Goal: Communication & Community: Answer question/provide support

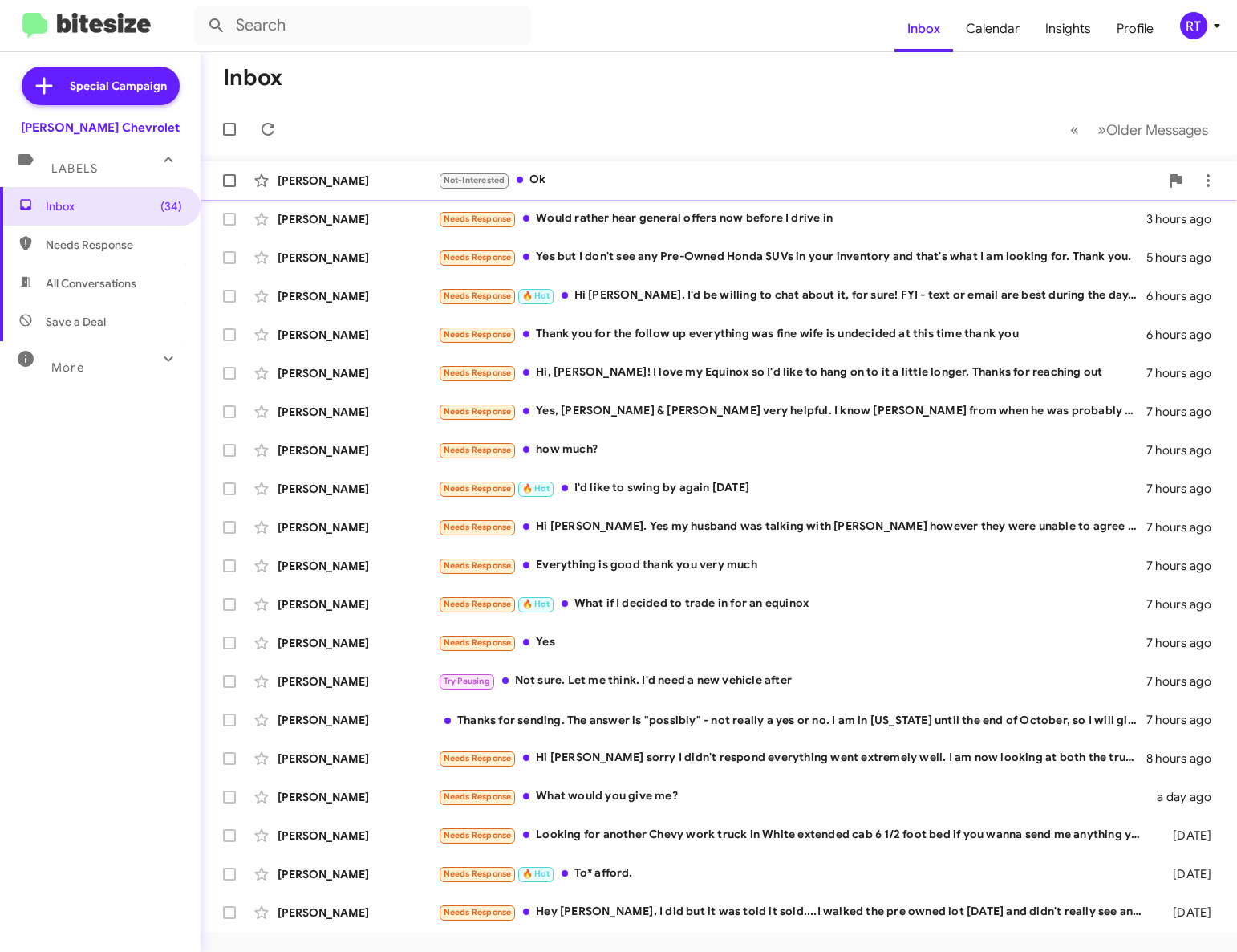
click at [547, 177] on div "Not-Interested Ok" at bounding box center [799, 179] width 722 height 19
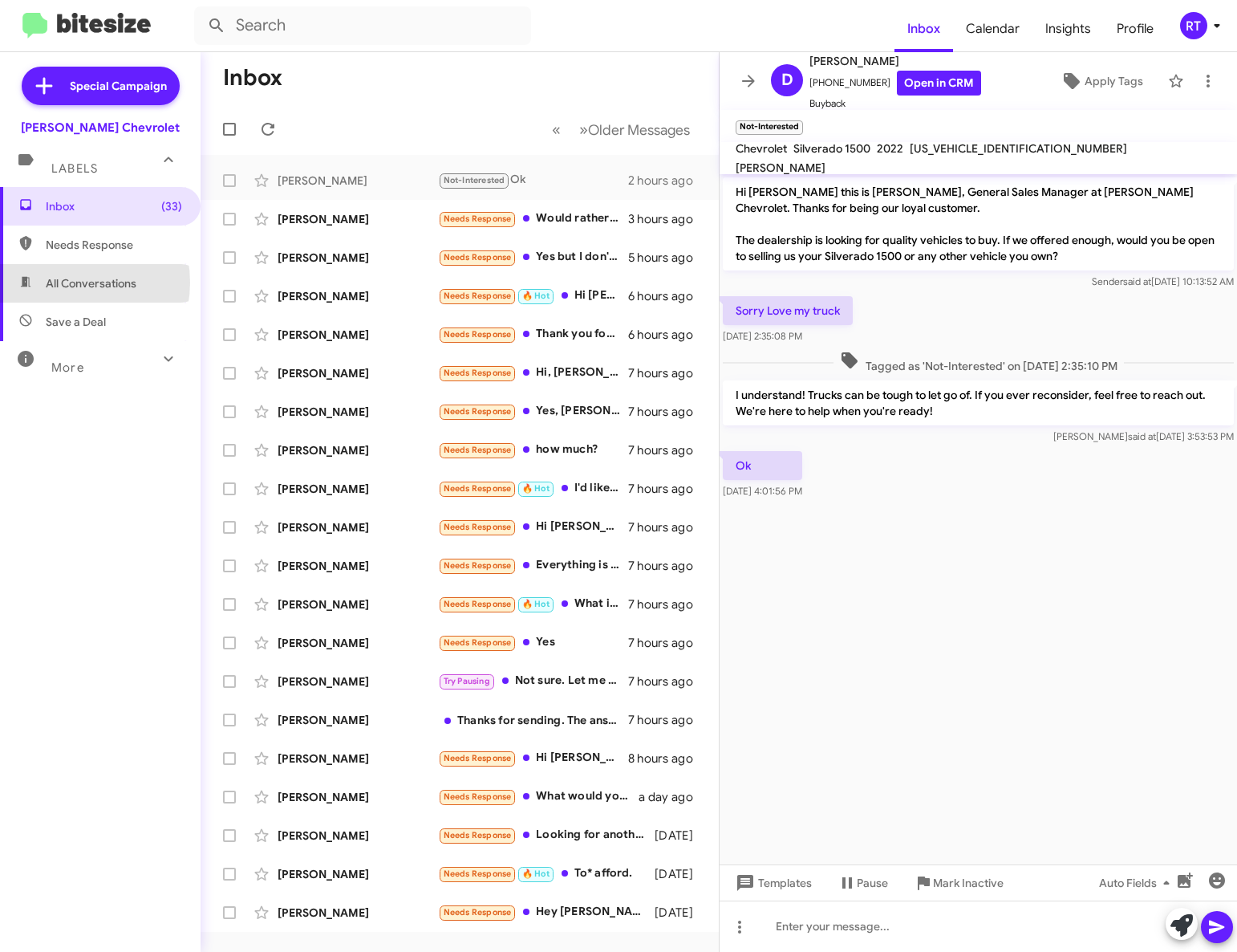
click at [65, 283] on span "All Conversations" at bounding box center [91, 283] width 91 height 16
type input "in:all-conversations"
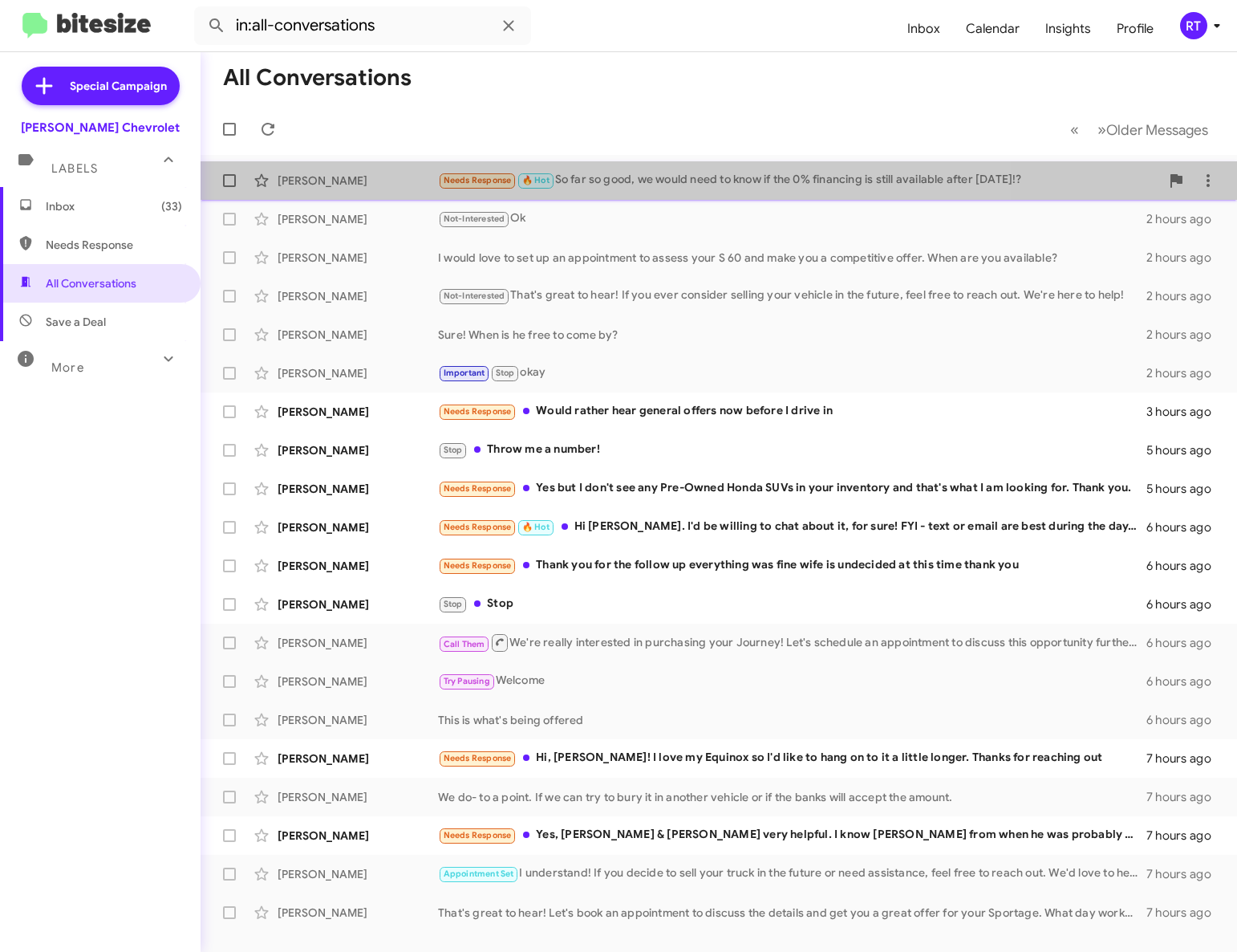
click at [615, 186] on div "Needs Response 🔥 Hot So far so good, we would need to know if the 0% financing …" at bounding box center [799, 179] width 722 height 19
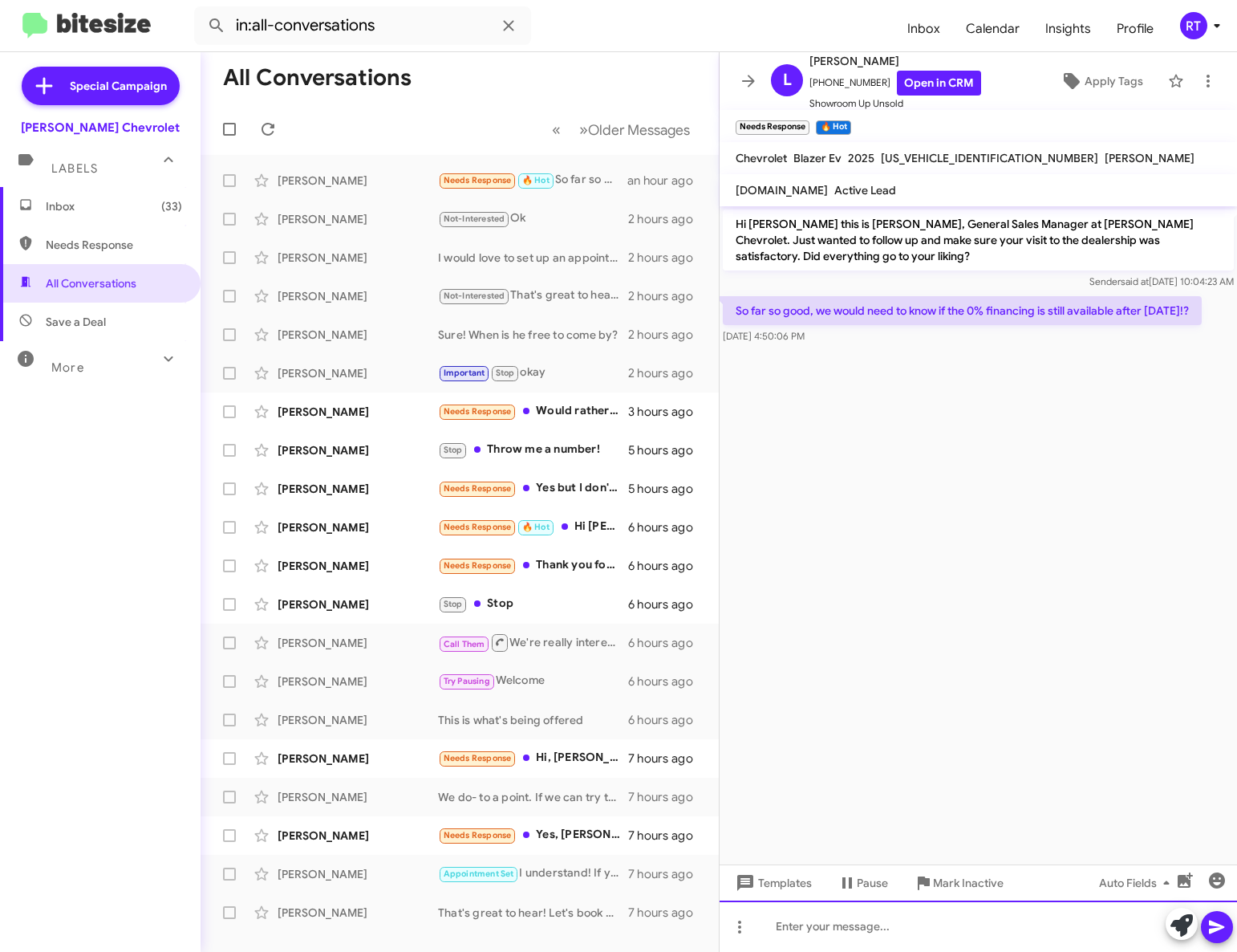
click at [796, 930] on div at bounding box center [978, 926] width 518 height 52
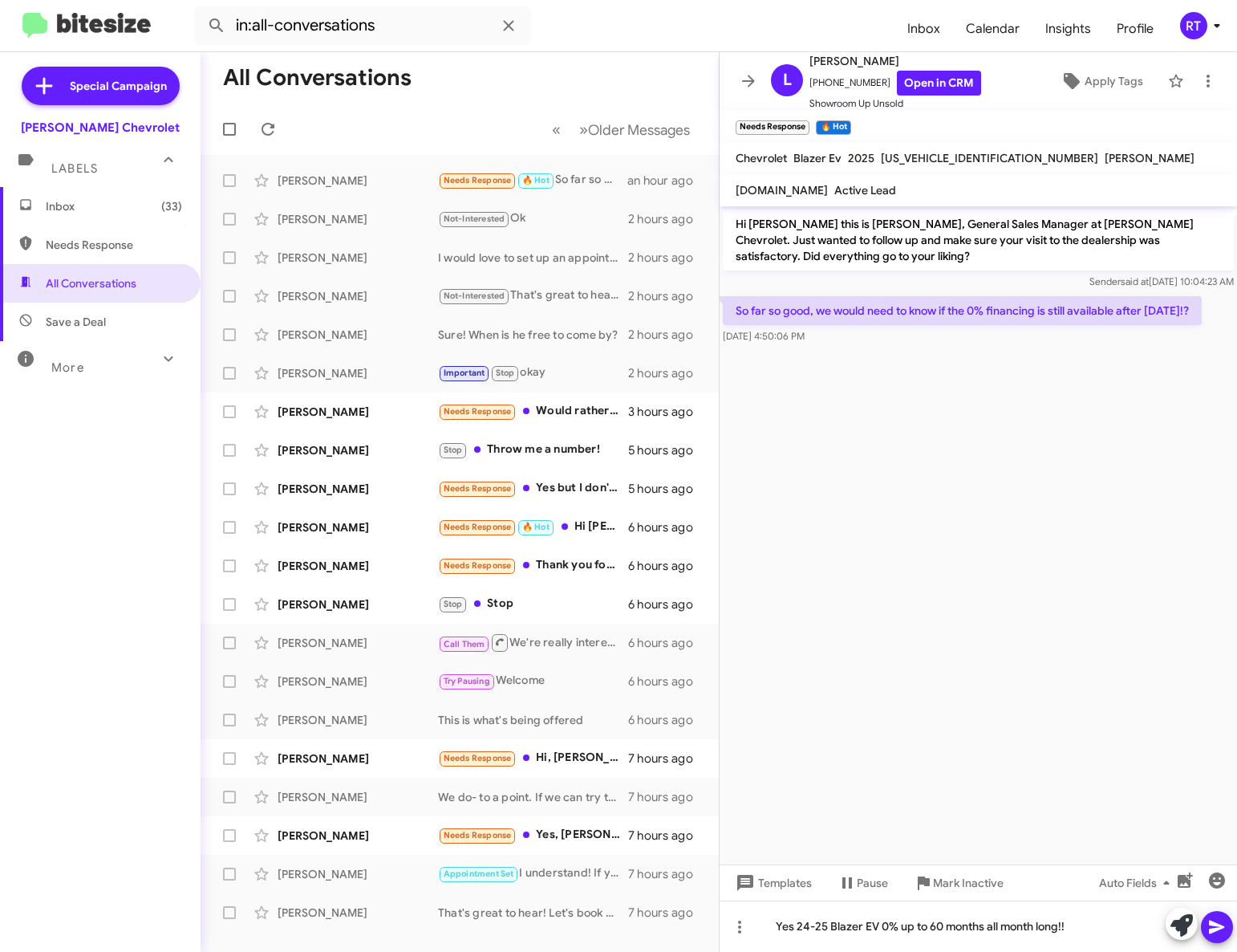
click at [1219, 925] on icon at bounding box center [1217, 928] width 16 height 14
click at [45, 210] on span "Inbox (33)" at bounding box center [100, 206] width 201 height 38
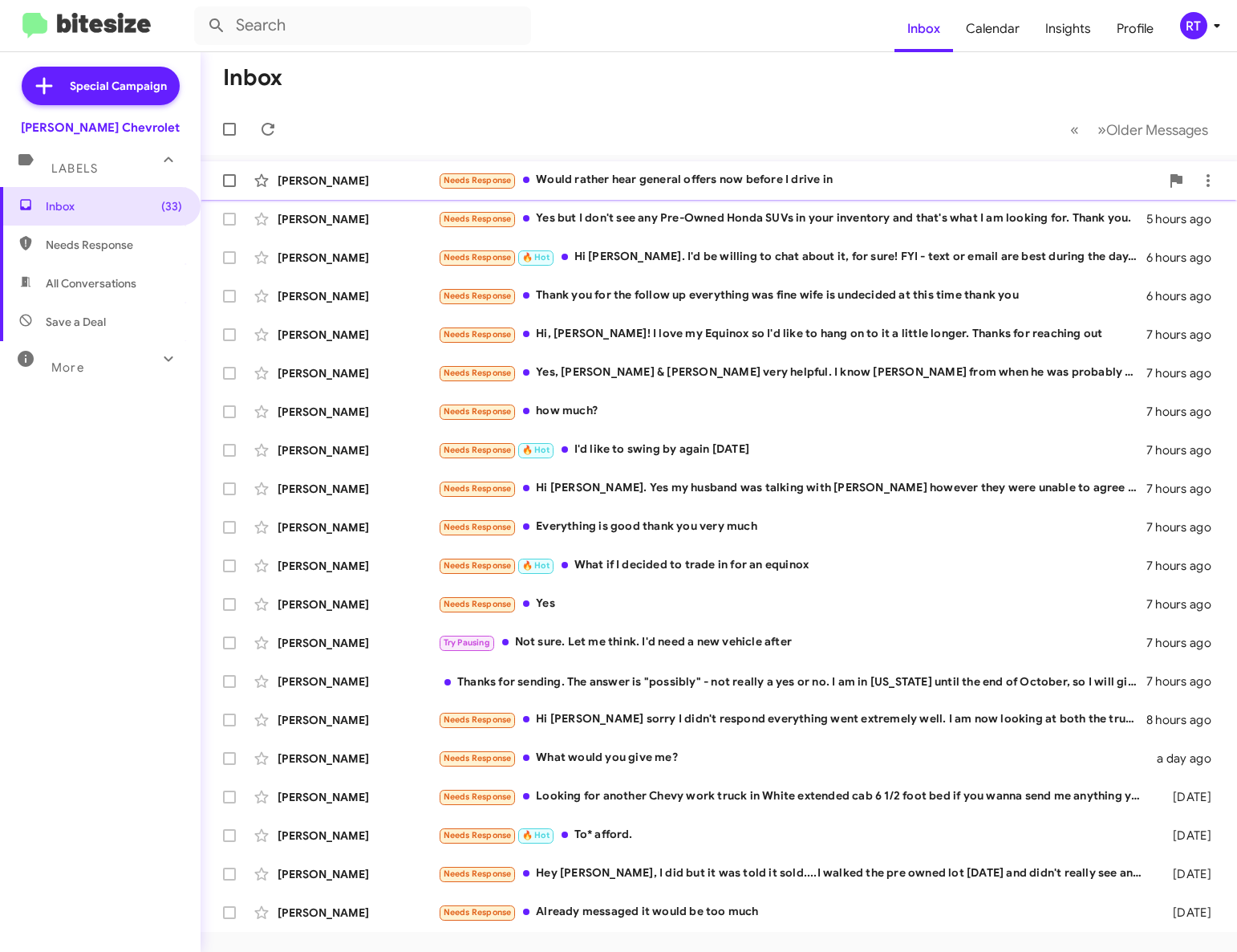
click at [606, 177] on div "Needs Response Would rather hear general offers now before I drive in" at bounding box center [799, 179] width 722 height 19
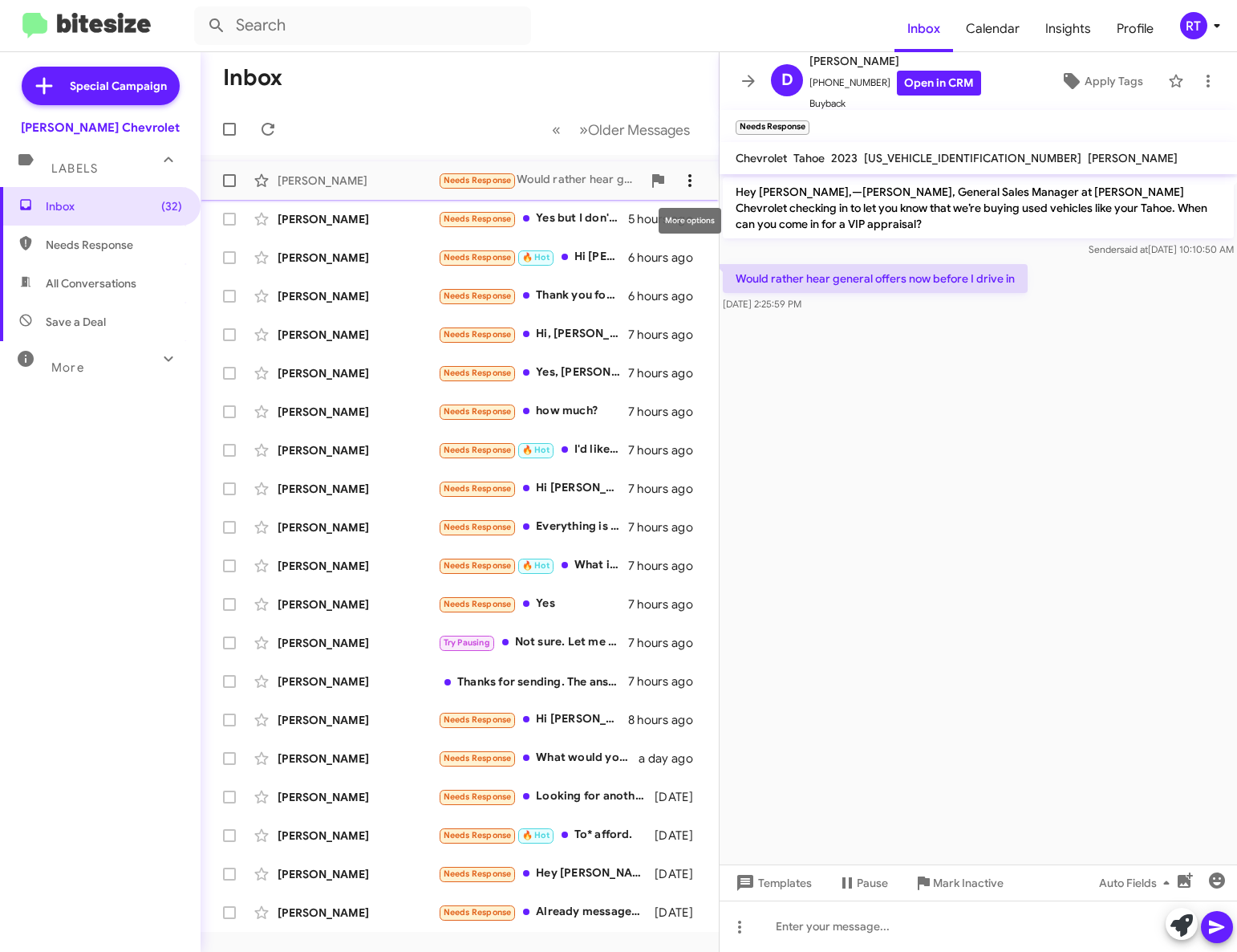
click at [690, 183] on icon at bounding box center [690, 180] width 3 height 13
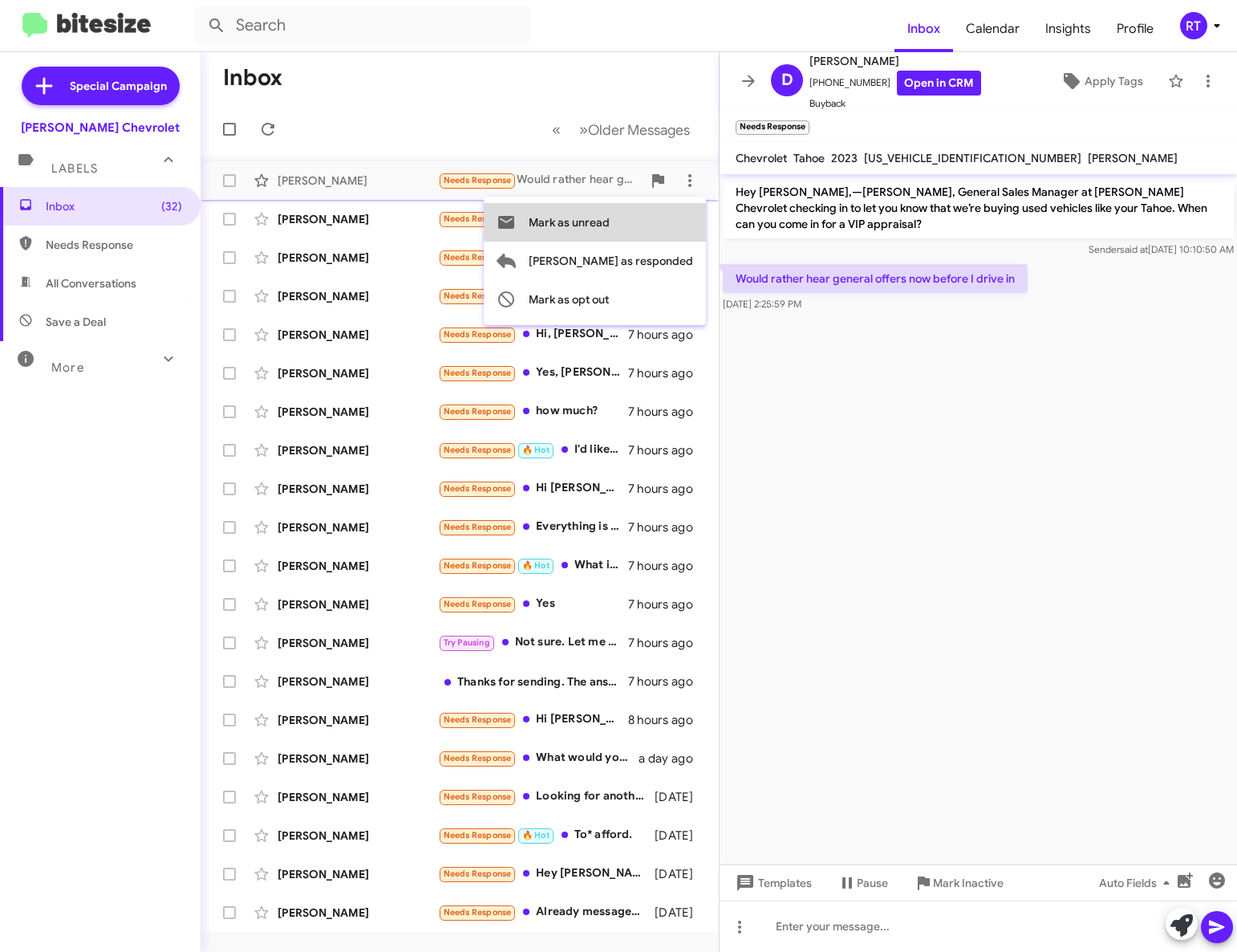
click at [676, 219] on button "Mark as unread" at bounding box center [595, 221] width 222 height 38
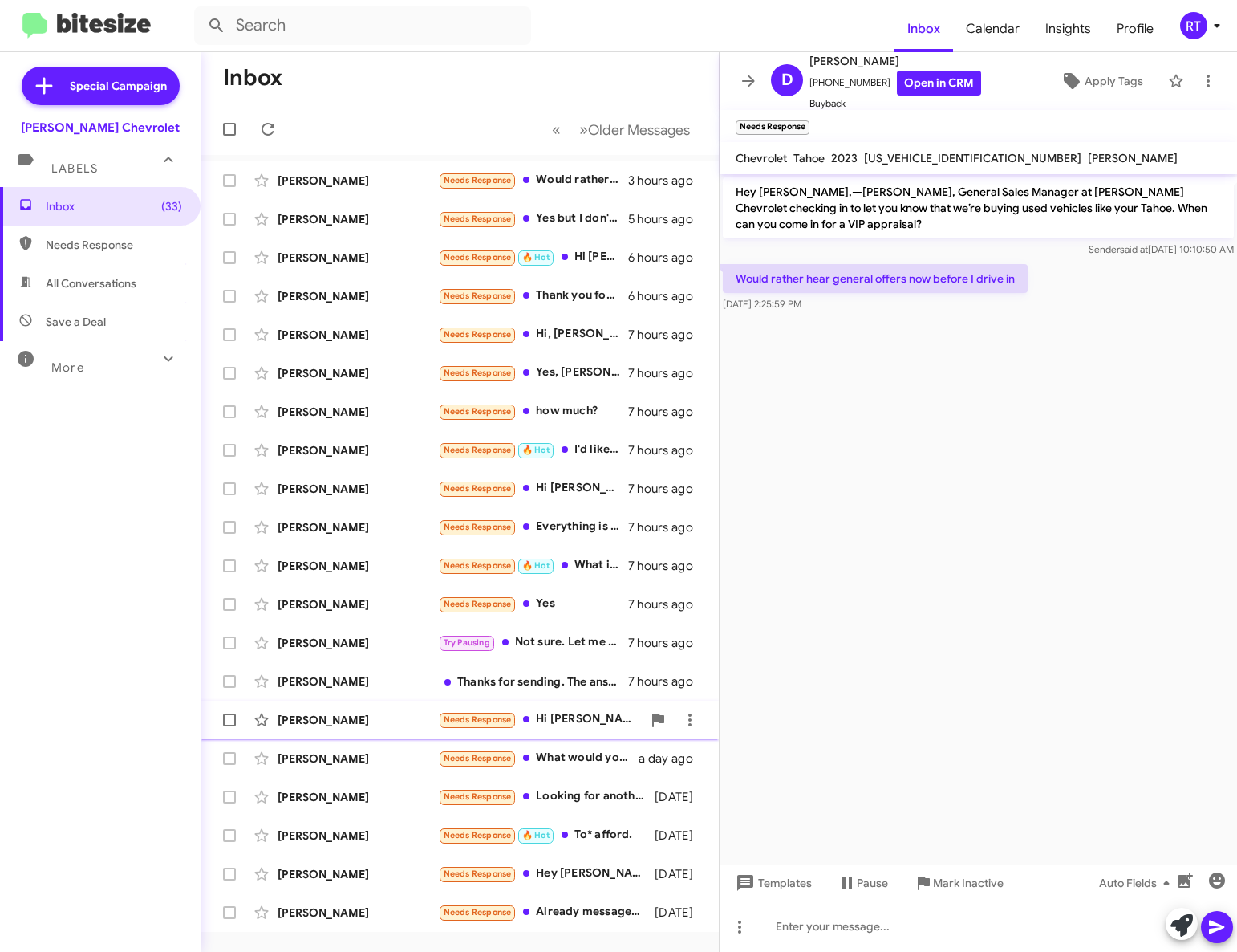
click at [327, 722] on div "[PERSON_NAME]" at bounding box center [358, 720] width 161 height 16
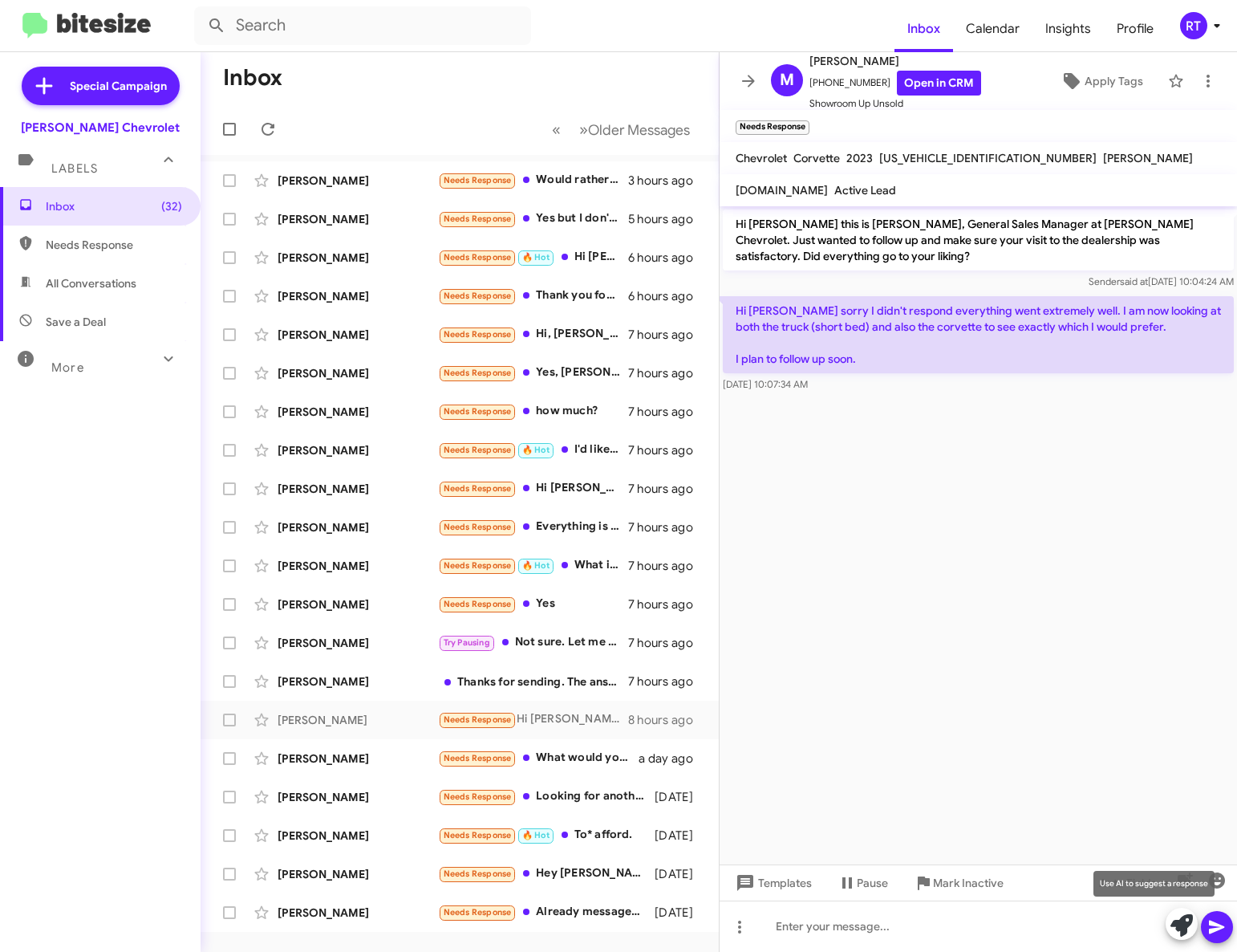
click at [1178, 928] on icon at bounding box center [1181, 925] width 22 height 22
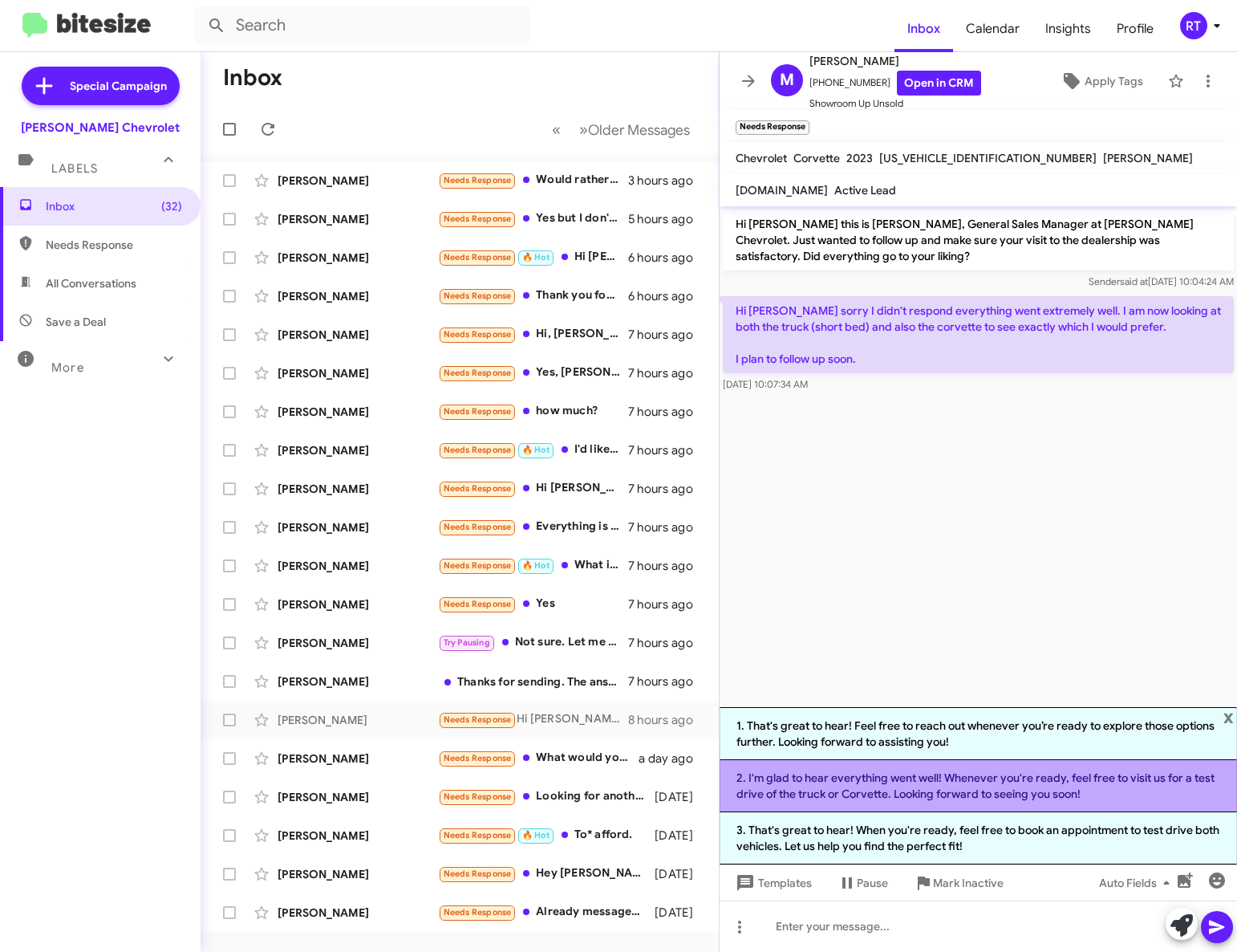
click at [1026, 772] on li "2. I'm glad to hear everything went well! Whenever you're ready, feel free to v…" at bounding box center [978, 785] width 518 height 52
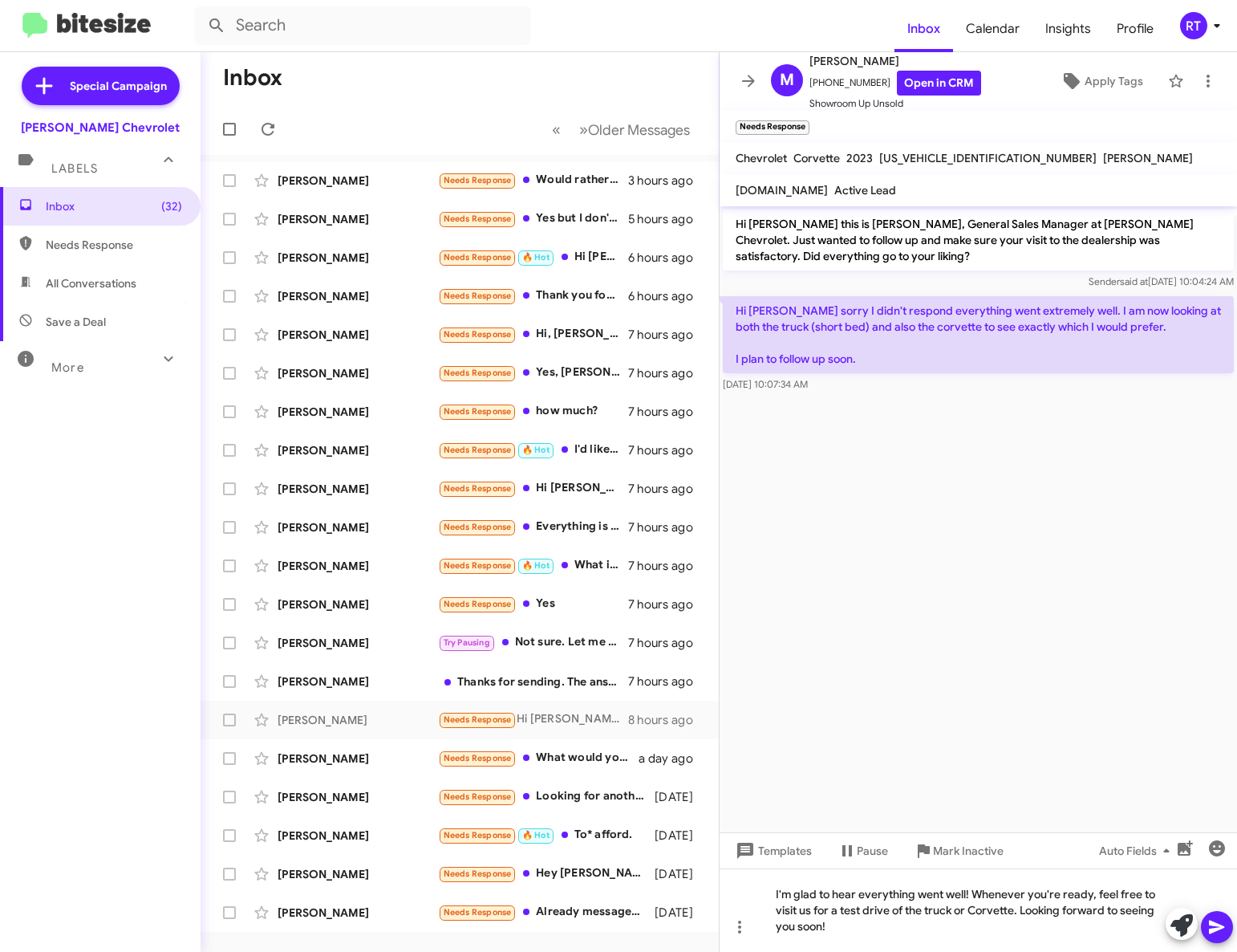
click at [1219, 924] on icon at bounding box center [1217, 927] width 20 height 20
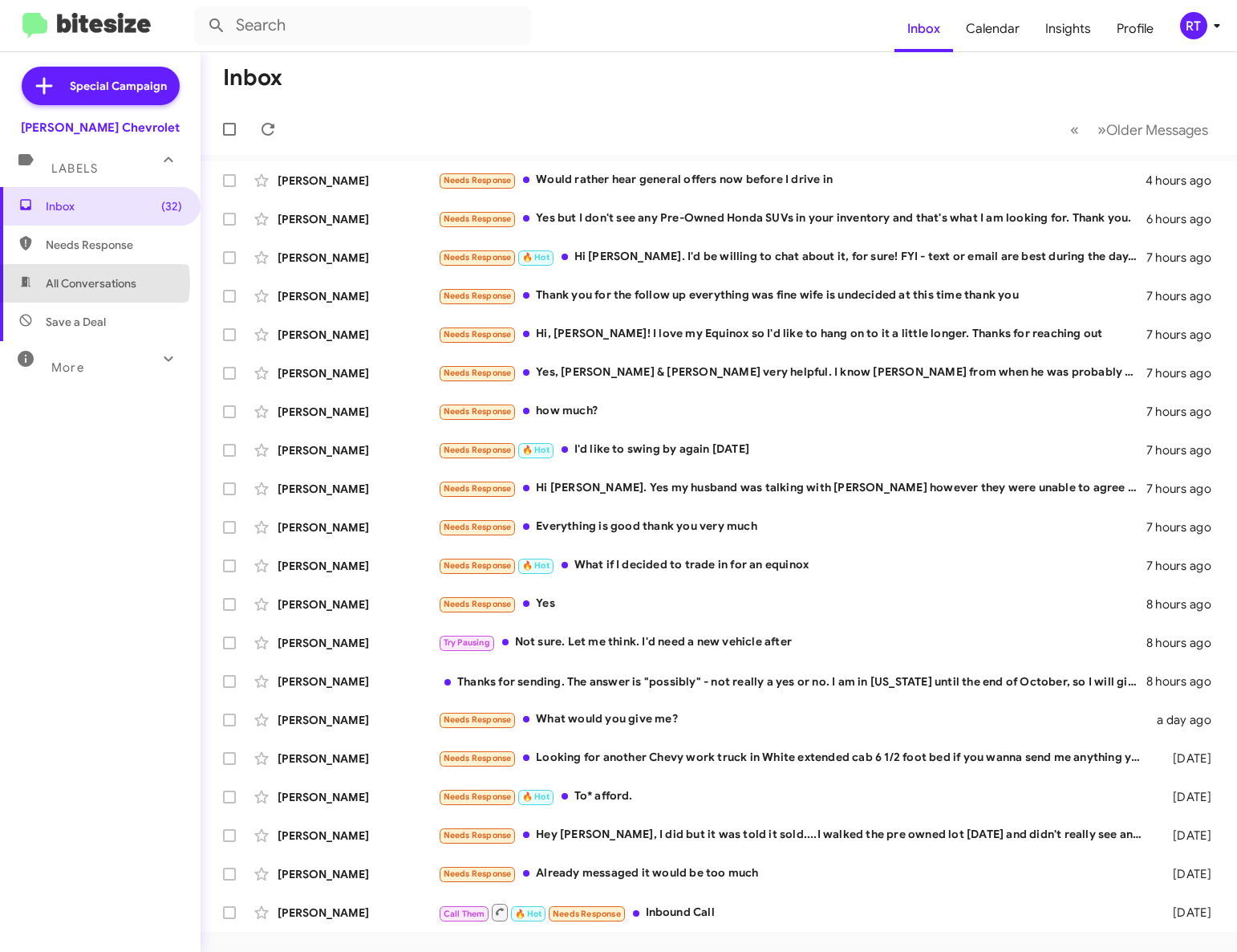
click at [77, 283] on span "All Conversations" at bounding box center [91, 283] width 91 height 16
type input "in:all-conversations"
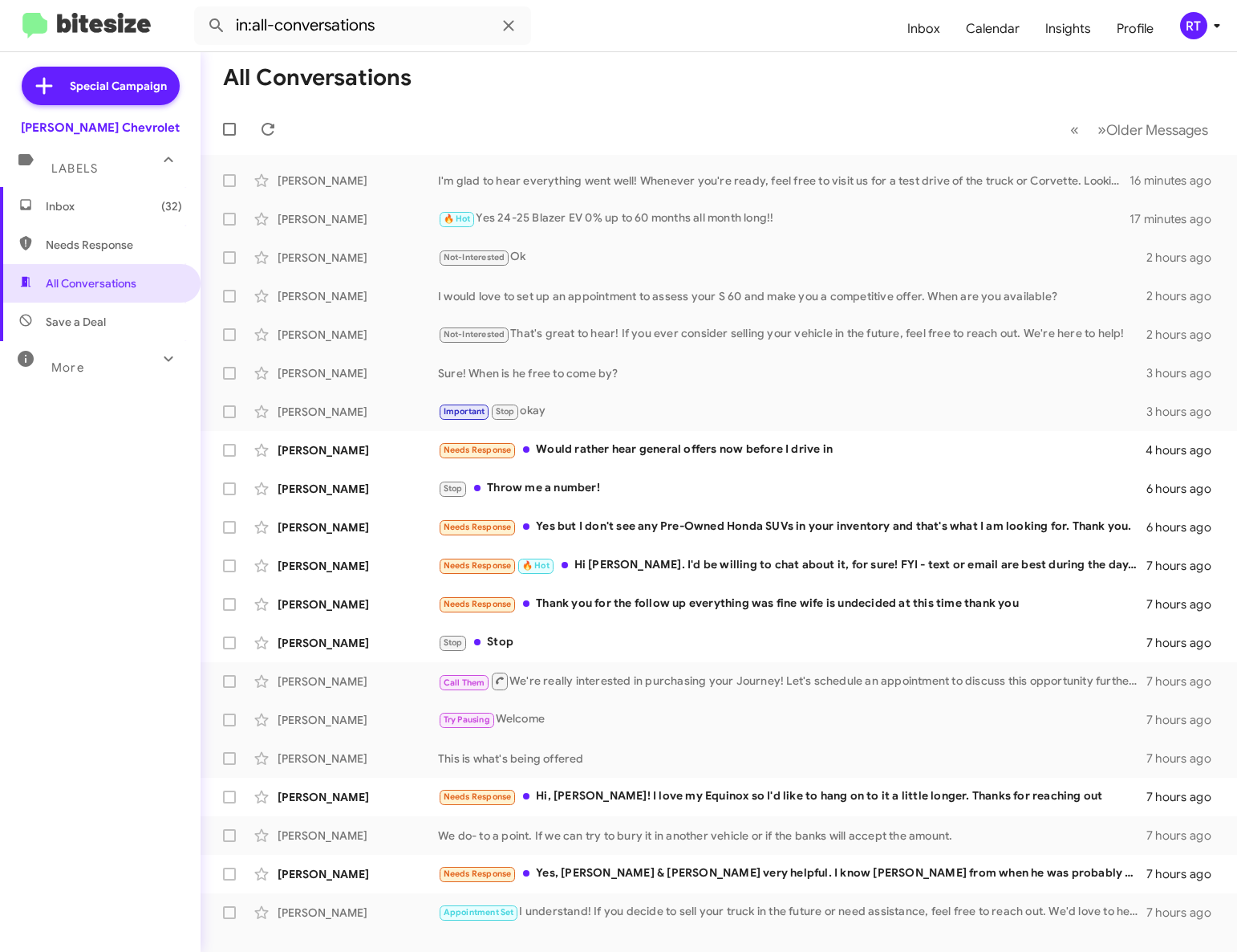
click at [70, 200] on span "Inbox (32)" at bounding box center [114, 206] width 137 height 16
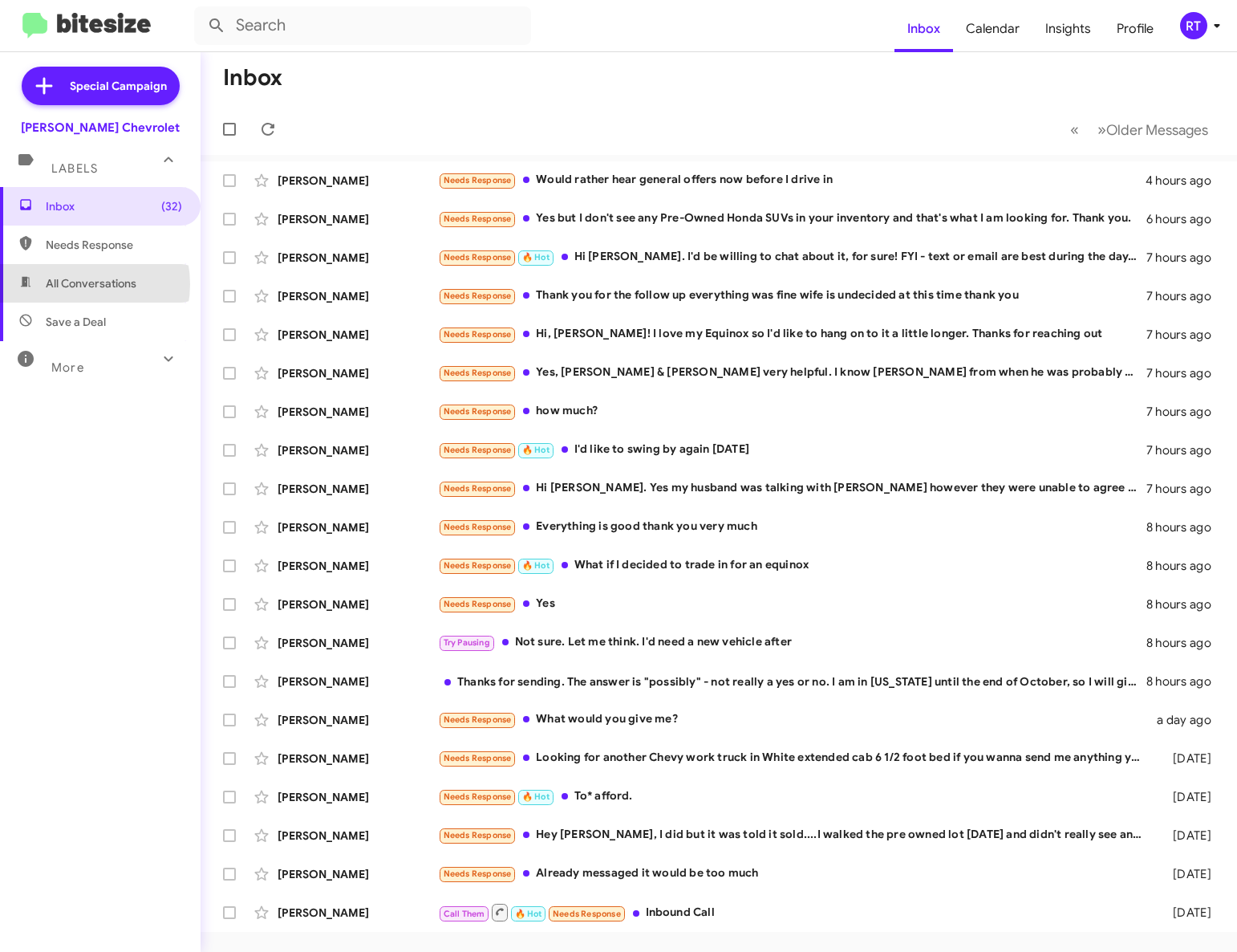
click at [76, 284] on span "All Conversations" at bounding box center [91, 283] width 91 height 16
type input "in:all-conversations"
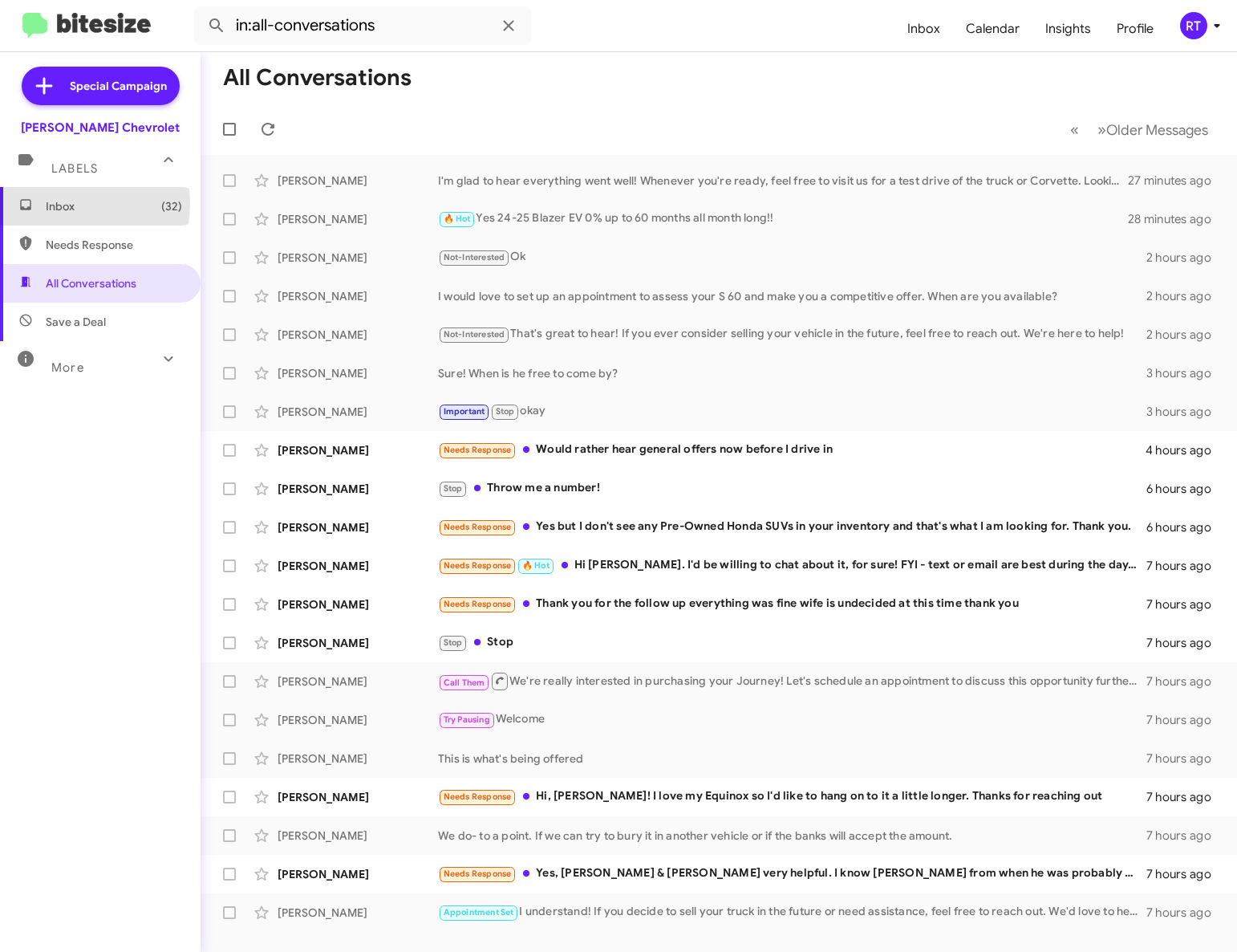
click at [57, 204] on span "Inbox (32)" at bounding box center [114, 206] width 137 height 16
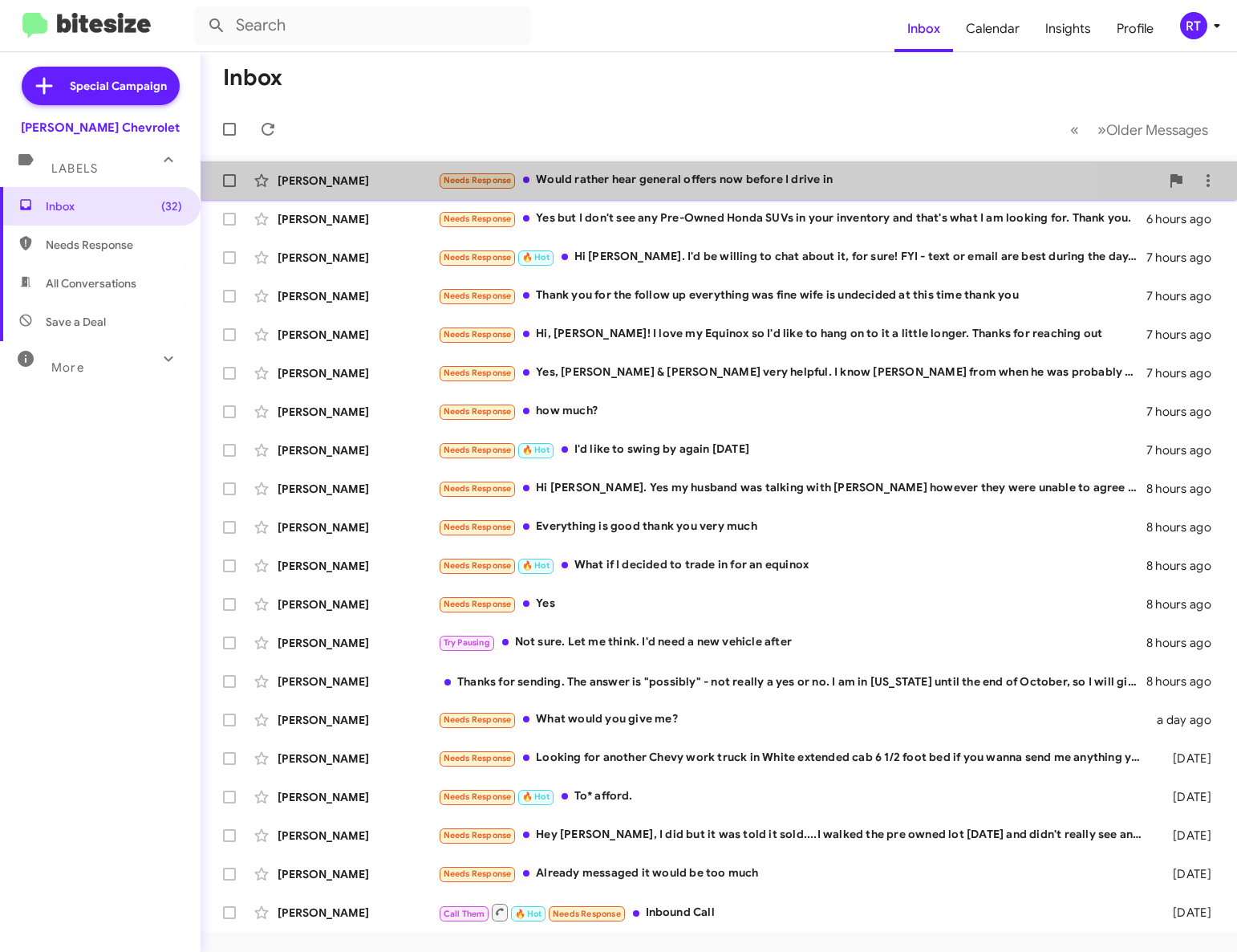
click at [554, 175] on div "Needs Response Would rather hear general offers now before I drive in" at bounding box center [799, 179] width 722 height 19
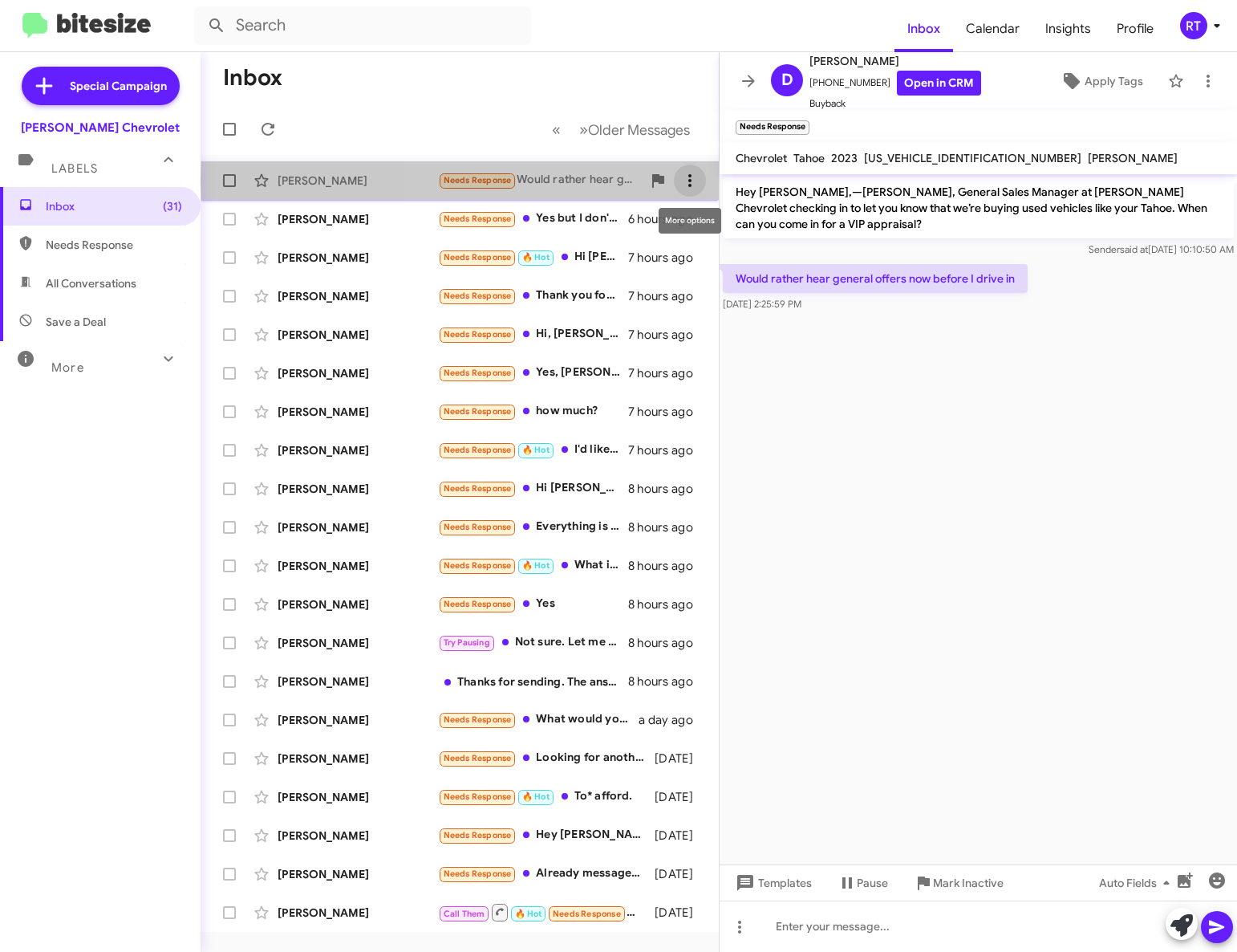
click at [690, 180] on icon at bounding box center [690, 180] width 3 height 13
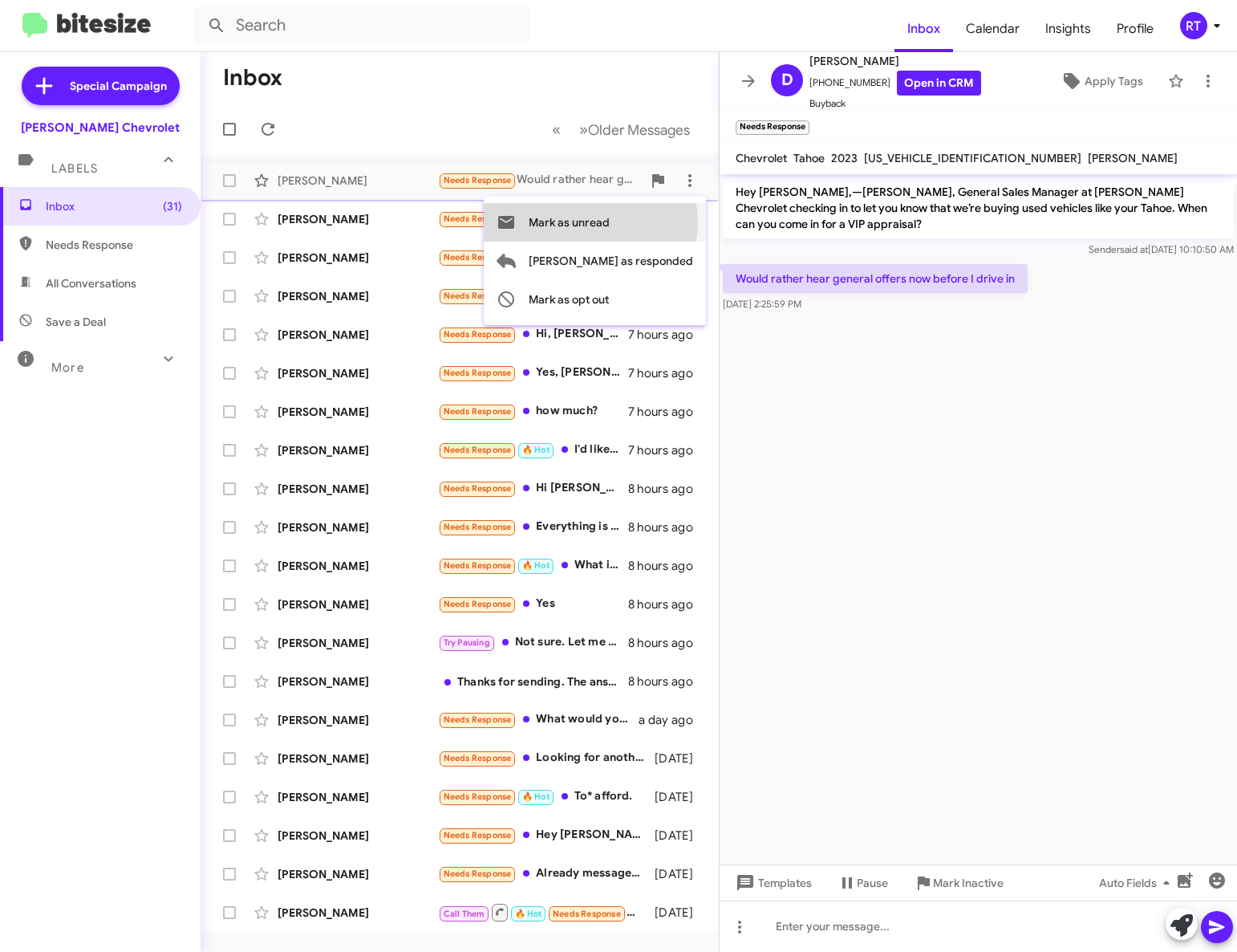
click at [610, 222] on span "Mark as unread" at bounding box center [569, 221] width 81 height 38
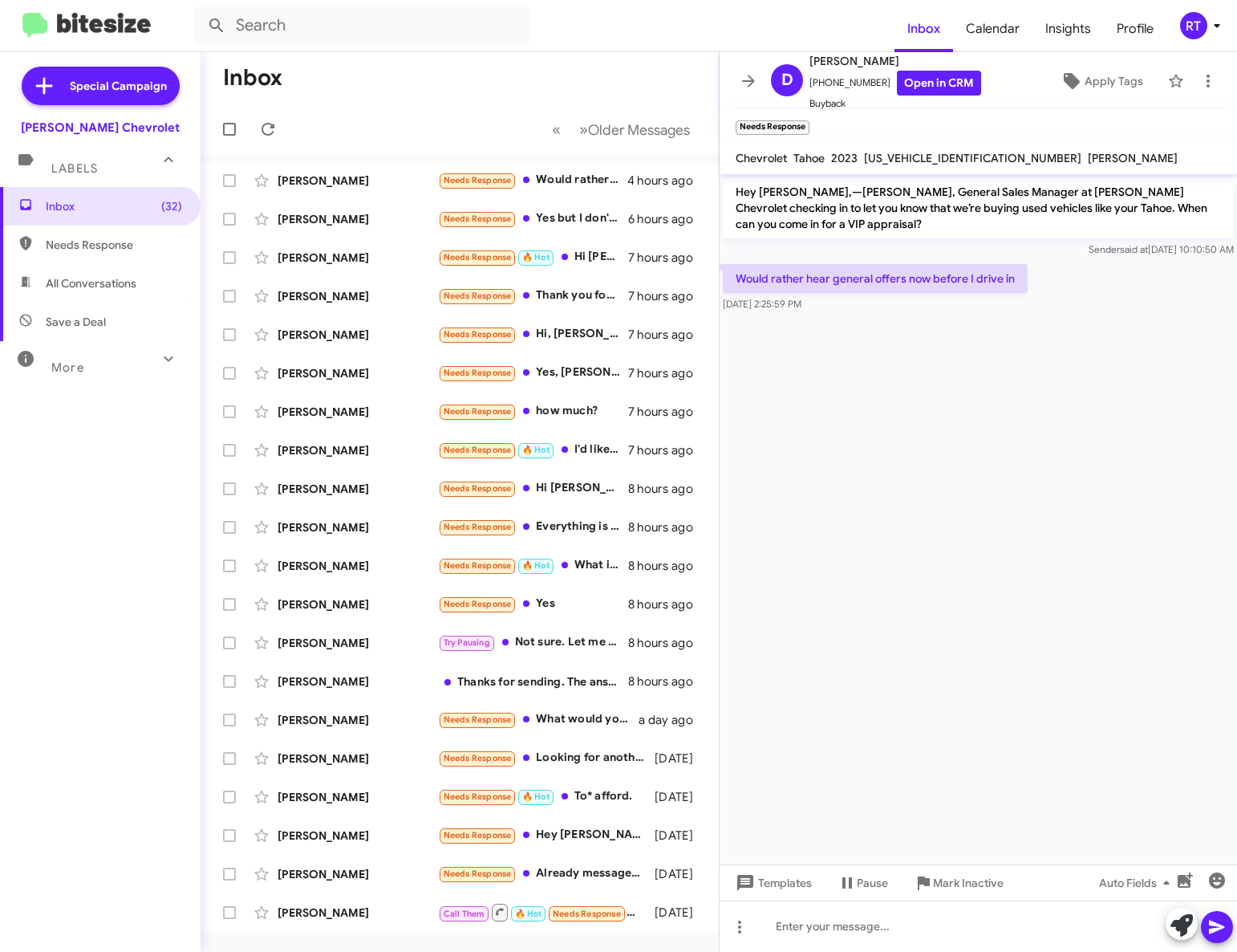
click at [98, 282] on span "All Conversations" at bounding box center [91, 283] width 91 height 16
type input "in:all-conversations"
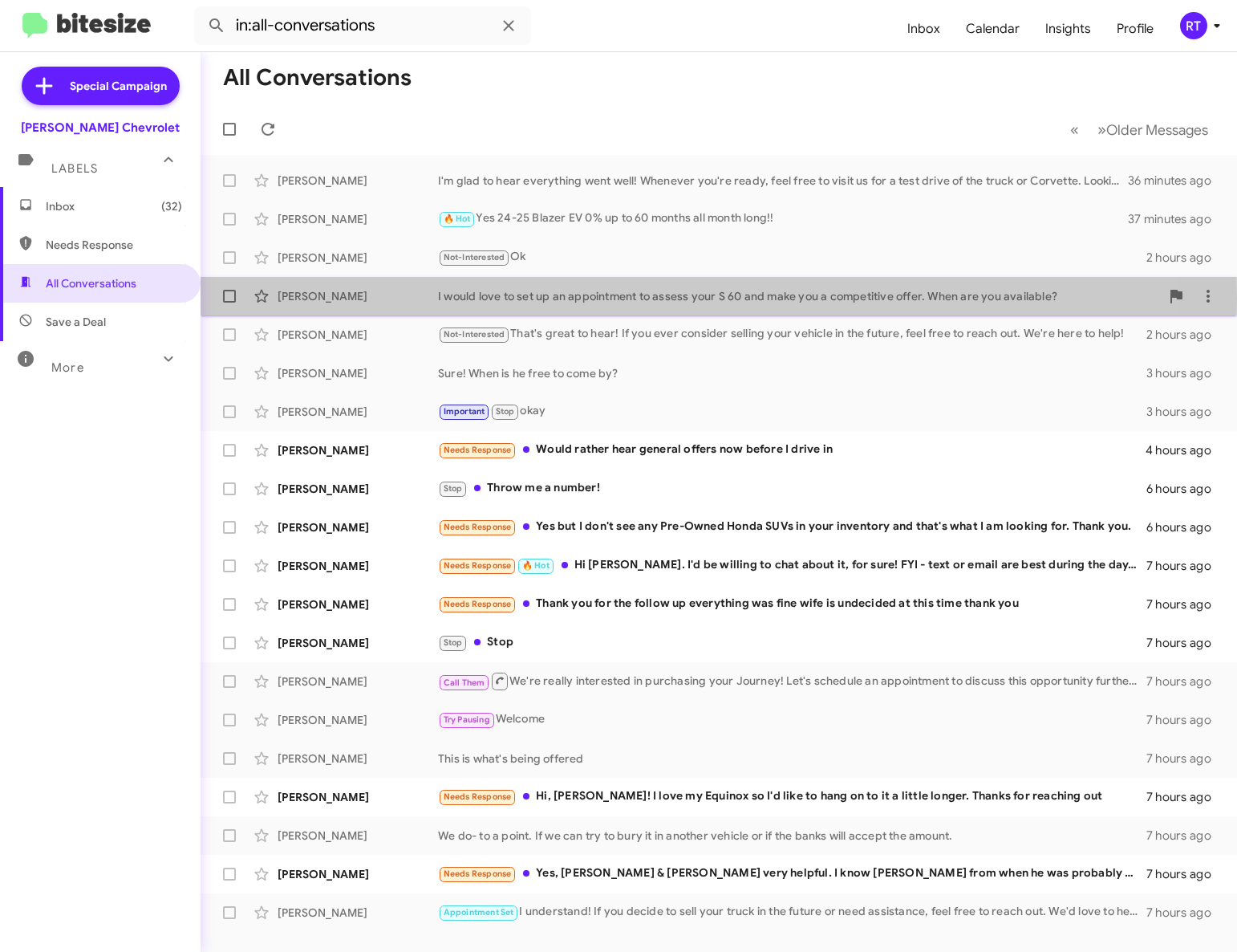
click at [290, 298] on div "[PERSON_NAME]" at bounding box center [358, 296] width 161 height 16
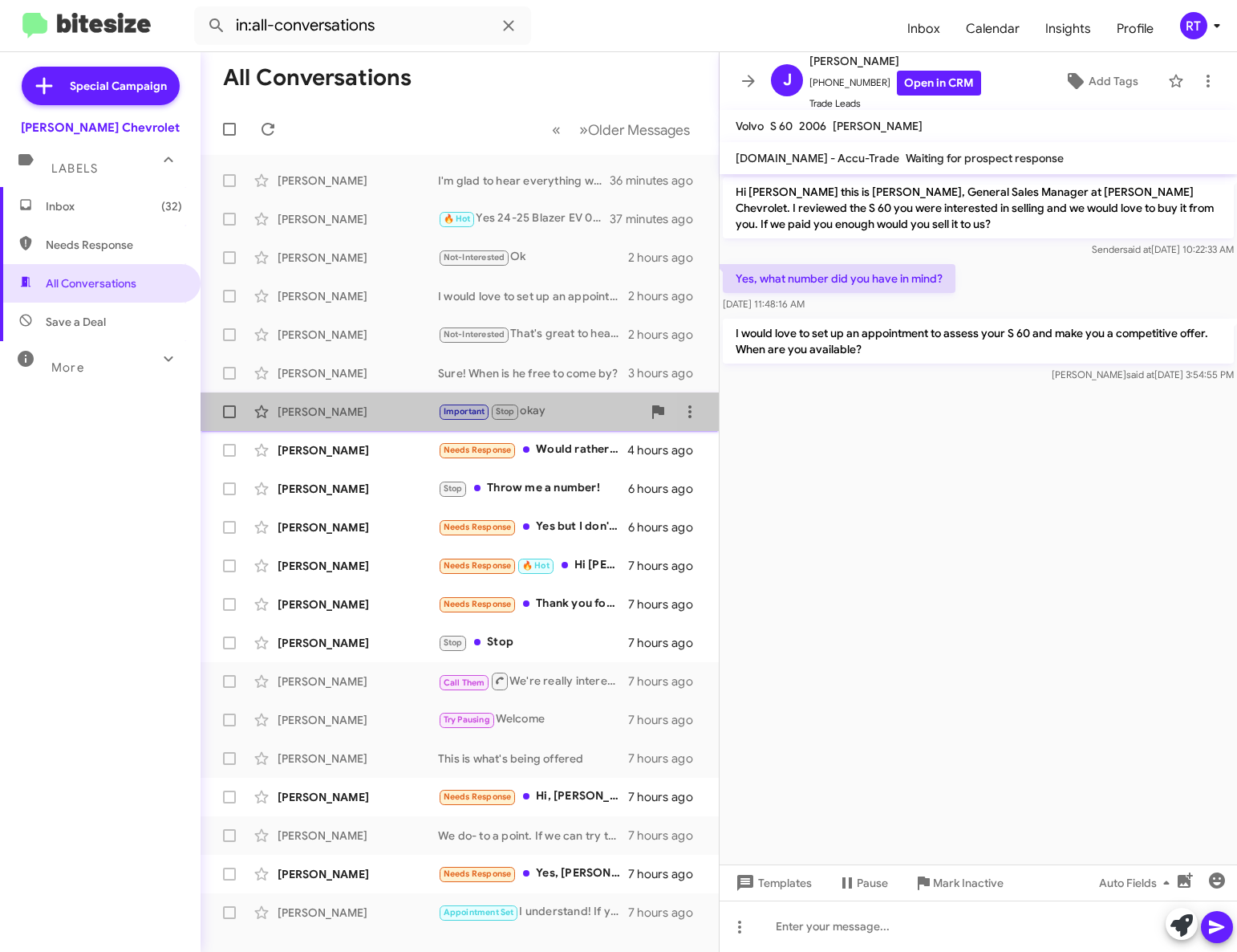
click at [291, 409] on div "[PERSON_NAME]" at bounding box center [358, 412] width 161 height 16
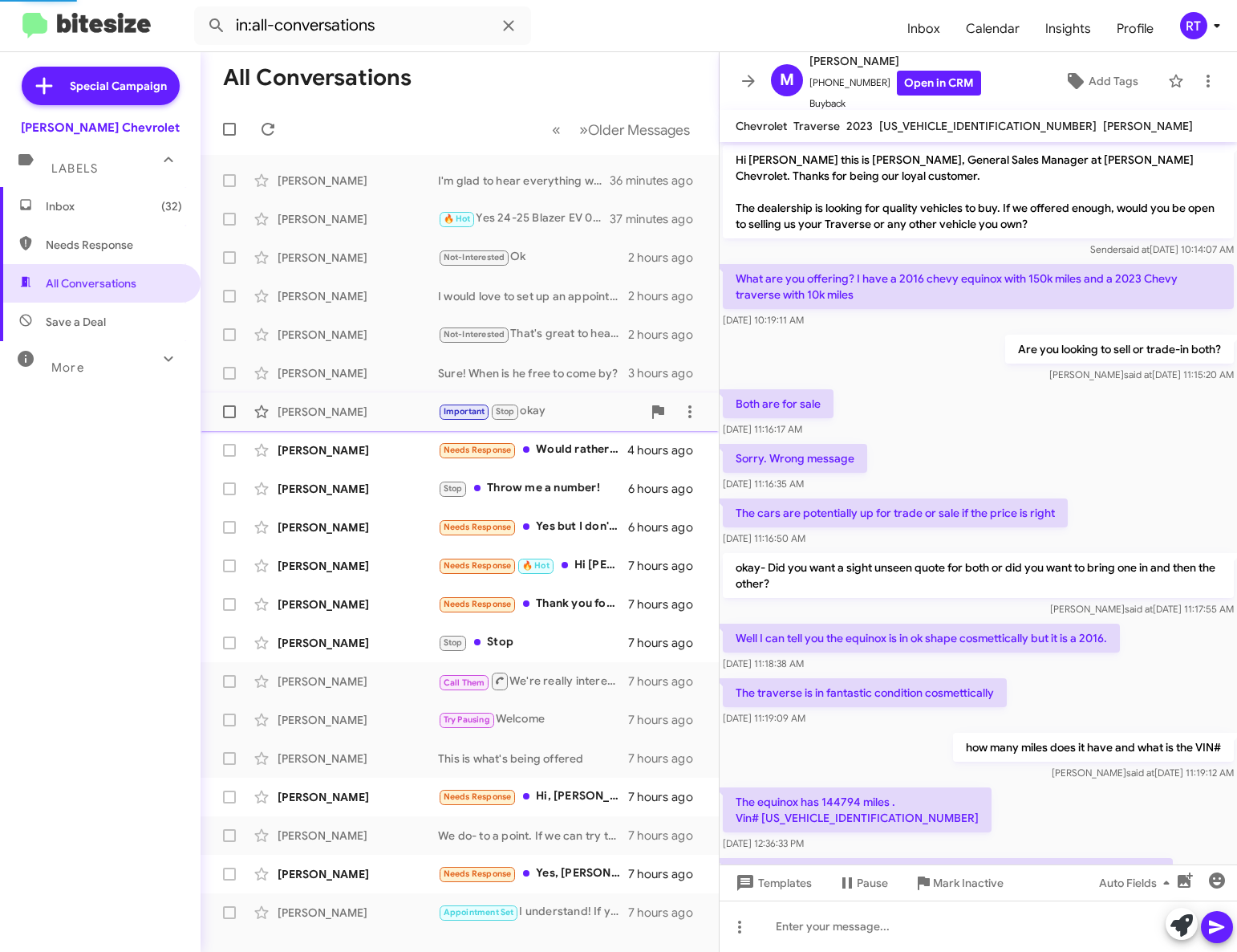
scroll to position [183, 0]
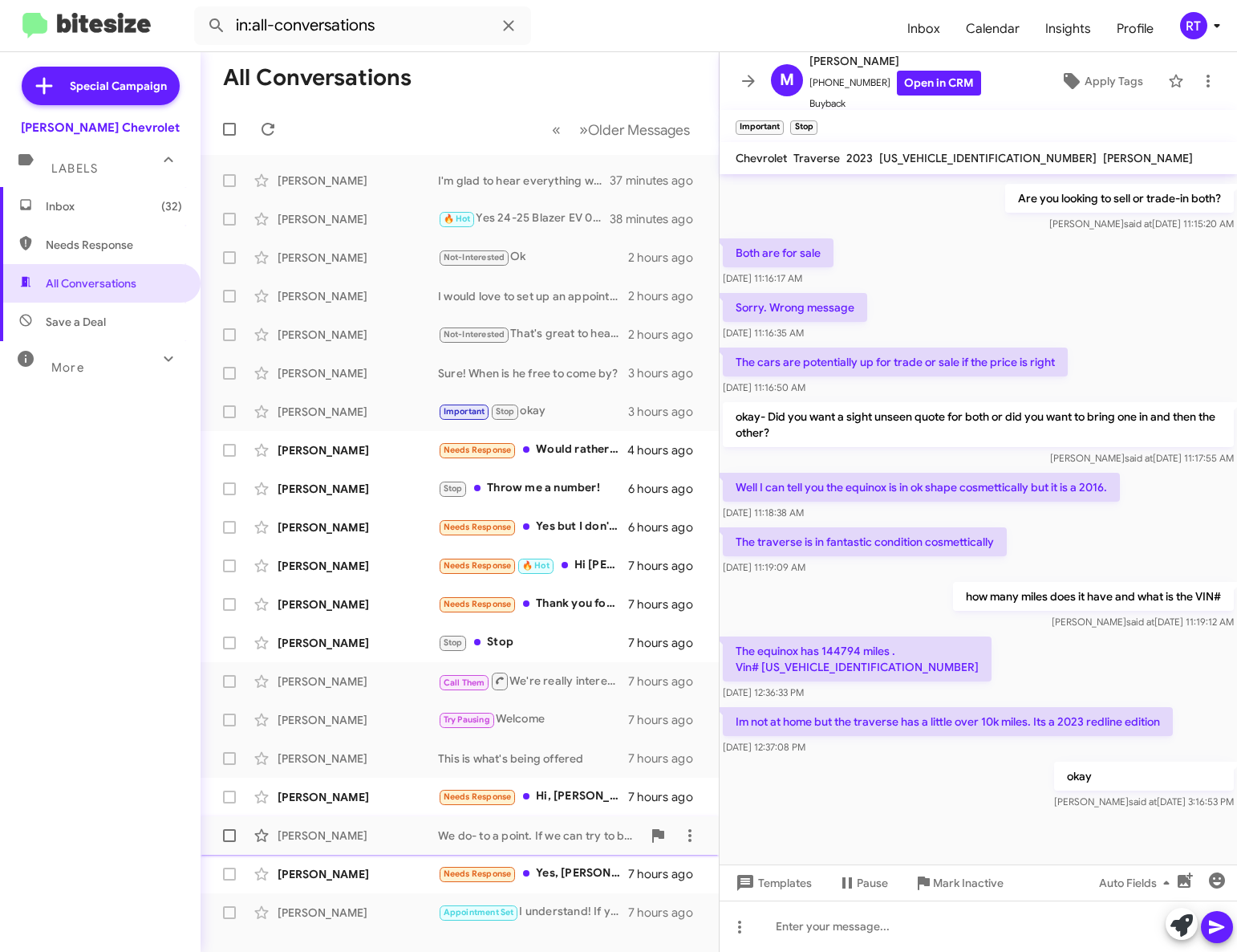
click at [329, 835] on div "[PERSON_NAME]" at bounding box center [358, 835] width 161 height 16
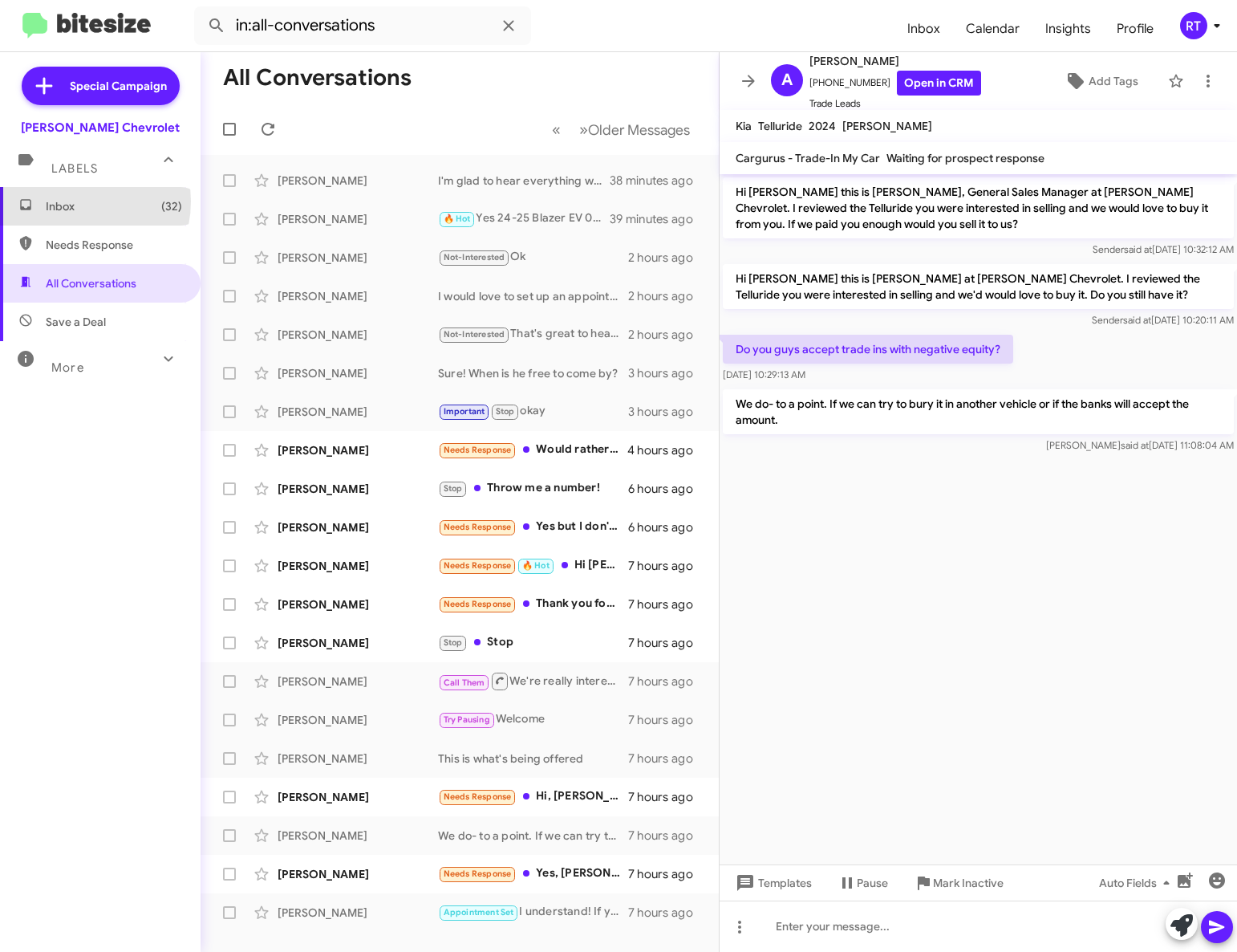
click at [72, 201] on span "Inbox (32)" at bounding box center [114, 206] width 137 height 16
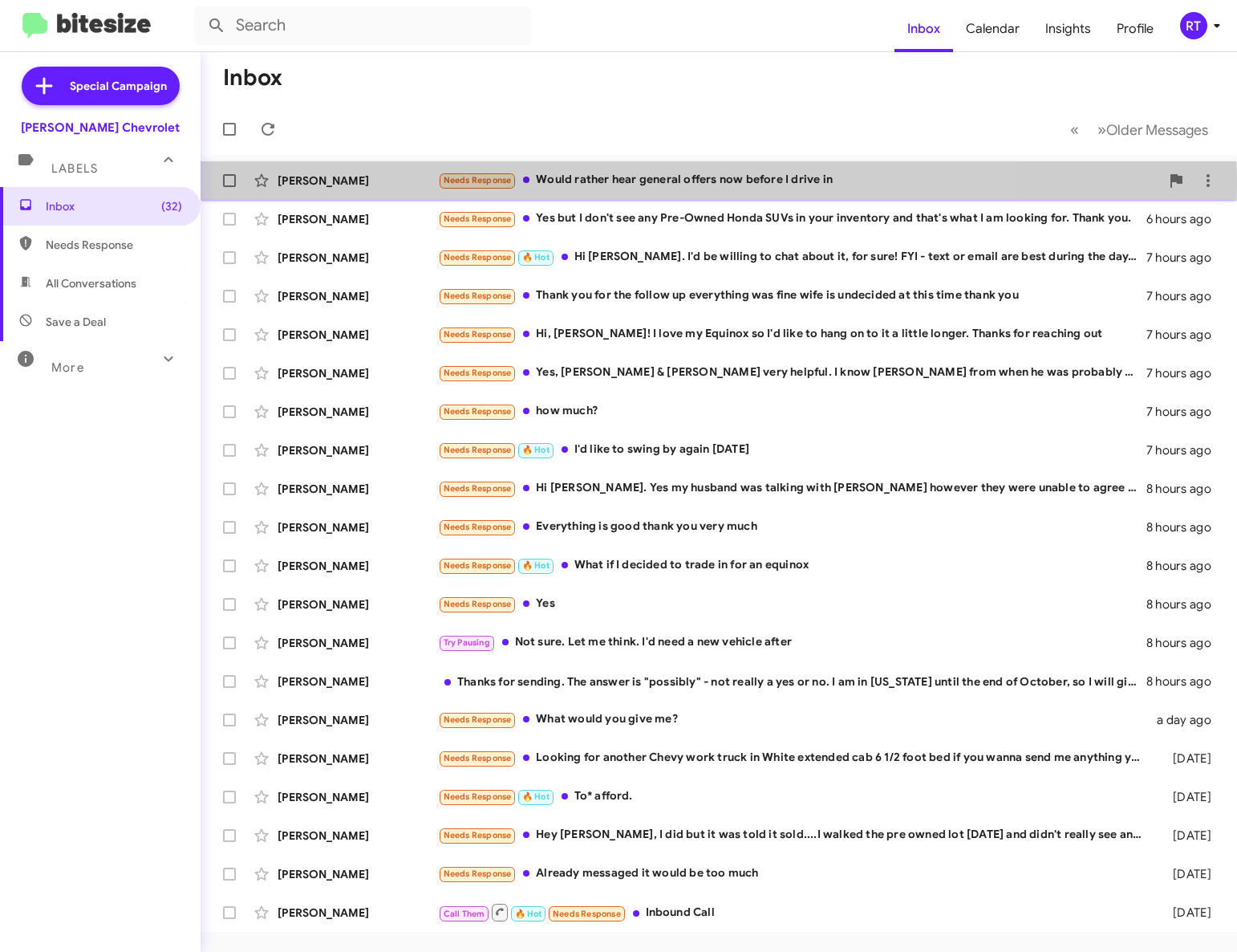
click at [618, 182] on div "Needs Response Would rather hear general offers now before I drive in" at bounding box center [799, 179] width 722 height 19
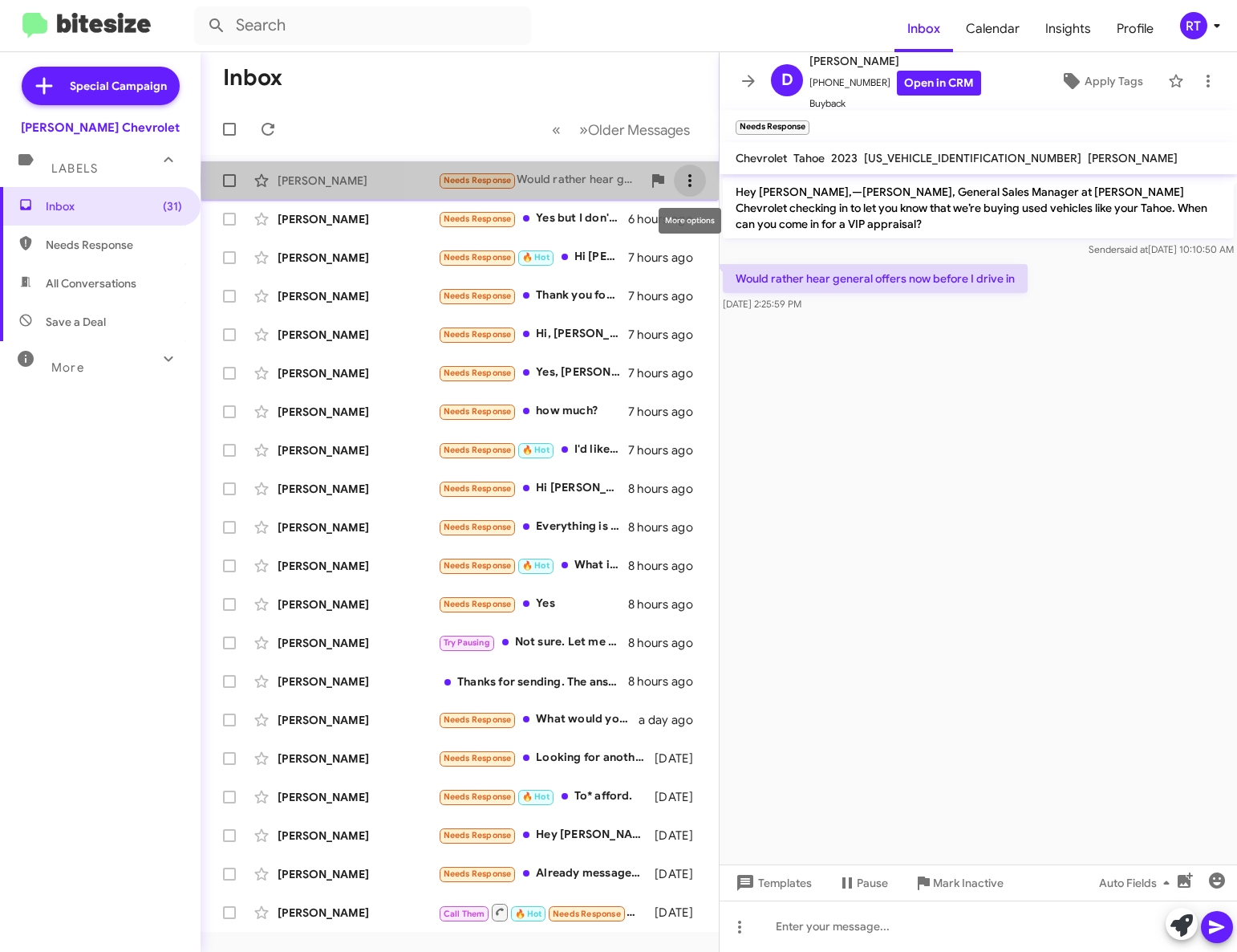
click at [690, 179] on icon at bounding box center [690, 180] width 3 height 13
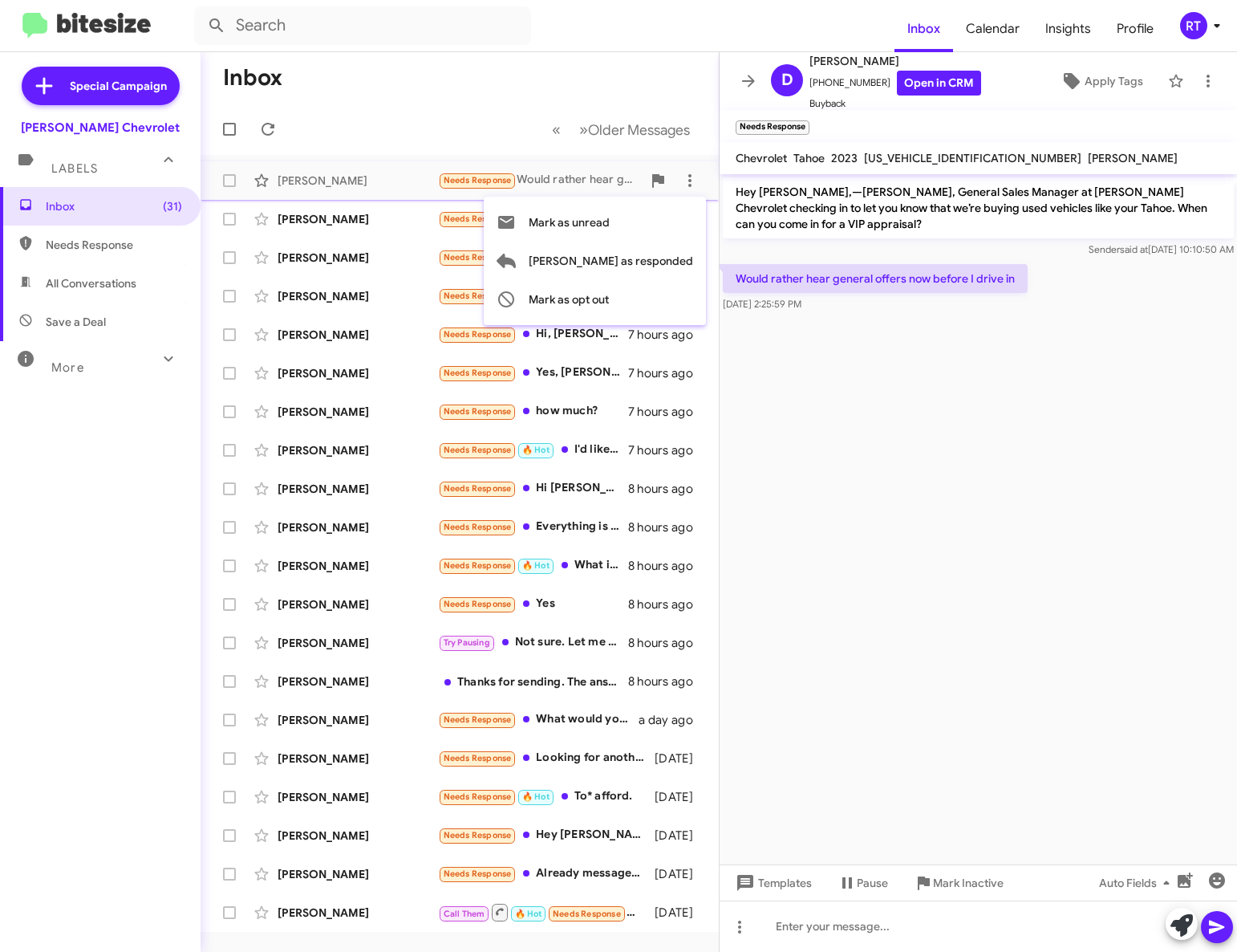
click at [782, 926] on div at bounding box center [618, 476] width 1237 height 952
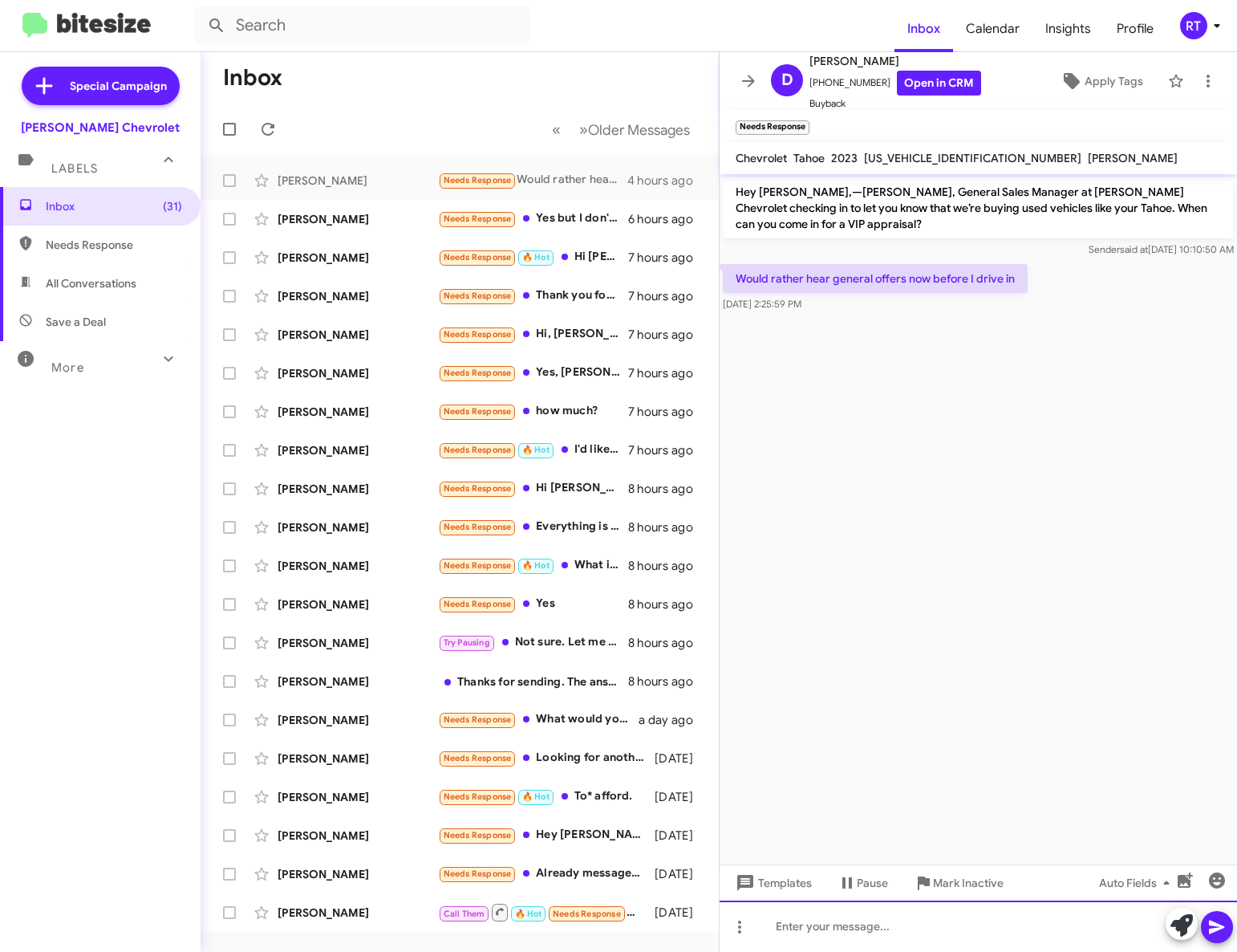
click at [788, 930] on div at bounding box center [978, 926] width 518 height 52
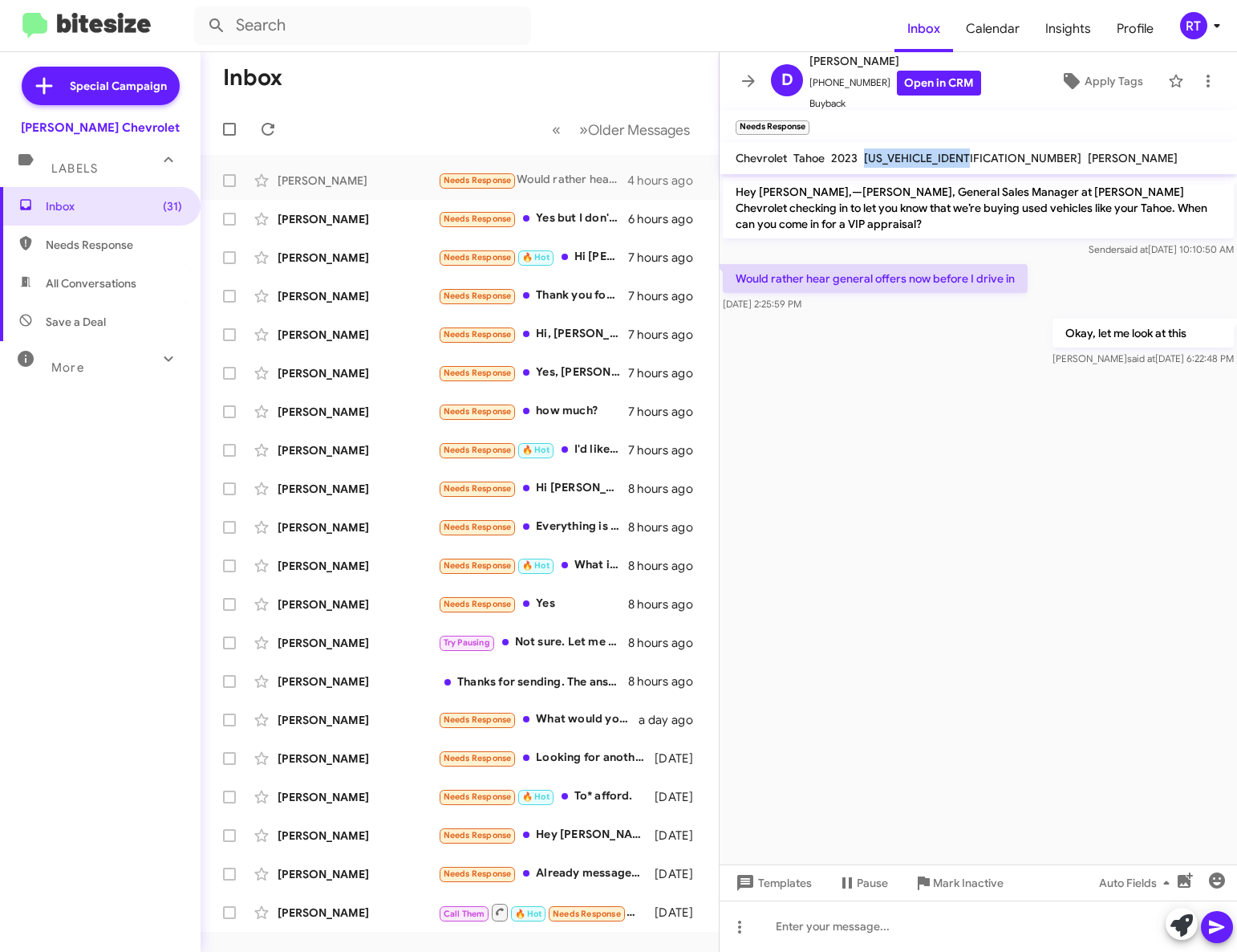
drag, startPoint x: 870, startPoint y: 157, endPoint x: 984, endPoint y: 151, distance: 114.2
click at [984, 151] on div "1GNSKRKD4PR331457" at bounding box center [974, 158] width 224 height 20
copy span "1GNSKRKD4PR331457"
click at [957, 447] on cdk-virtual-scroll-viewport "Hey Daniel,—Adam Elkins, General Sales Manager at Elkins Chevrolet checking in …" at bounding box center [978, 519] width 518 height 690
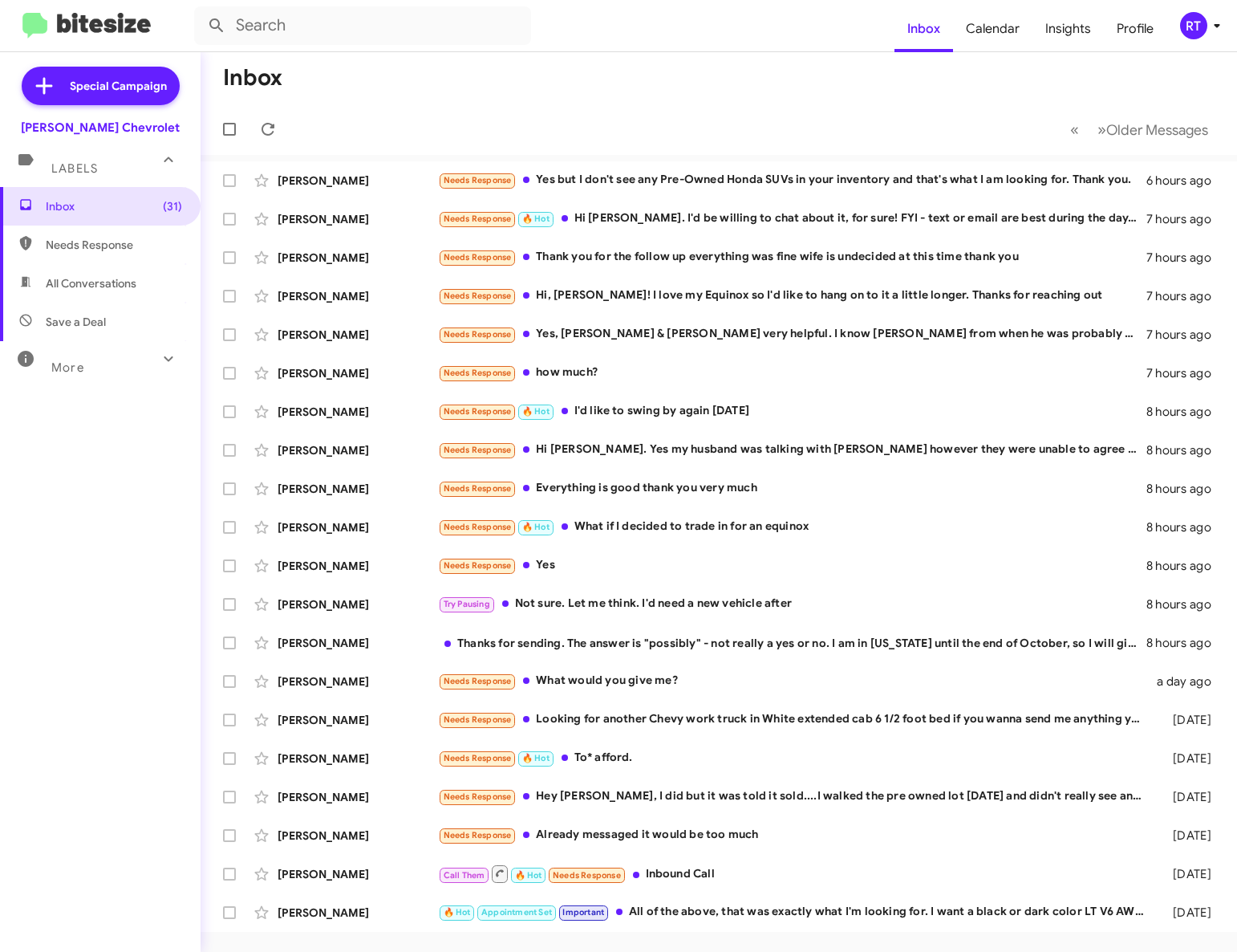
click at [69, 285] on span "All Conversations" at bounding box center [91, 283] width 91 height 16
type input "in:all-conversations"
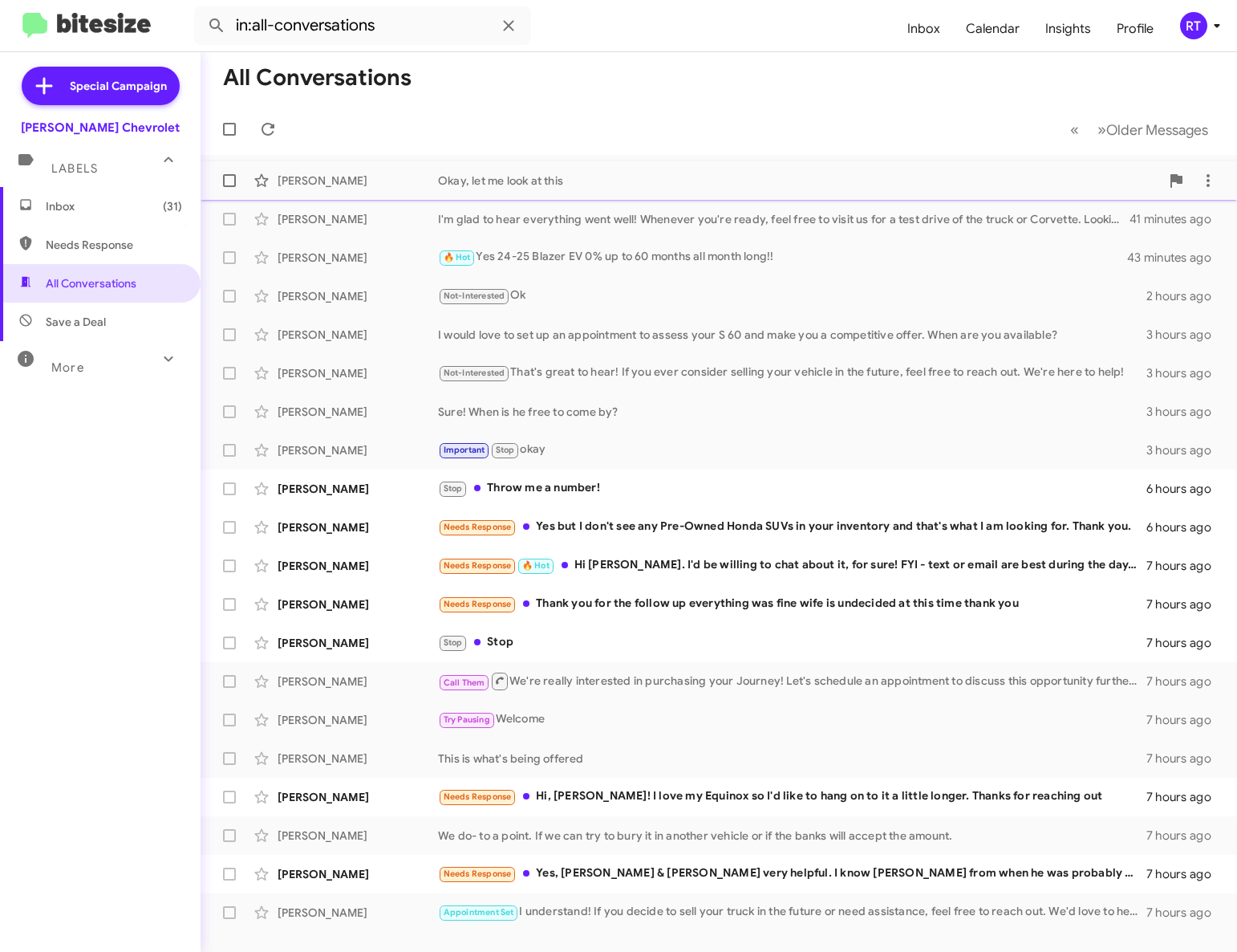
click at [463, 191] on div "Daniel Weiss Okay, let me look at this 3 minutes ago" at bounding box center [719, 180] width 1012 height 32
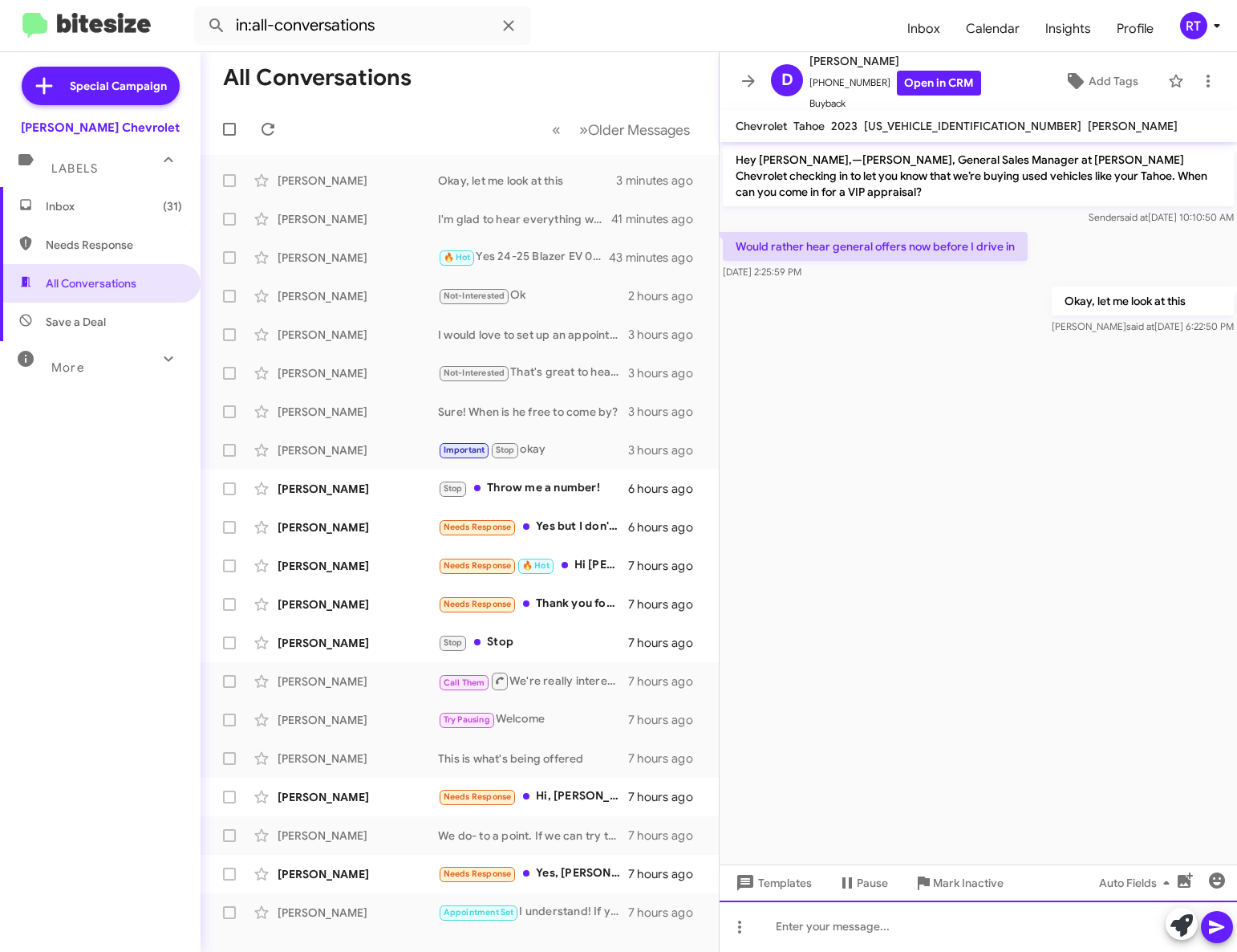
click at [821, 921] on div at bounding box center [978, 926] width 518 height 52
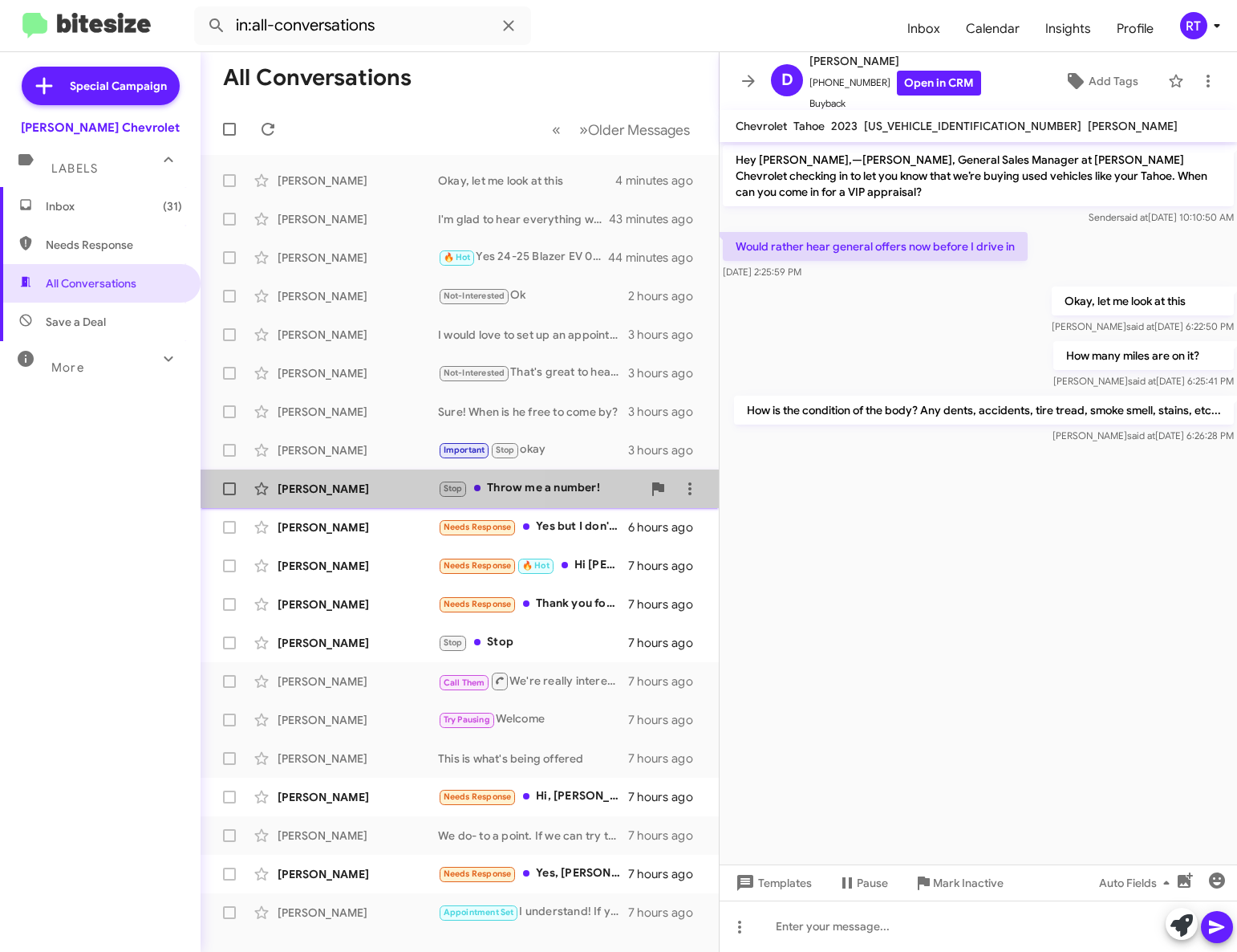
click at [327, 491] on div "[PERSON_NAME]" at bounding box center [358, 489] width 161 height 16
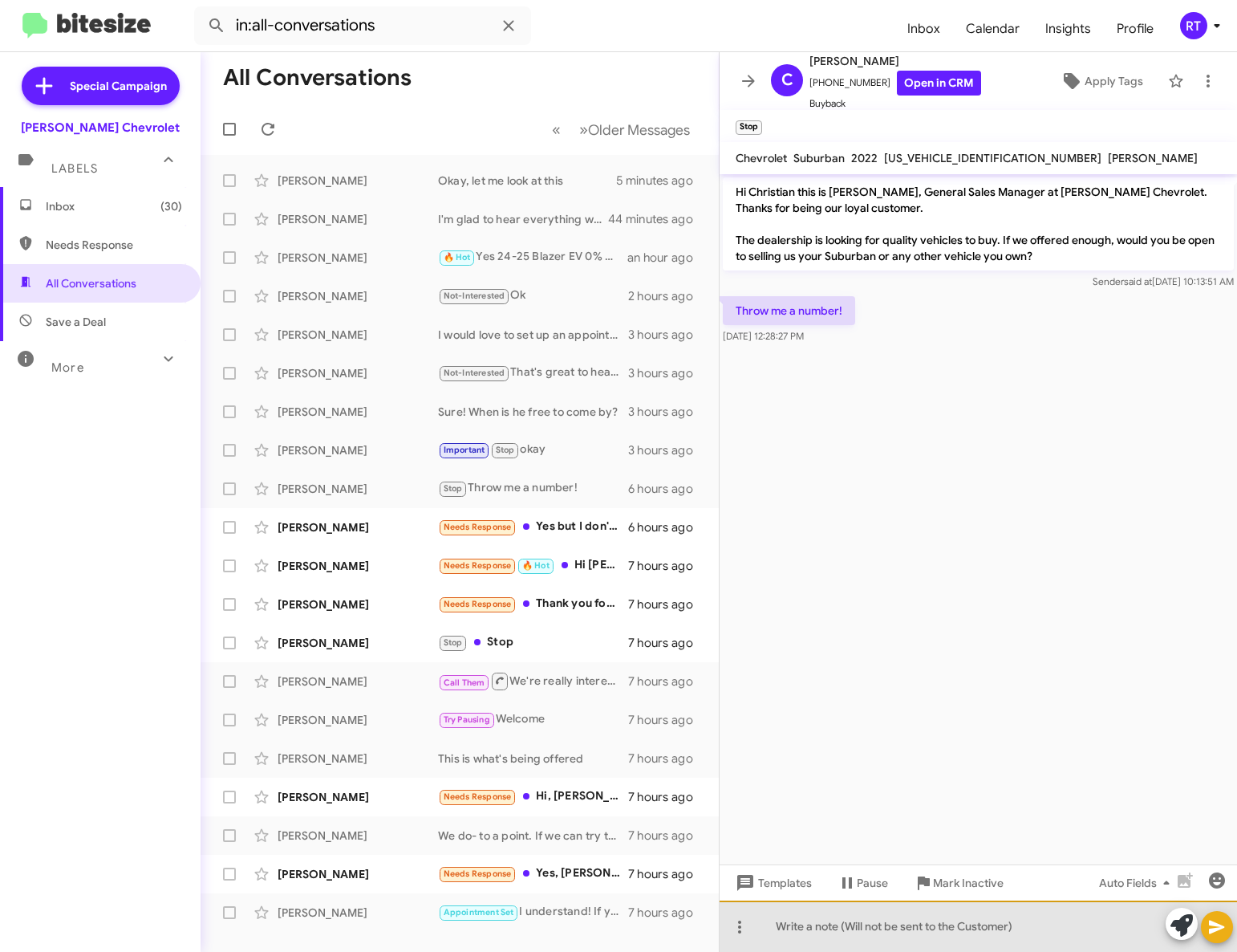
click at [848, 925] on div at bounding box center [978, 926] width 518 height 52
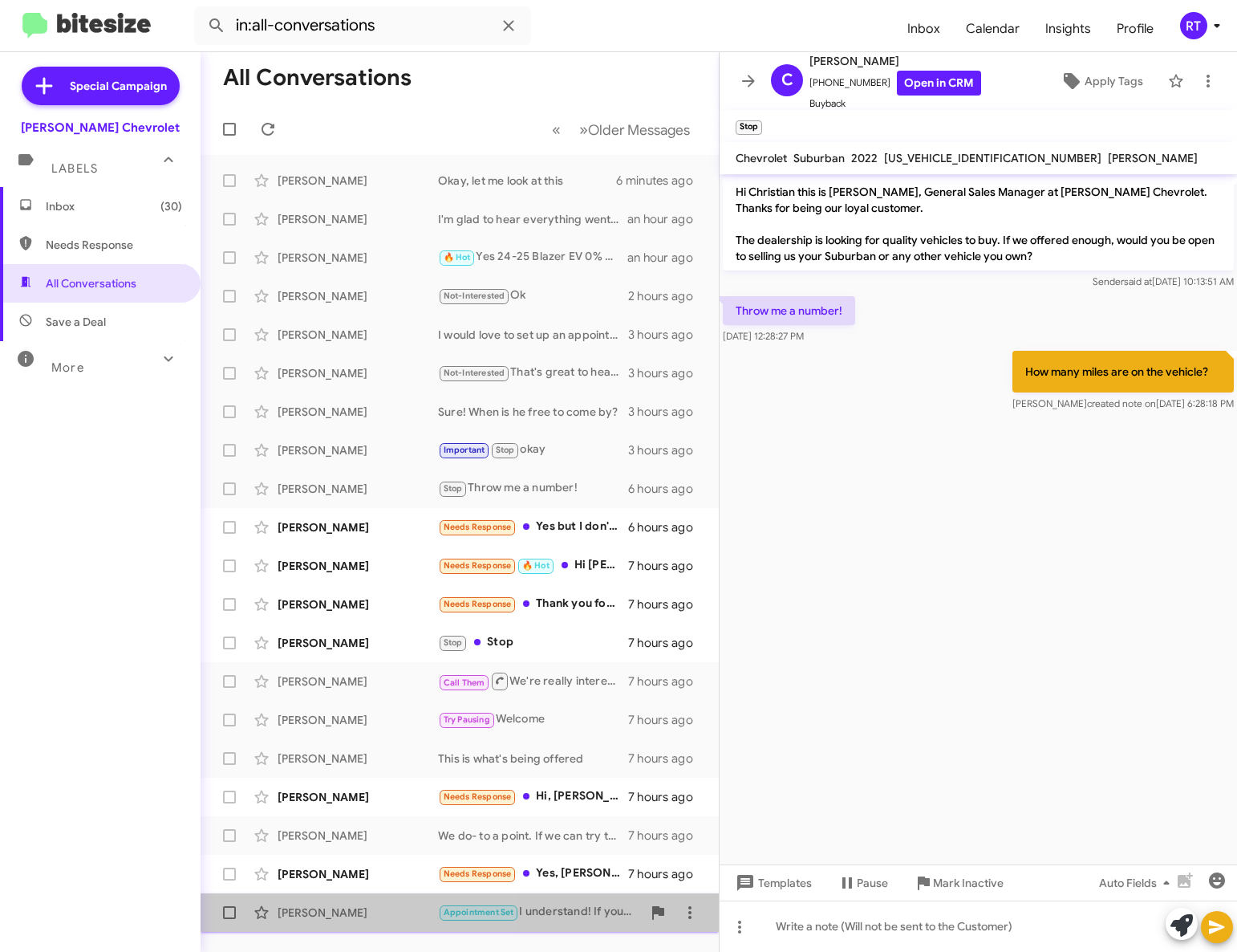
click at [312, 914] on div "[PERSON_NAME]" at bounding box center [358, 912] width 161 height 16
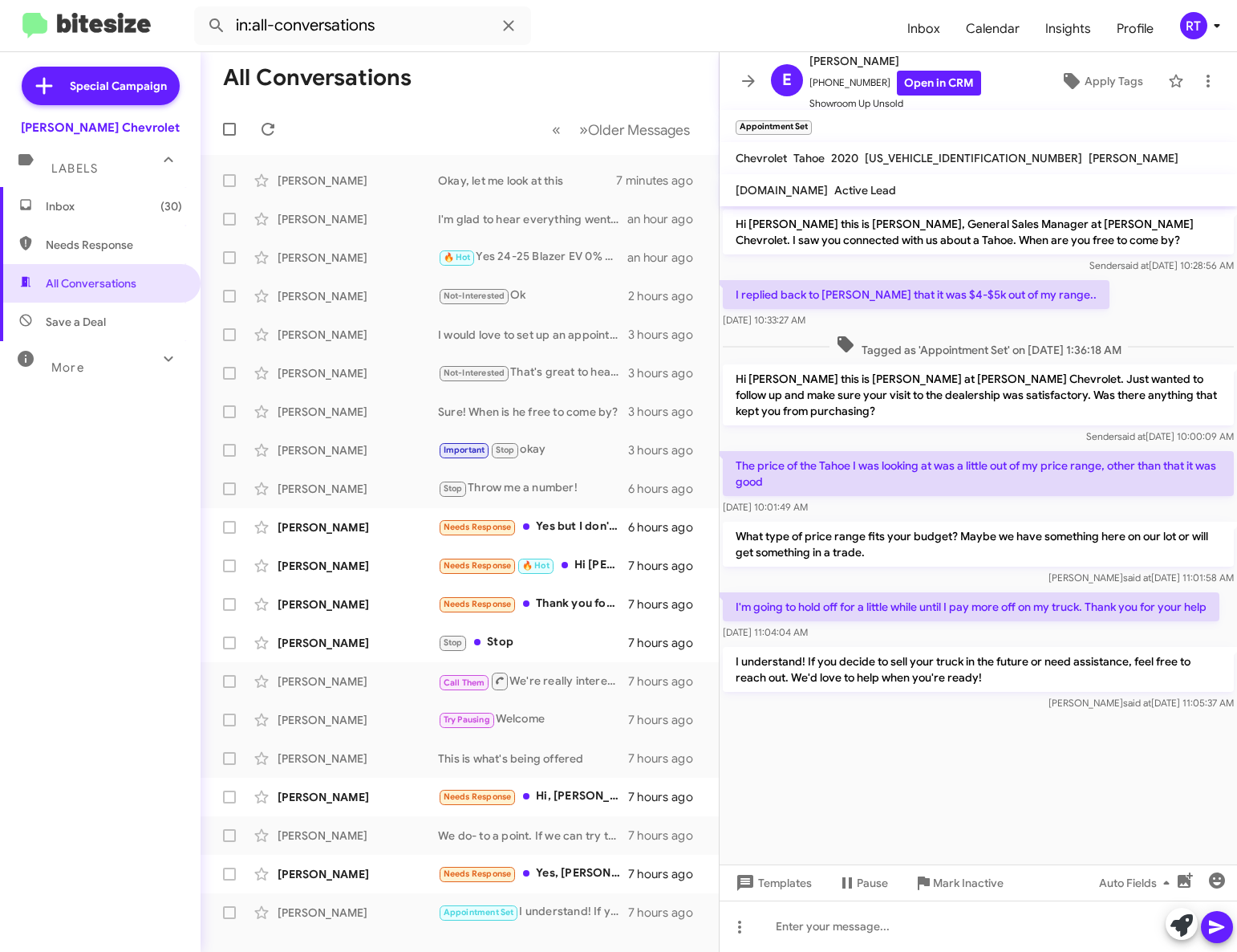
click at [70, 213] on span "Inbox (30)" at bounding box center [114, 206] width 137 height 16
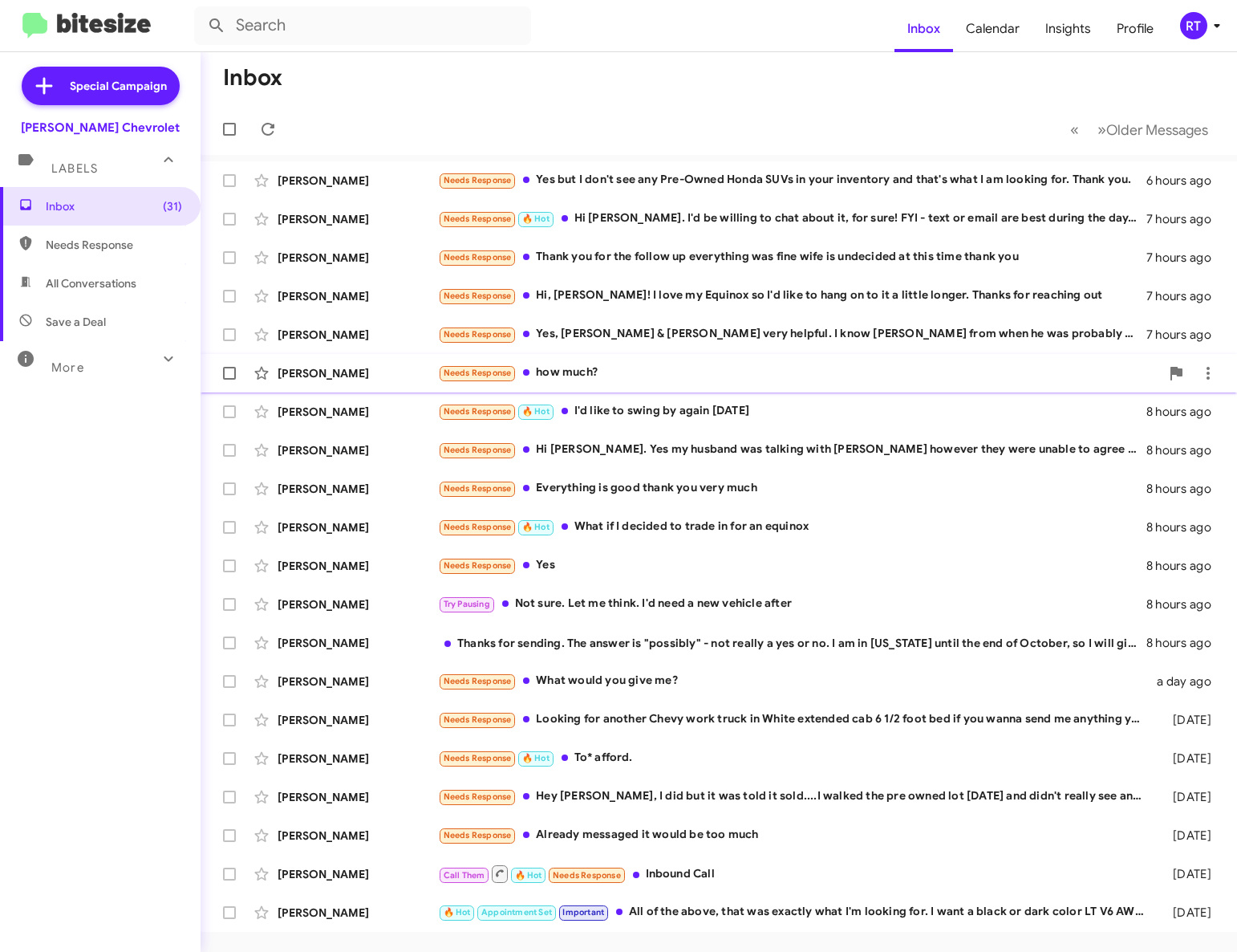
click at [305, 373] on div "Michael Wilson" at bounding box center [358, 373] width 161 height 16
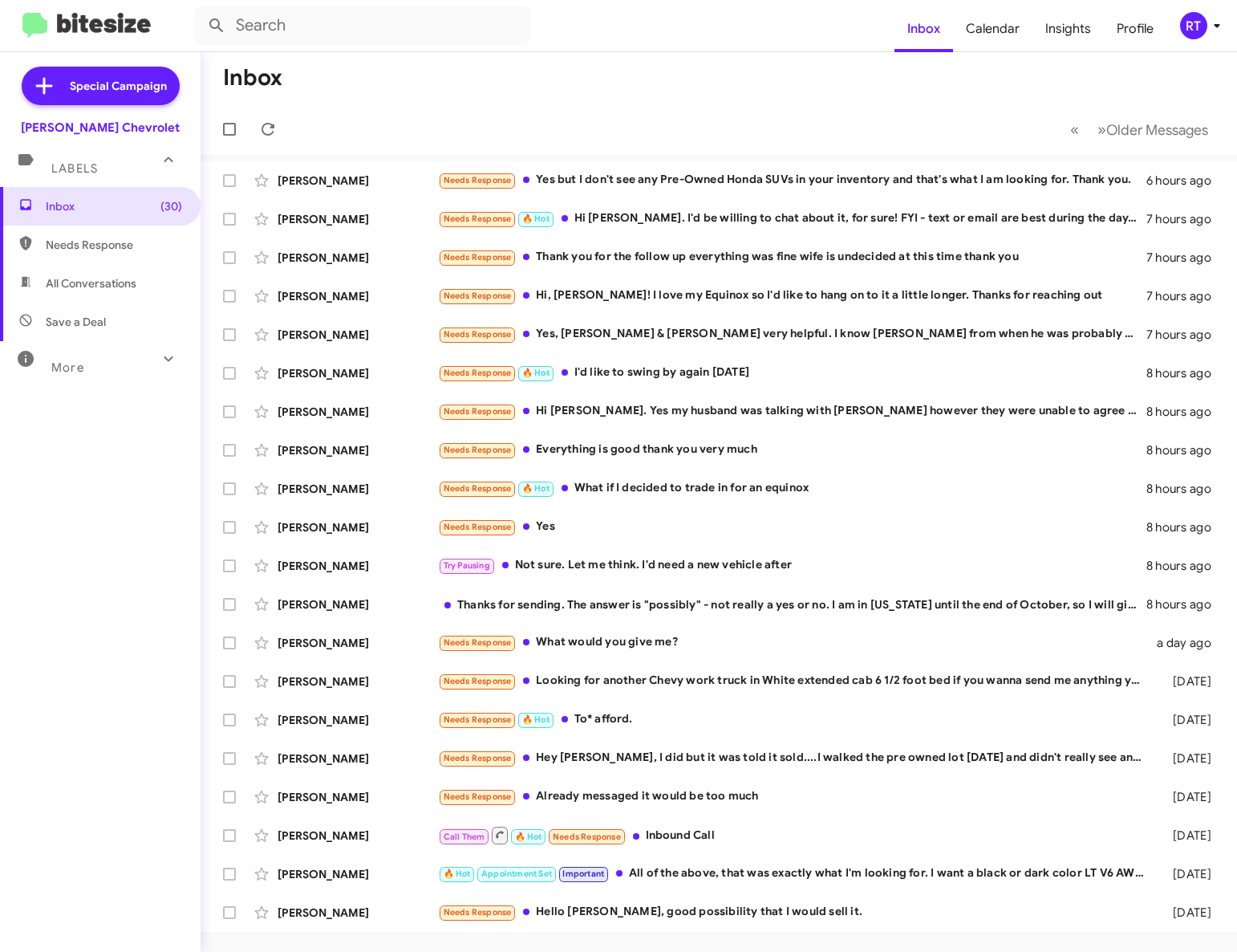
click at [69, 282] on span "All Conversations" at bounding box center [91, 283] width 91 height 16
type input "in:all-conversations"
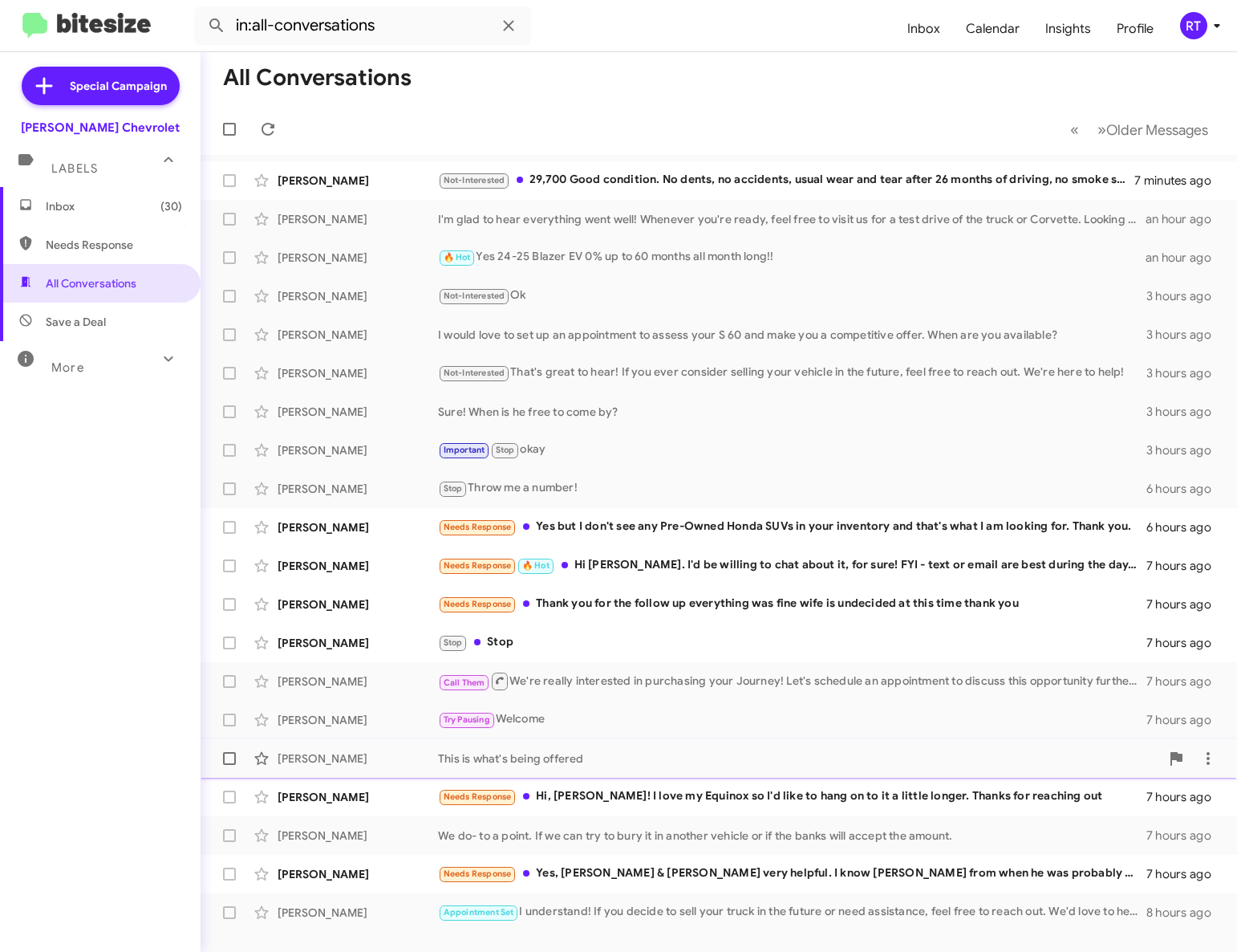
click at [315, 757] on div "[PERSON_NAME]" at bounding box center [358, 758] width 161 height 16
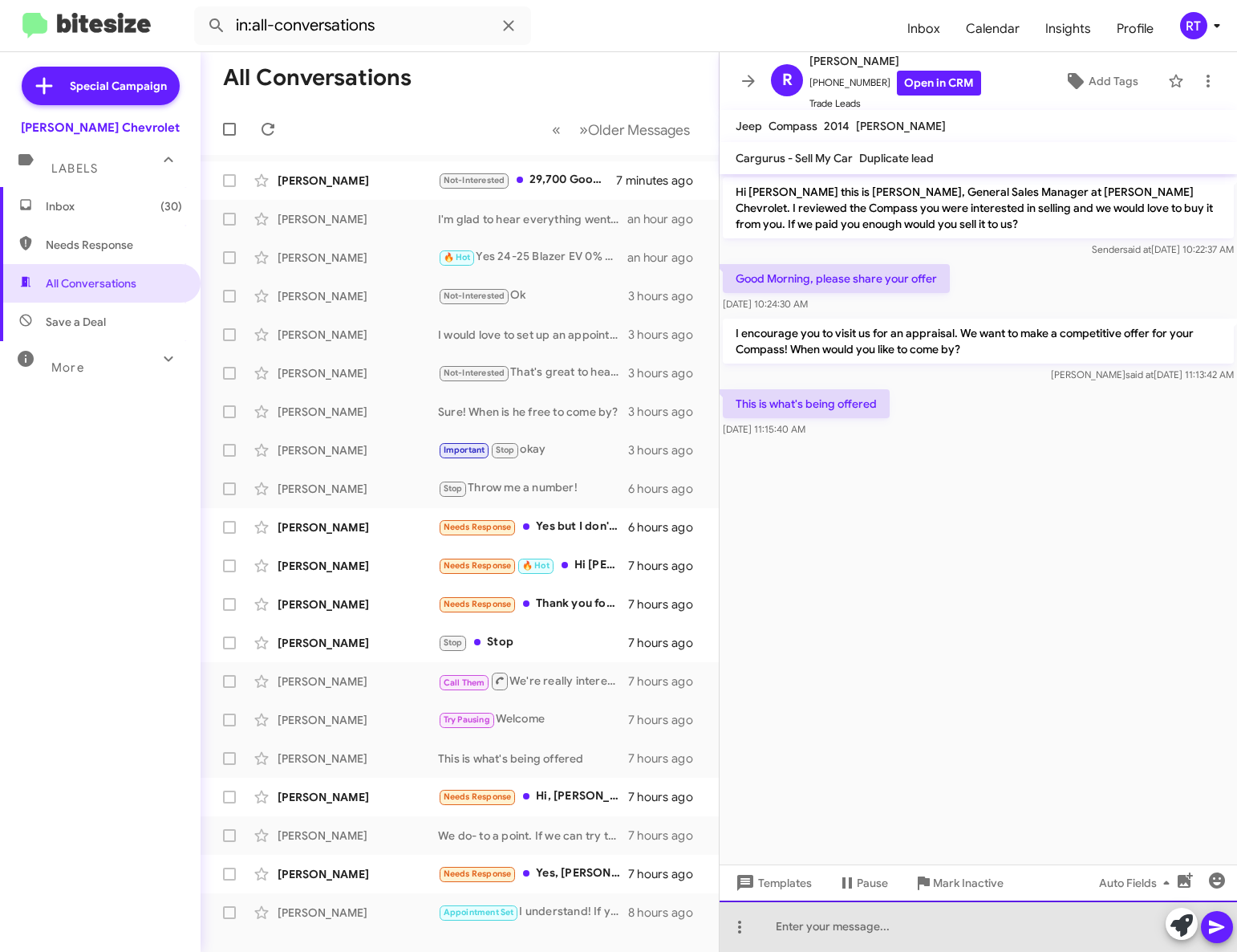
click at [800, 941] on div at bounding box center [978, 926] width 518 height 52
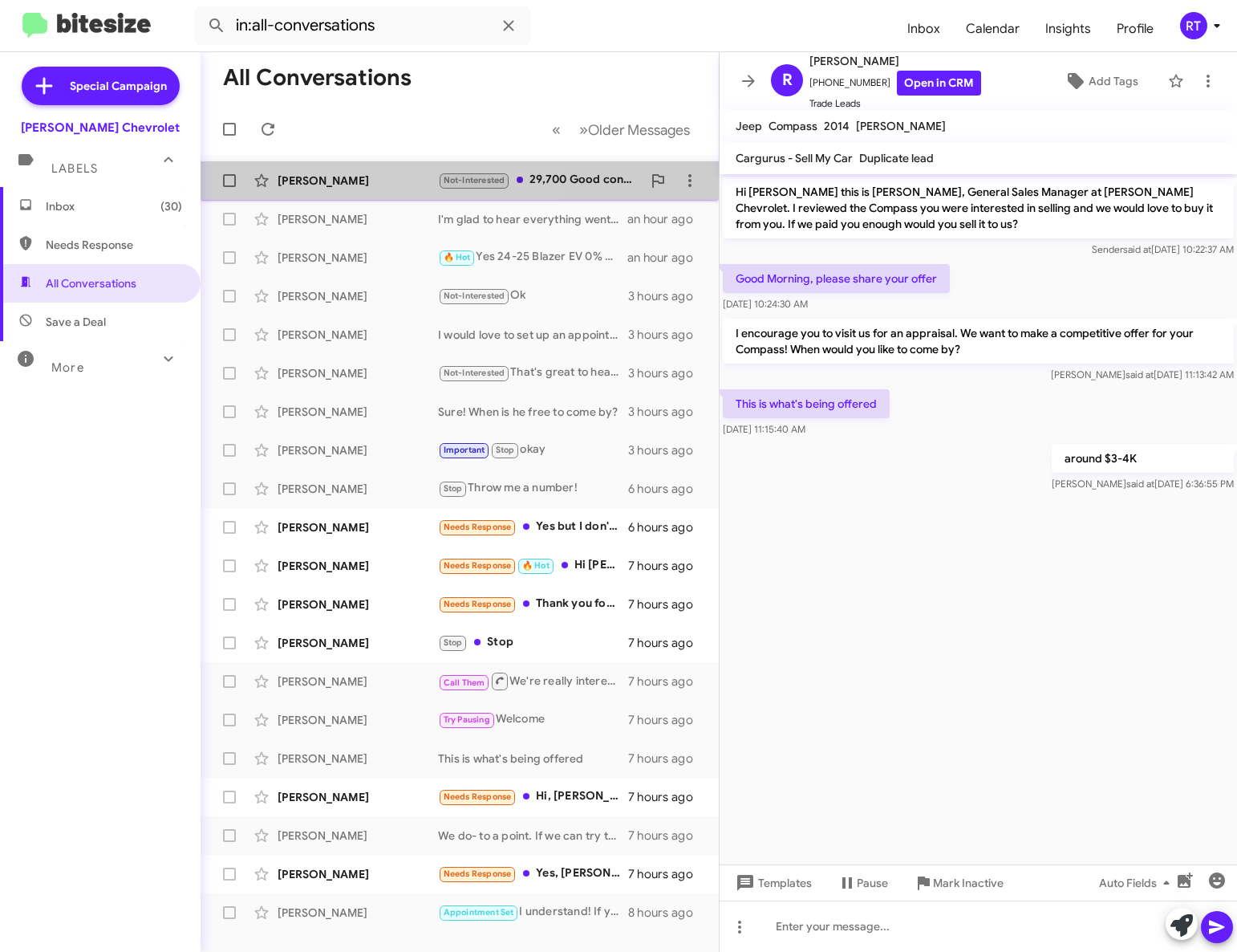
click at [335, 180] on div "[PERSON_NAME]" at bounding box center [358, 180] width 161 height 16
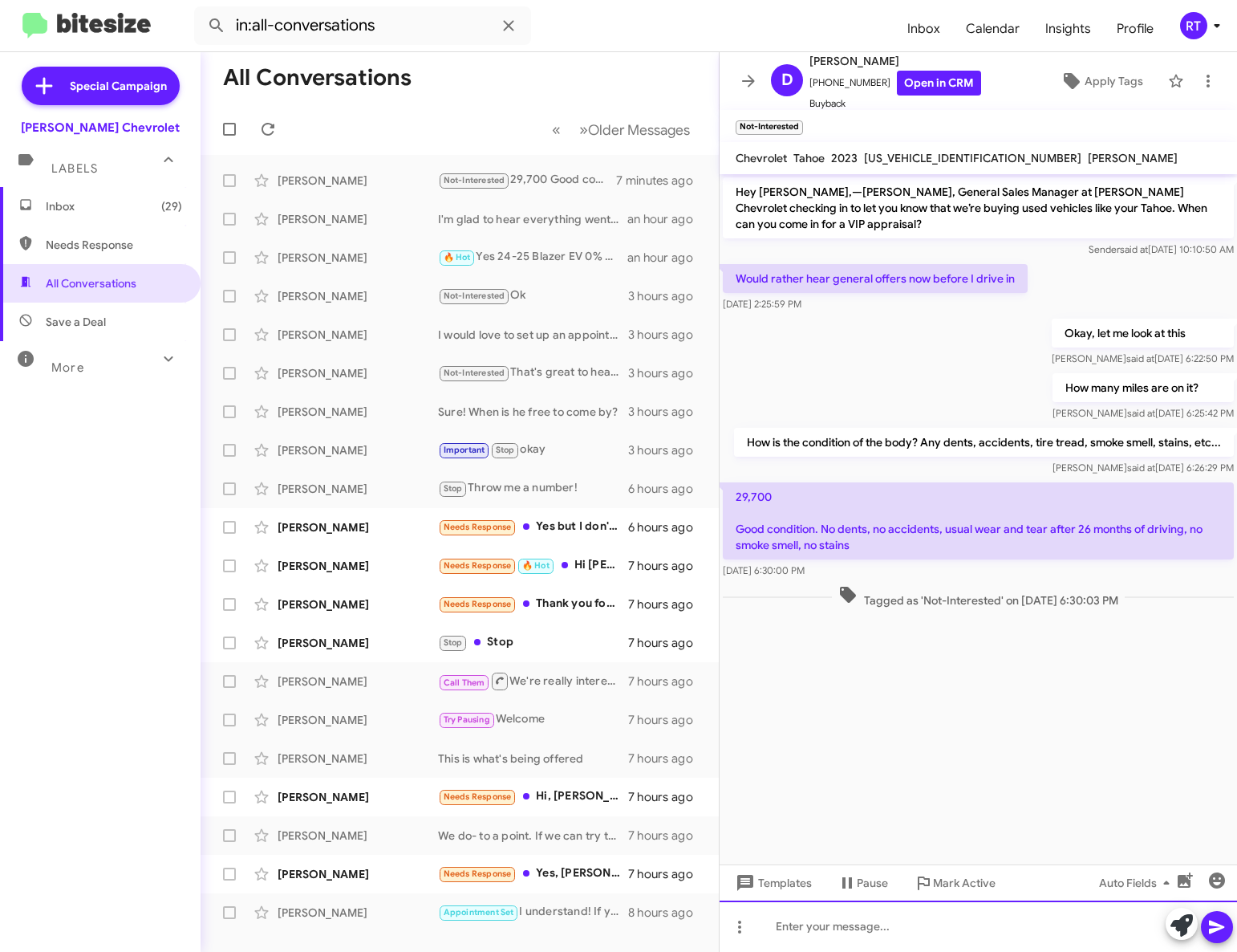
click at [776, 927] on div at bounding box center [978, 926] width 518 height 52
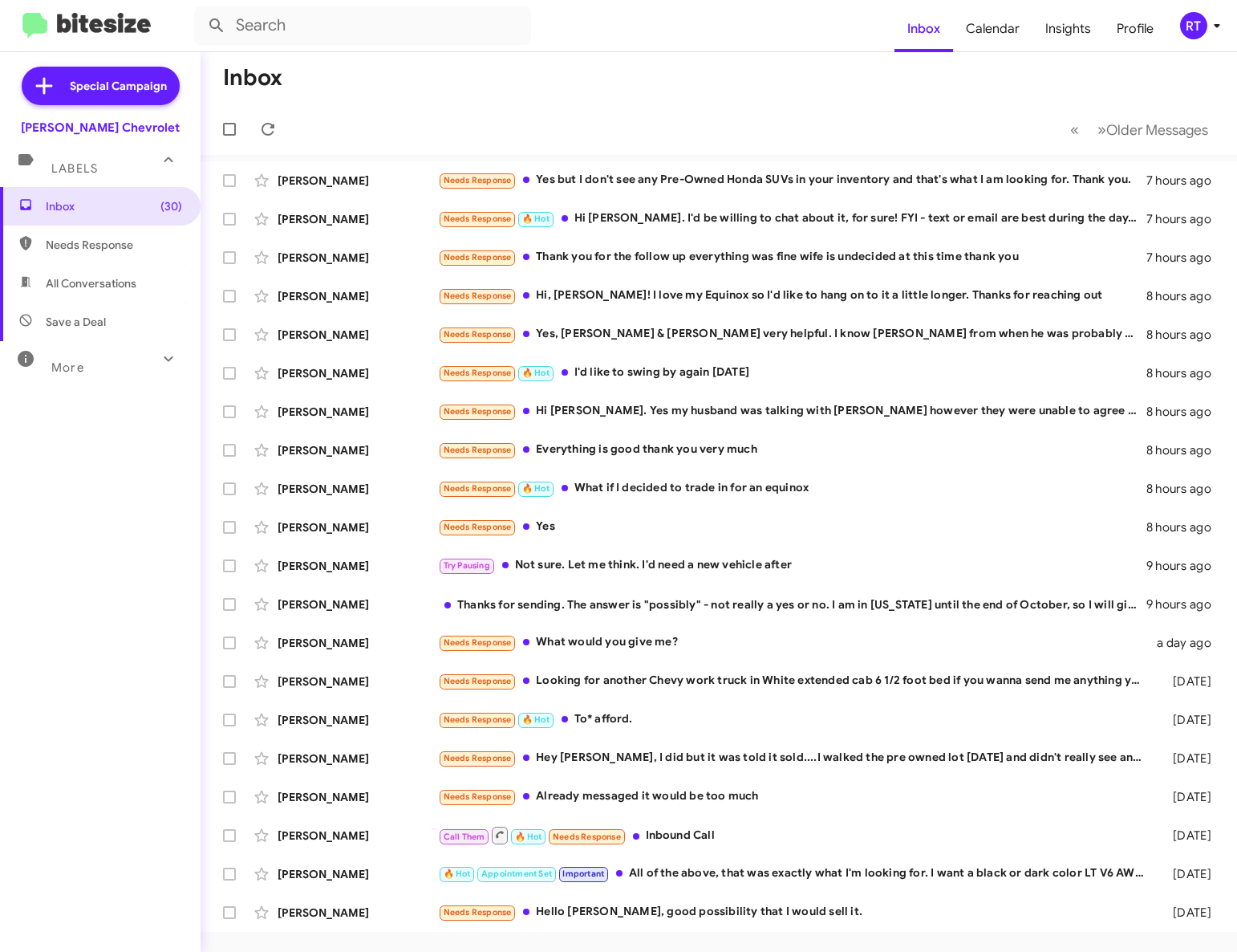
click at [93, 282] on span "All Conversations" at bounding box center [91, 283] width 91 height 16
type input "in:all-conversations"
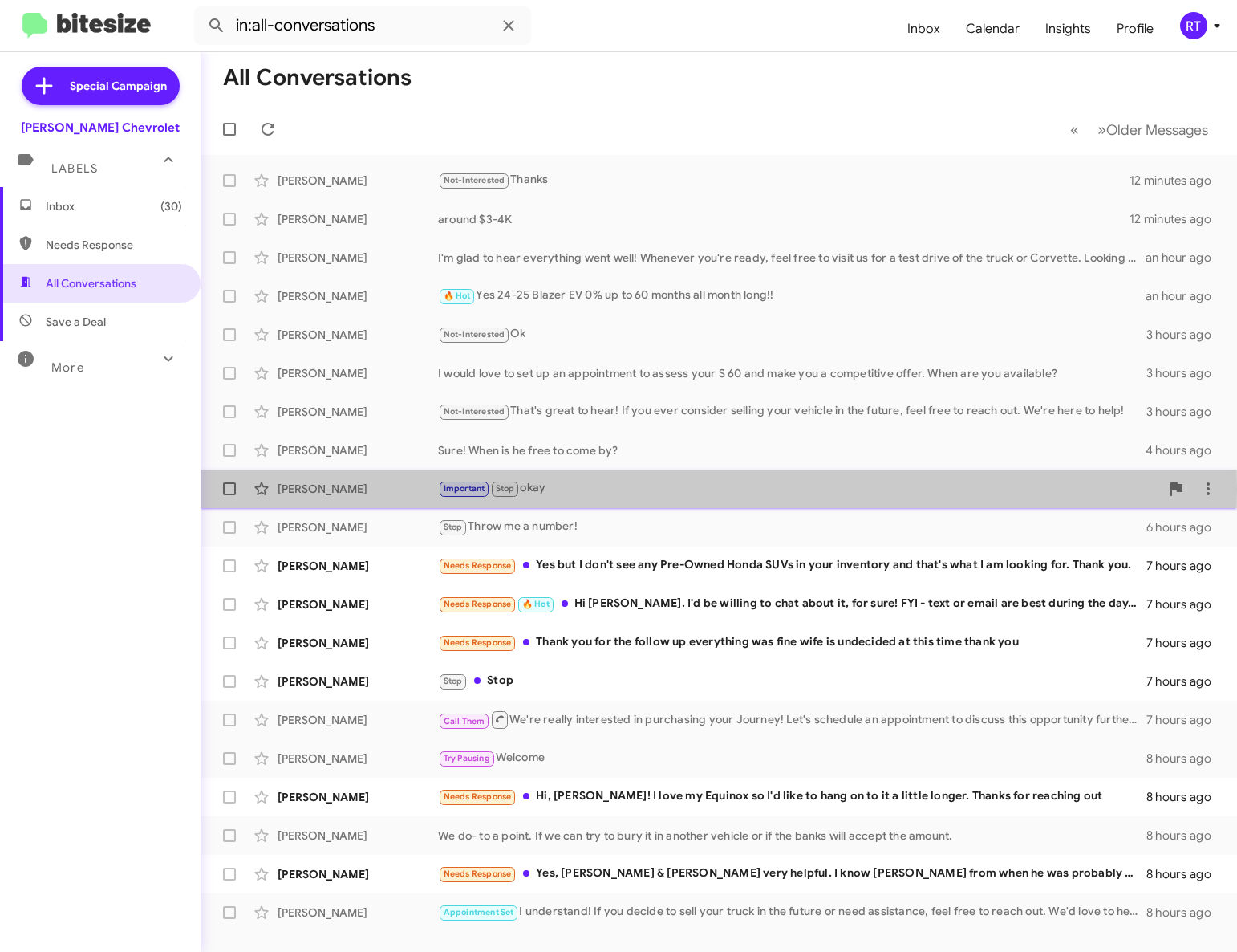
click at [314, 490] on div "[PERSON_NAME]" at bounding box center [358, 489] width 161 height 16
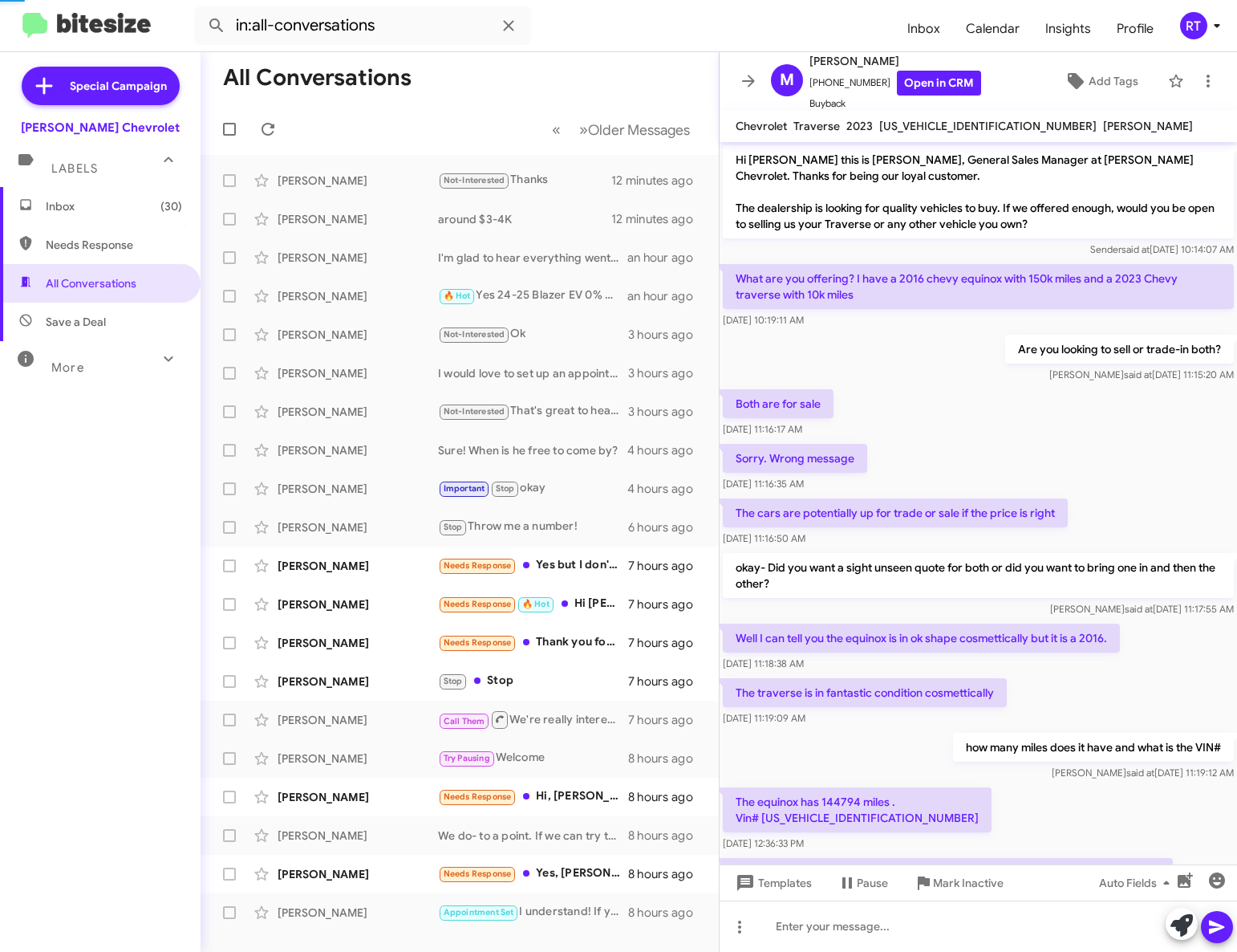
scroll to position [183, 0]
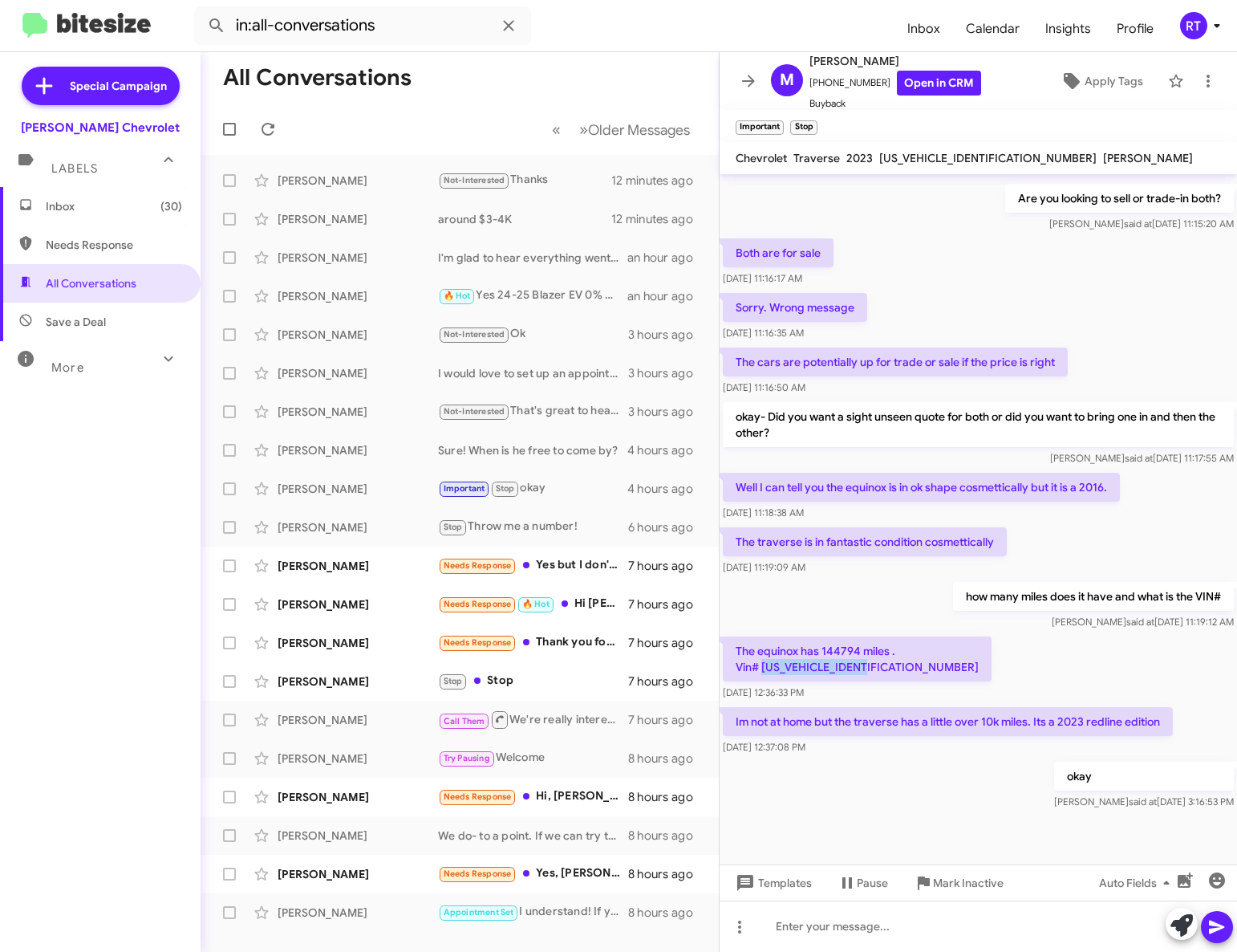
drag, startPoint x: 764, startPoint y: 690, endPoint x: 890, endPoint y: 694, distance: 126.1
click at [890, 681] on p "The equinox has 144794 miles . Vin# [US_VEHICLE_IDENTIFICATION_NUMBER]" at bounding box center [858, 658] width 269 height 45
copy p "2GNFLGEK4G6323884"
click at [947, 694] on div "The equinox has 144794 miles . Vin# 2GNFLGEK4G6323884 Sep 3, 2025, 12:36:33 PM" at bounding box center [978, 668] width 518 height 70
click at [88, 198] on span "Inbox (30)" at bounding box center [114, 206] width 137 height 16
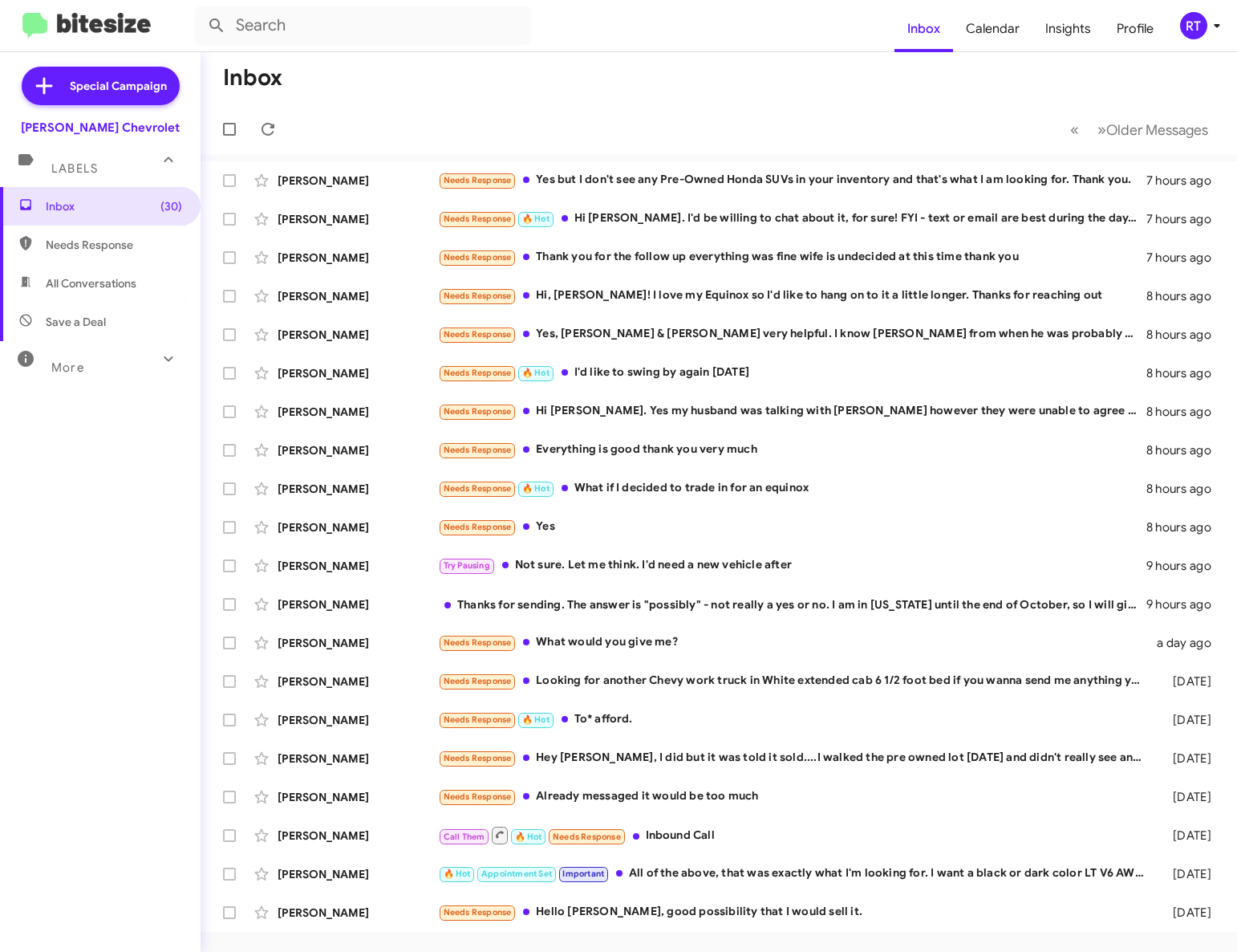
click at [88, 283] on span "All Conversations" at bounding box center [91, 283] width 91 height 16
type input "in:all-conversations"
click at [687, 251] on div "Needs Response Thank you for the follow up everything was fine wife is undecide…" at bounding box center [799, 257] width 722 height 19
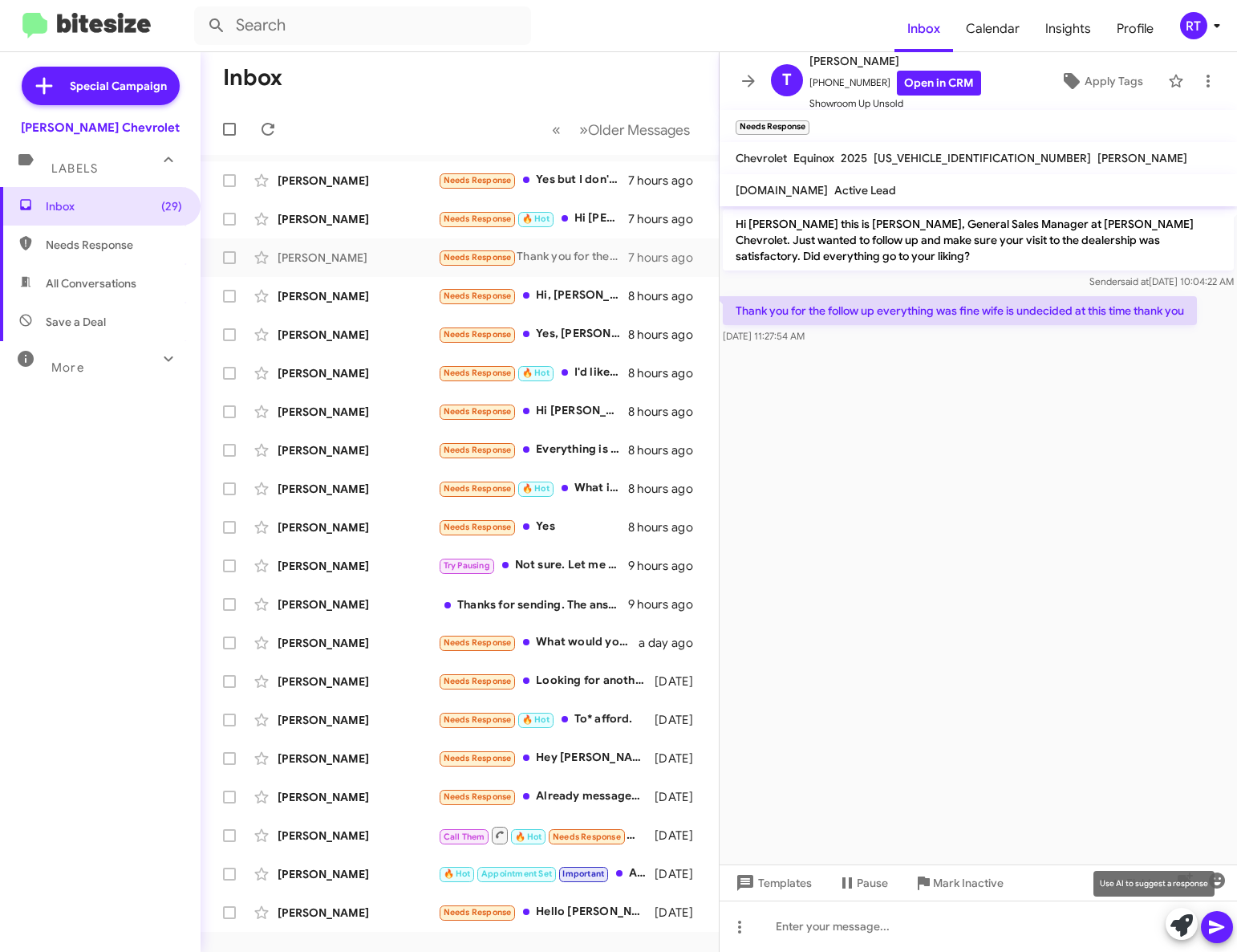
click at [1183, 925] on icon at bounding box center [1181, 925] width 22 height 22
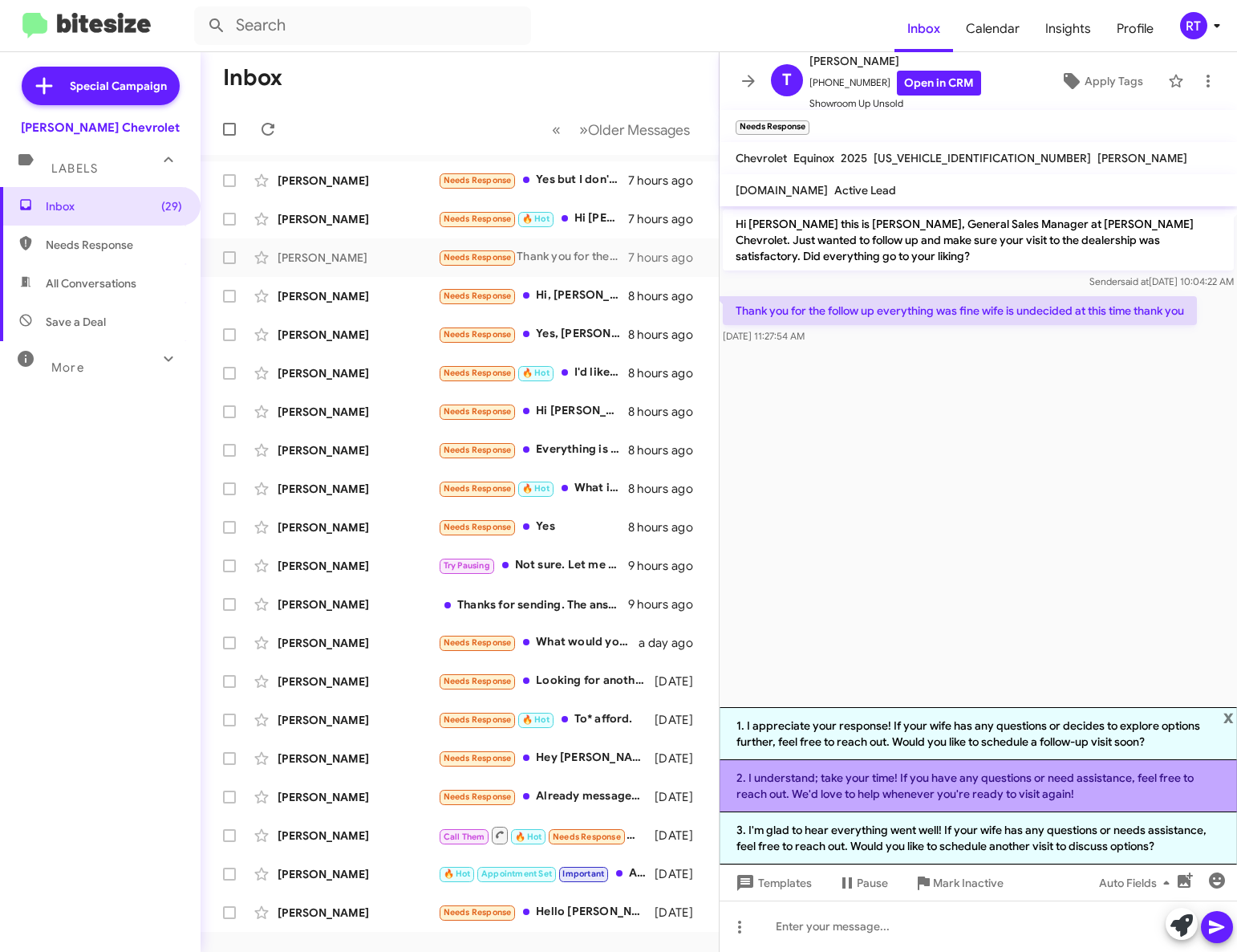
click at [954, 784] on li "2. I understand; take your time! If you have any questions or need assistance, …" at bounding box center [978, 785] width 518 height 52
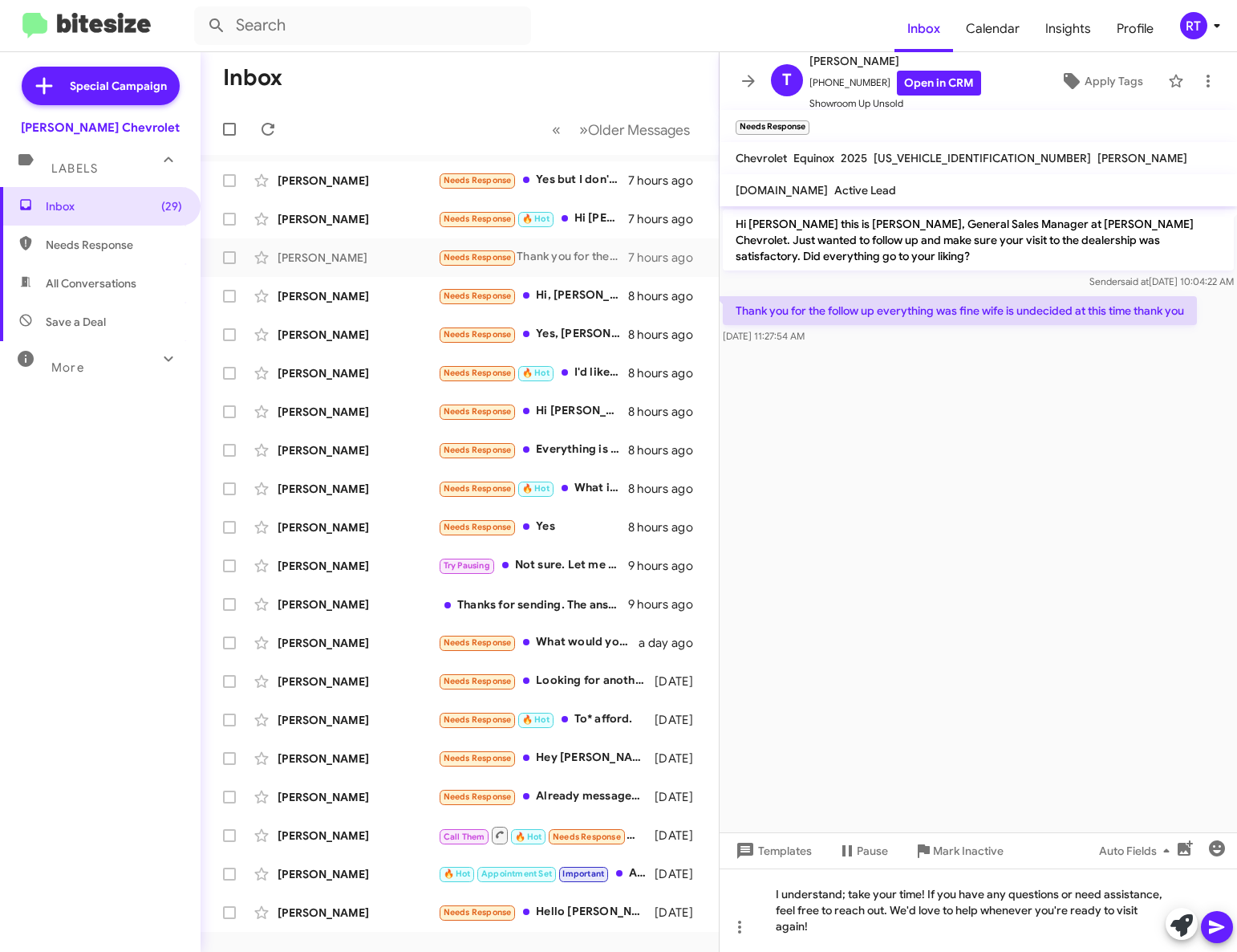
click at [1217, 927] on icon at bounding box center [1217, 927] width 20 height 20
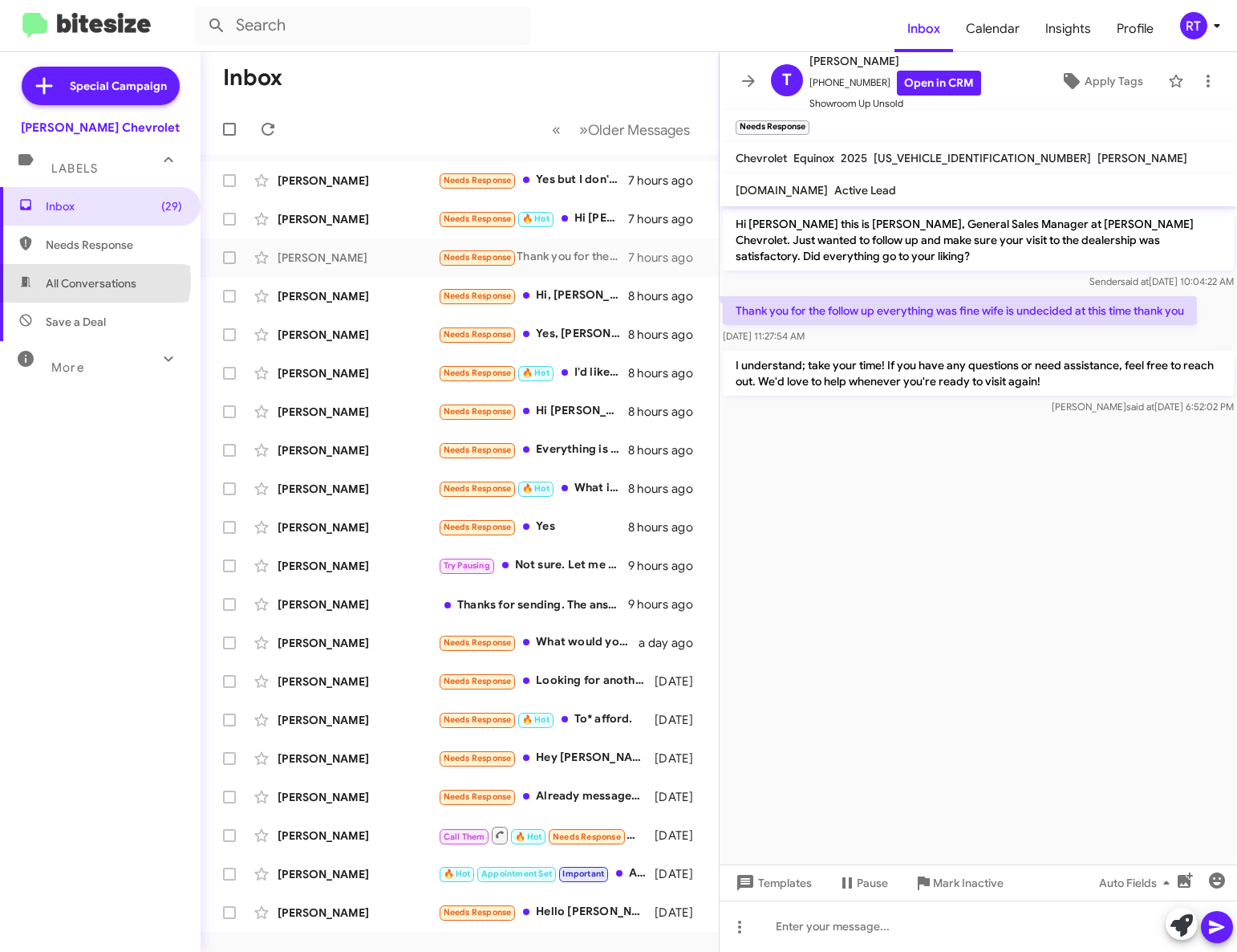
click at [71, 278] on span "All Conversations" at bounding box center [91, 283] width 91 height 16
type input "in:all-conversations"
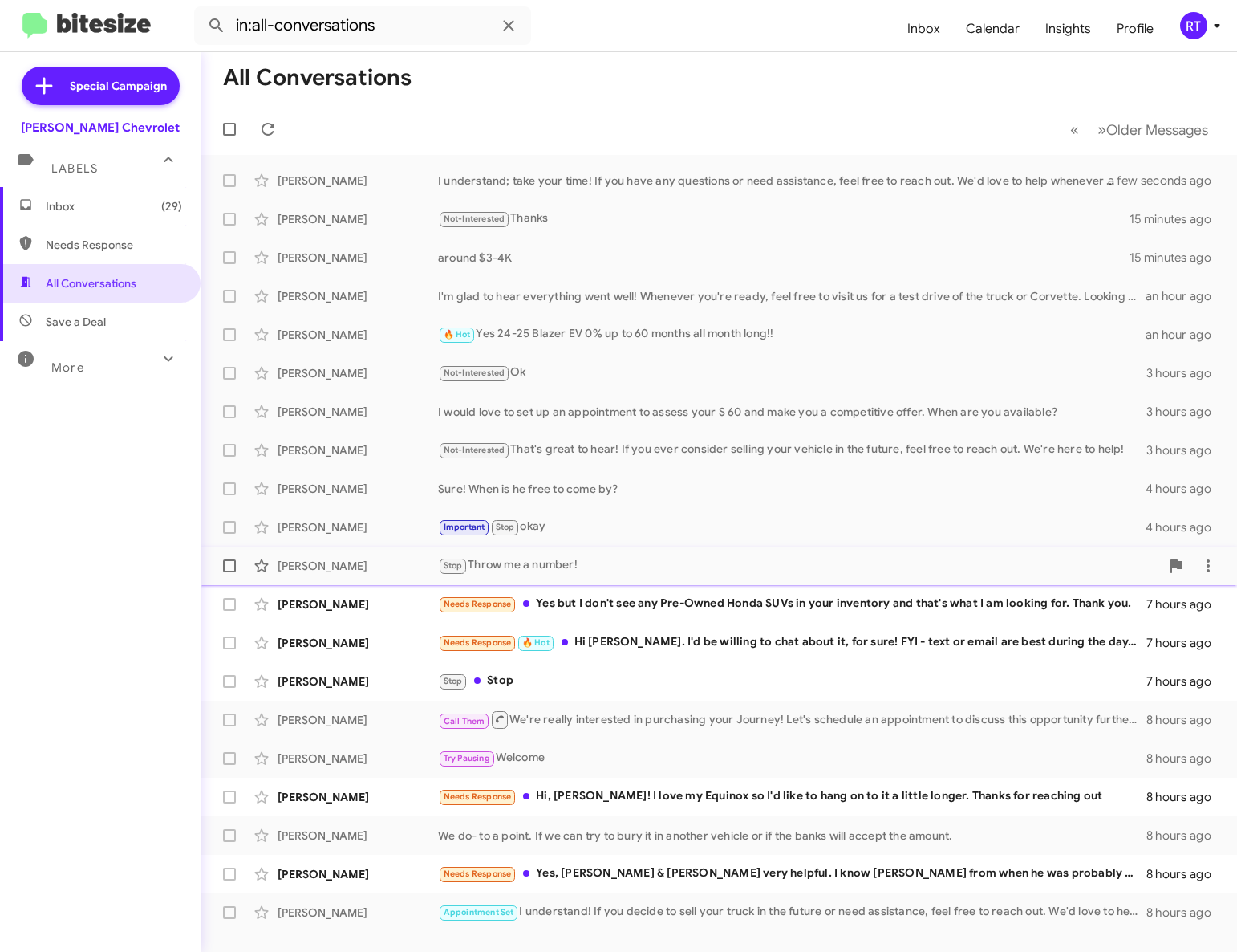
click at [319, 566] on div "[PERSON_NAME]" at bounding box center [358, 566] width 161 height 16
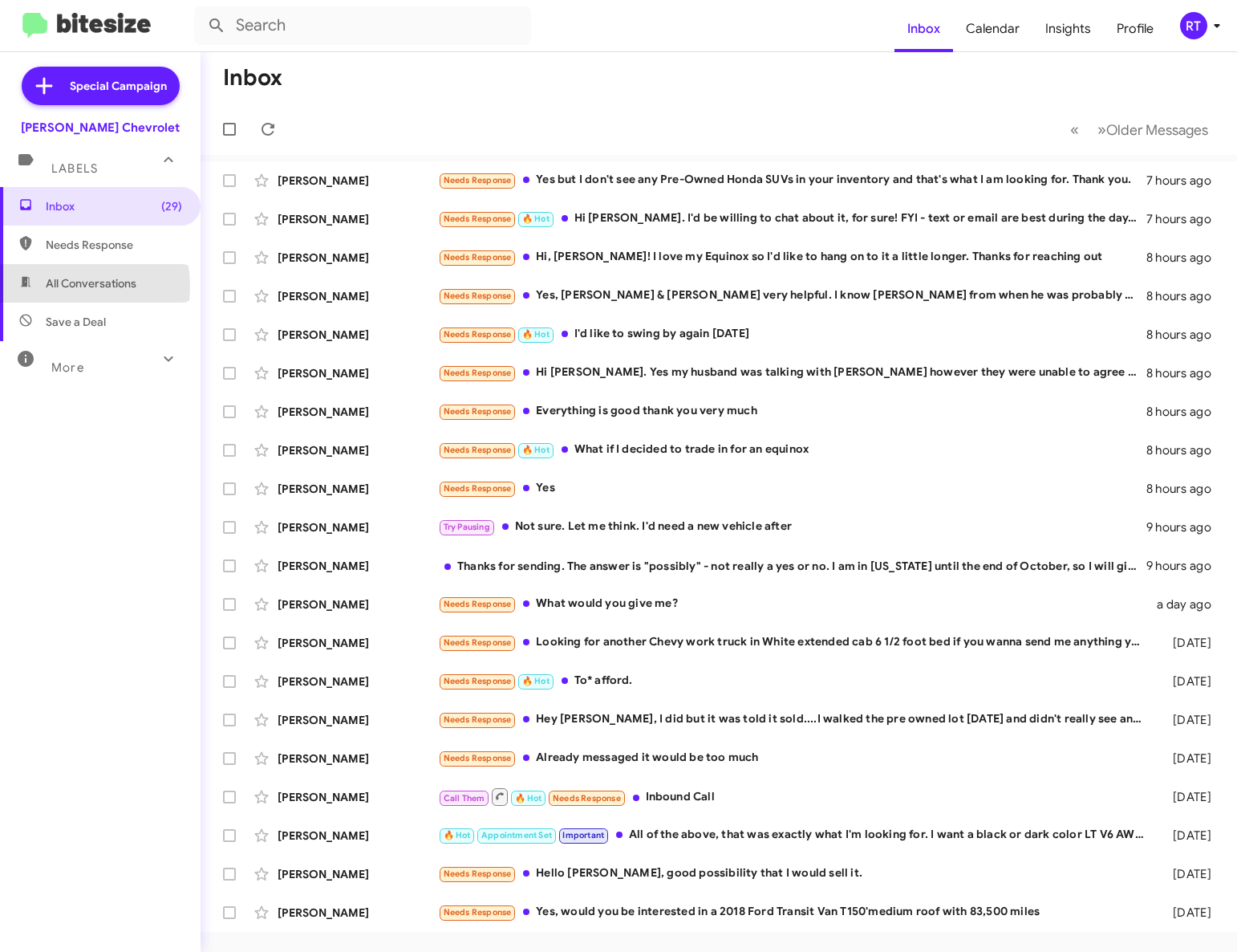
click at [49, 287] on span "All Conversations" at bounding box center [100, 283] width 201 height 38
type input "in:all-conversations"
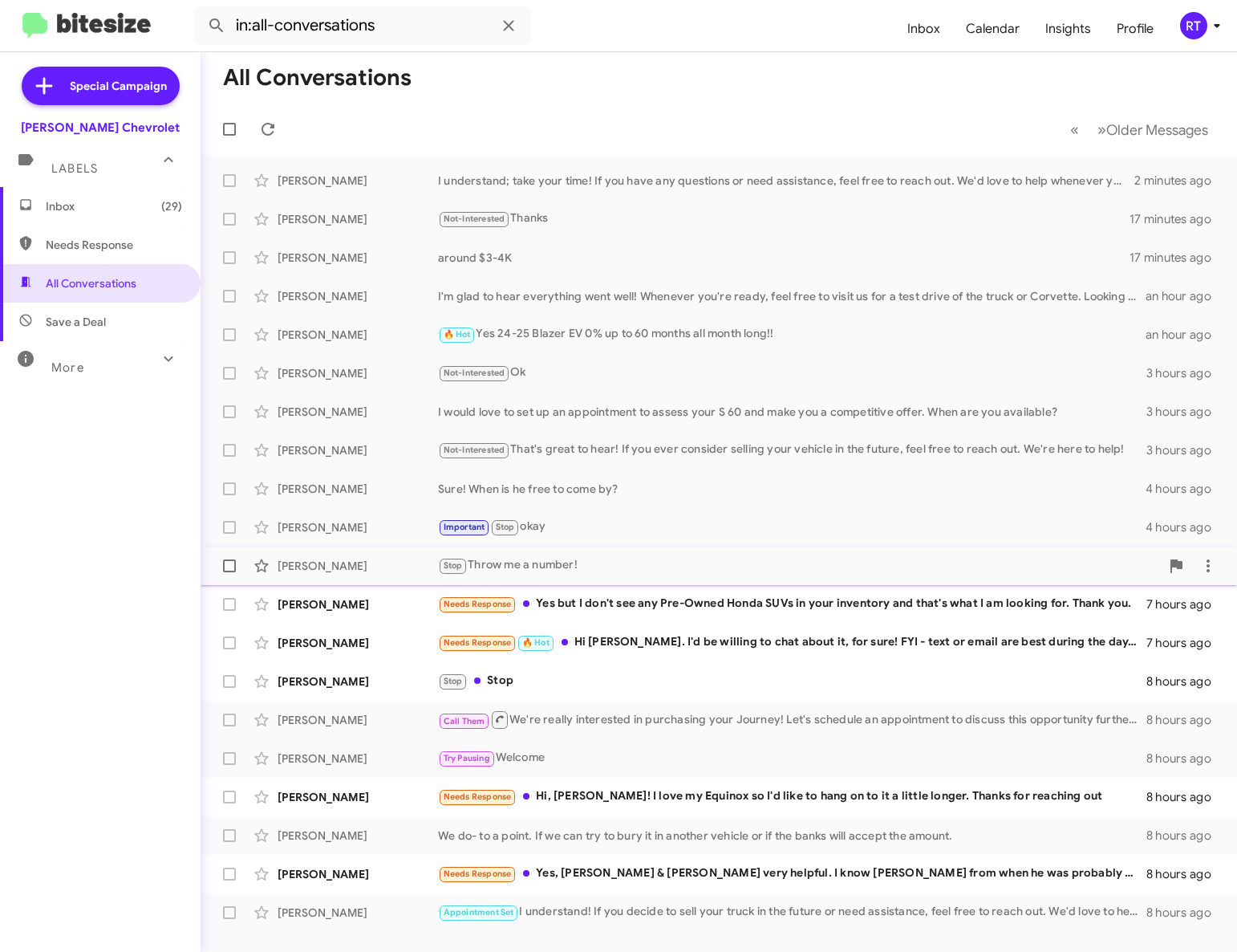
click at [387, 564] on div "[PERSON_NAME]" at bounding box center [358, 566] width 161 height 16
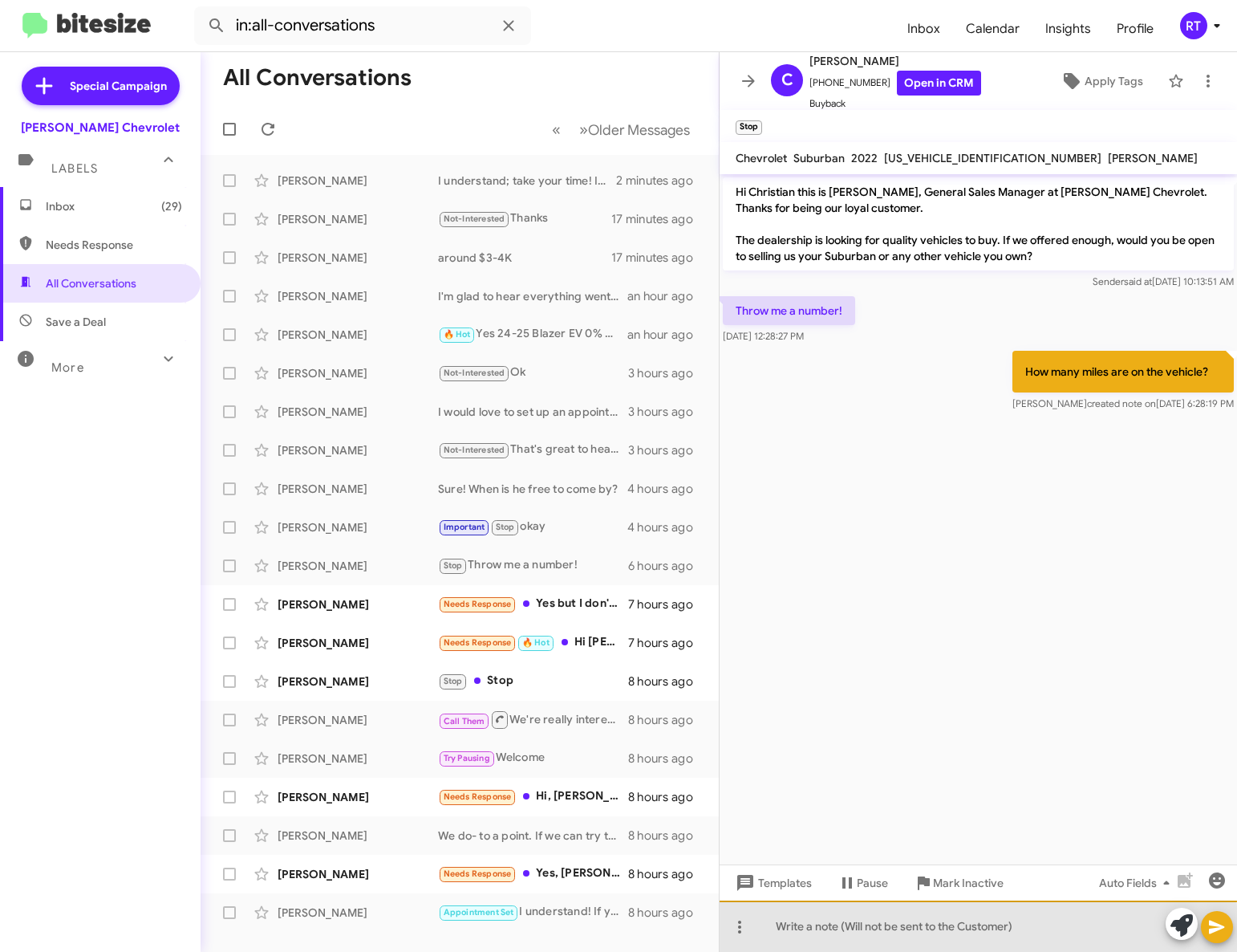
click at [857, 930] on div at bounding box center [978, 926] width 518 height 52
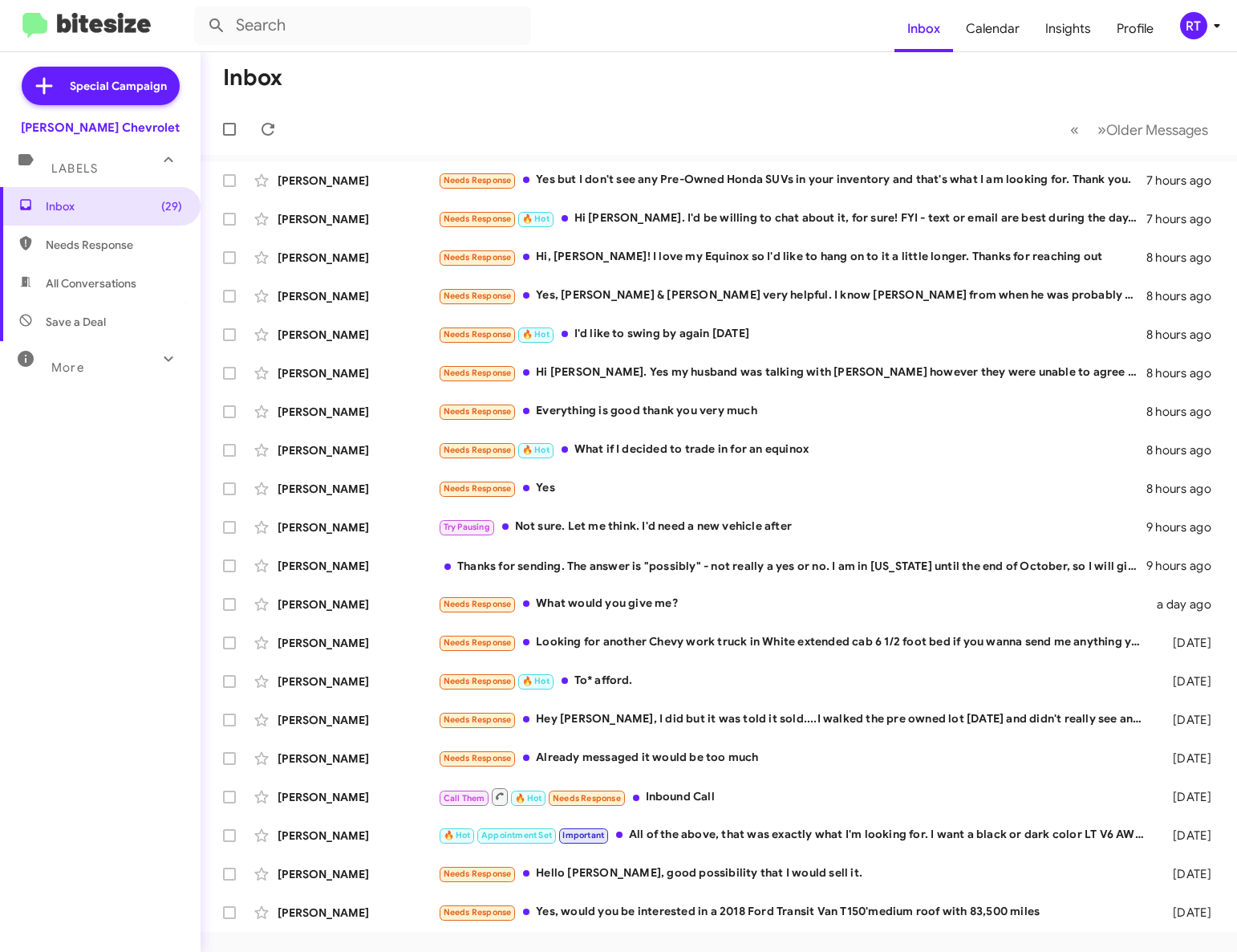
click at [66, 291] on span "All Conversations" at bounding box center [91, 283] width 91 height 16
type input "in:all-conversations"
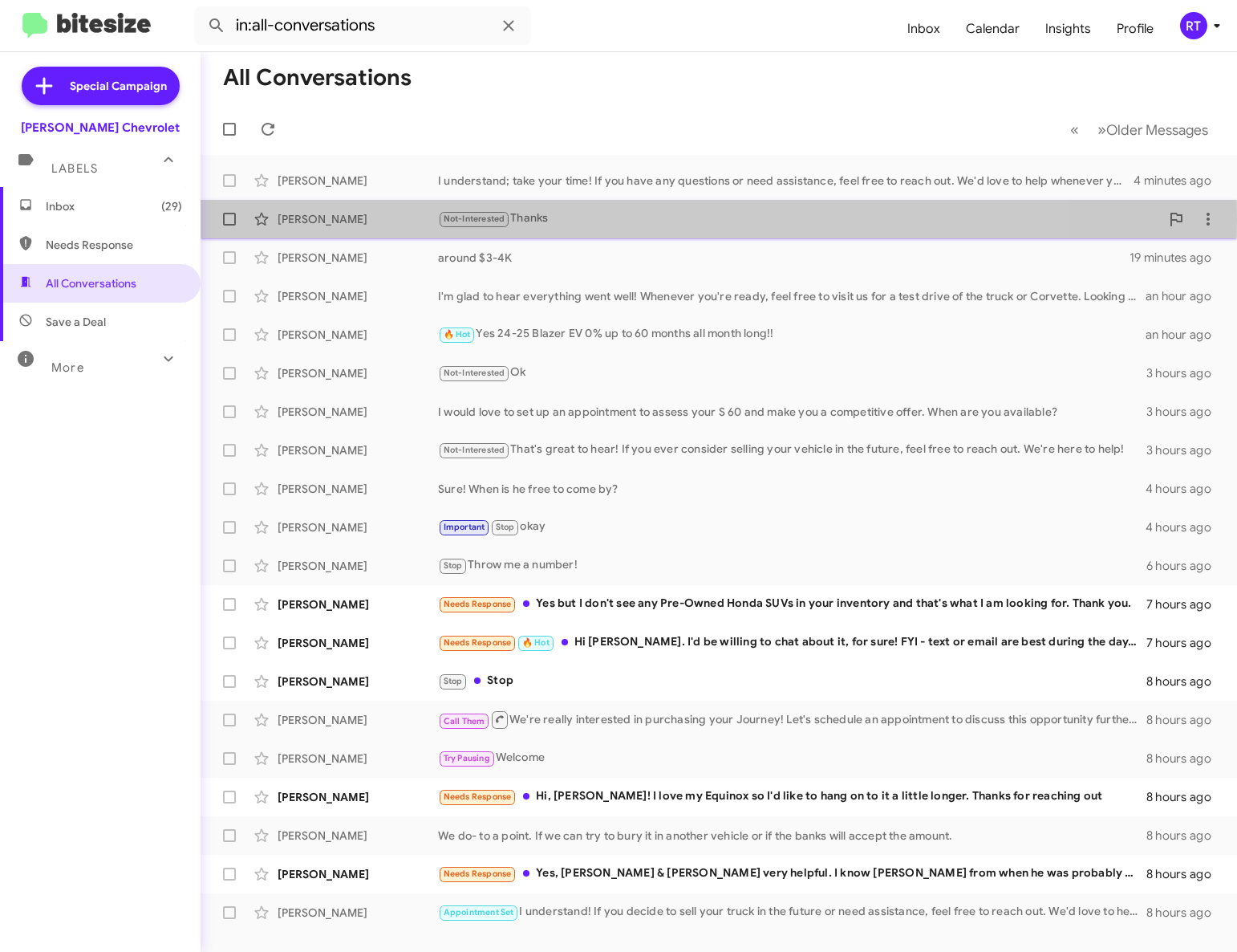
click at [541, 219] on div "Not-Interested Thanks" at bounding box center [799, 218] width 722 height 19
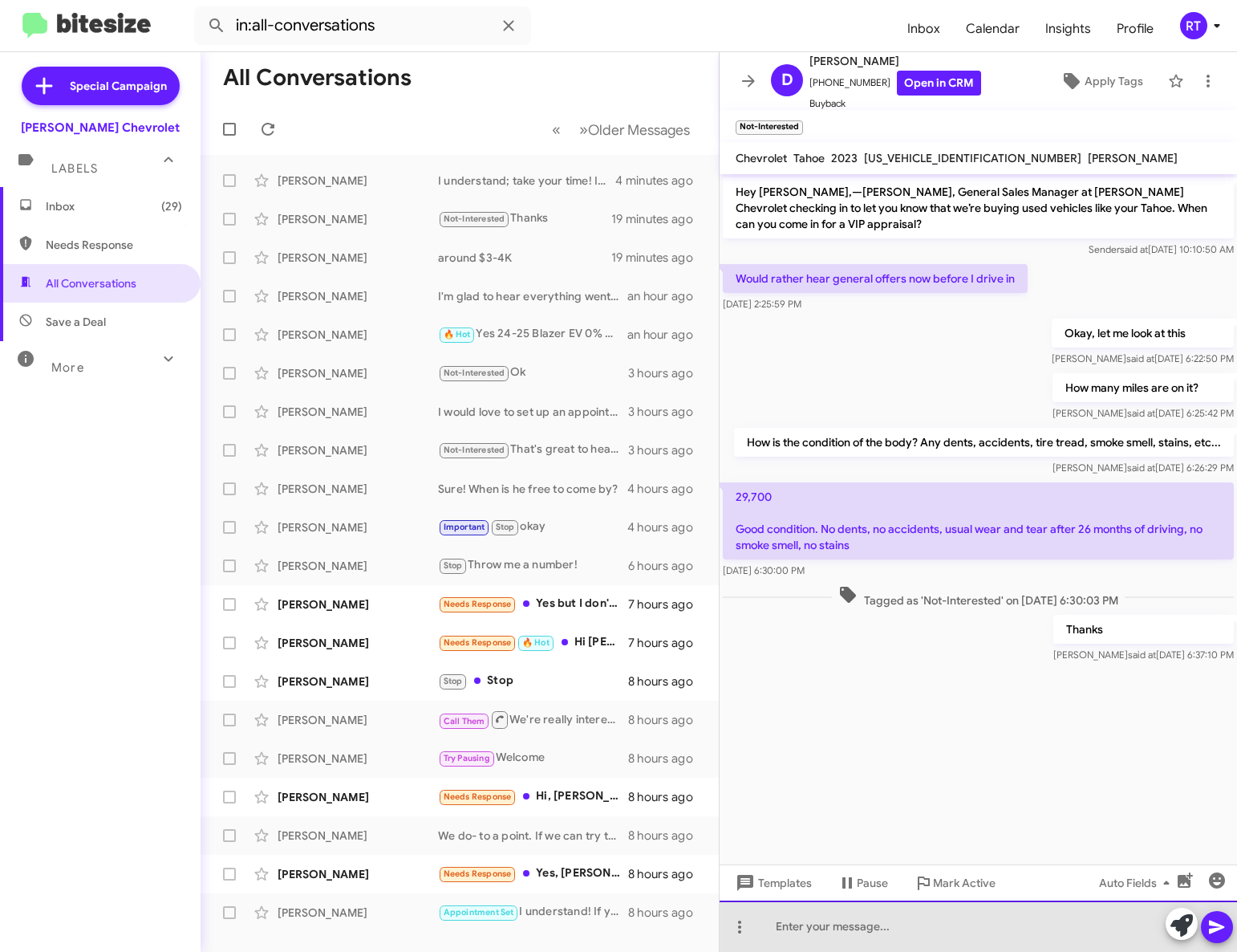
click at [803, 925] on div at bounding box center [978, 926] width 518 height 52
click at [790, 921] on div at bounding box center [978, 926] width 518 height 52
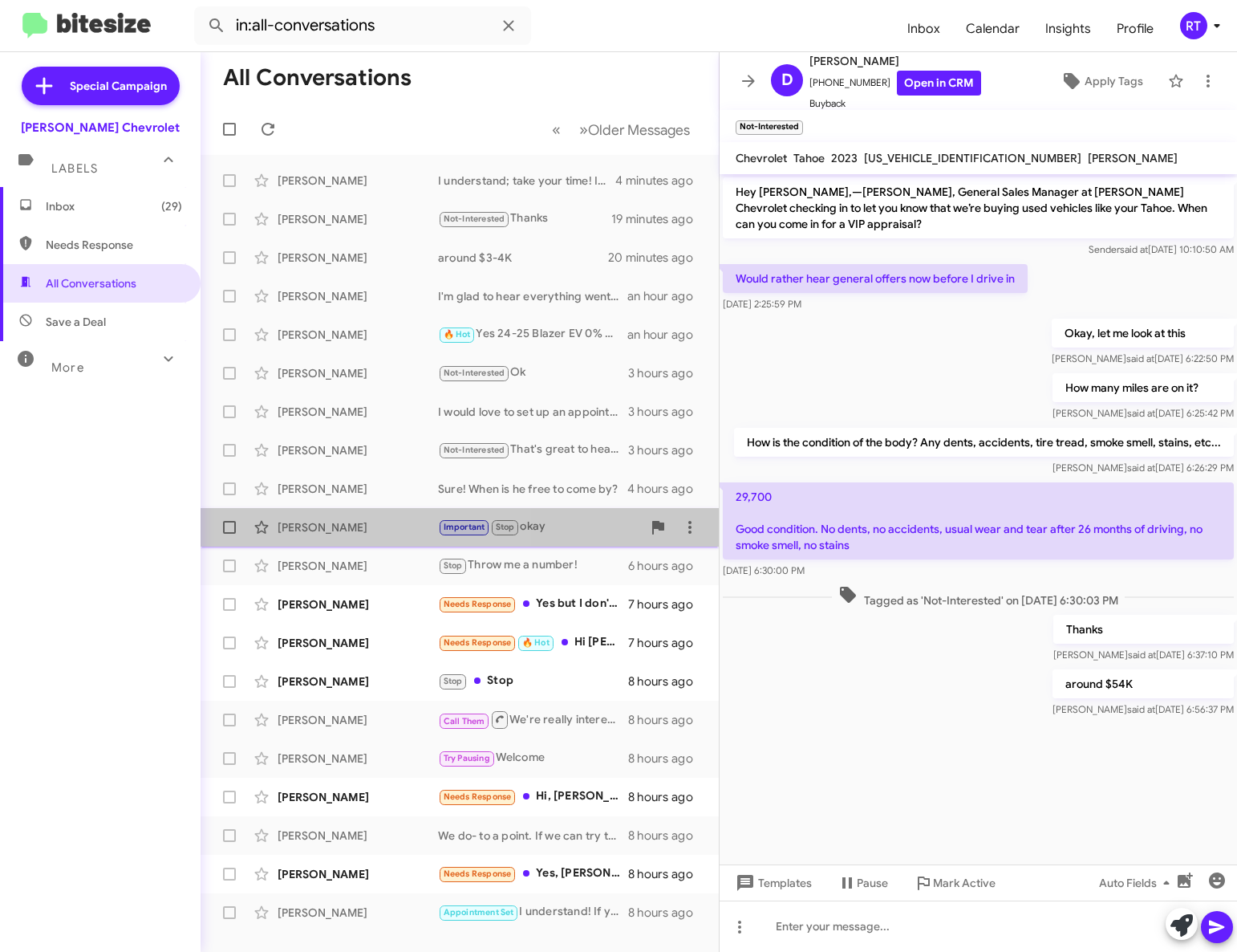
click at [319, 529] on div "Mark Vega" at bounding box center [358, 527] width 161 height 16
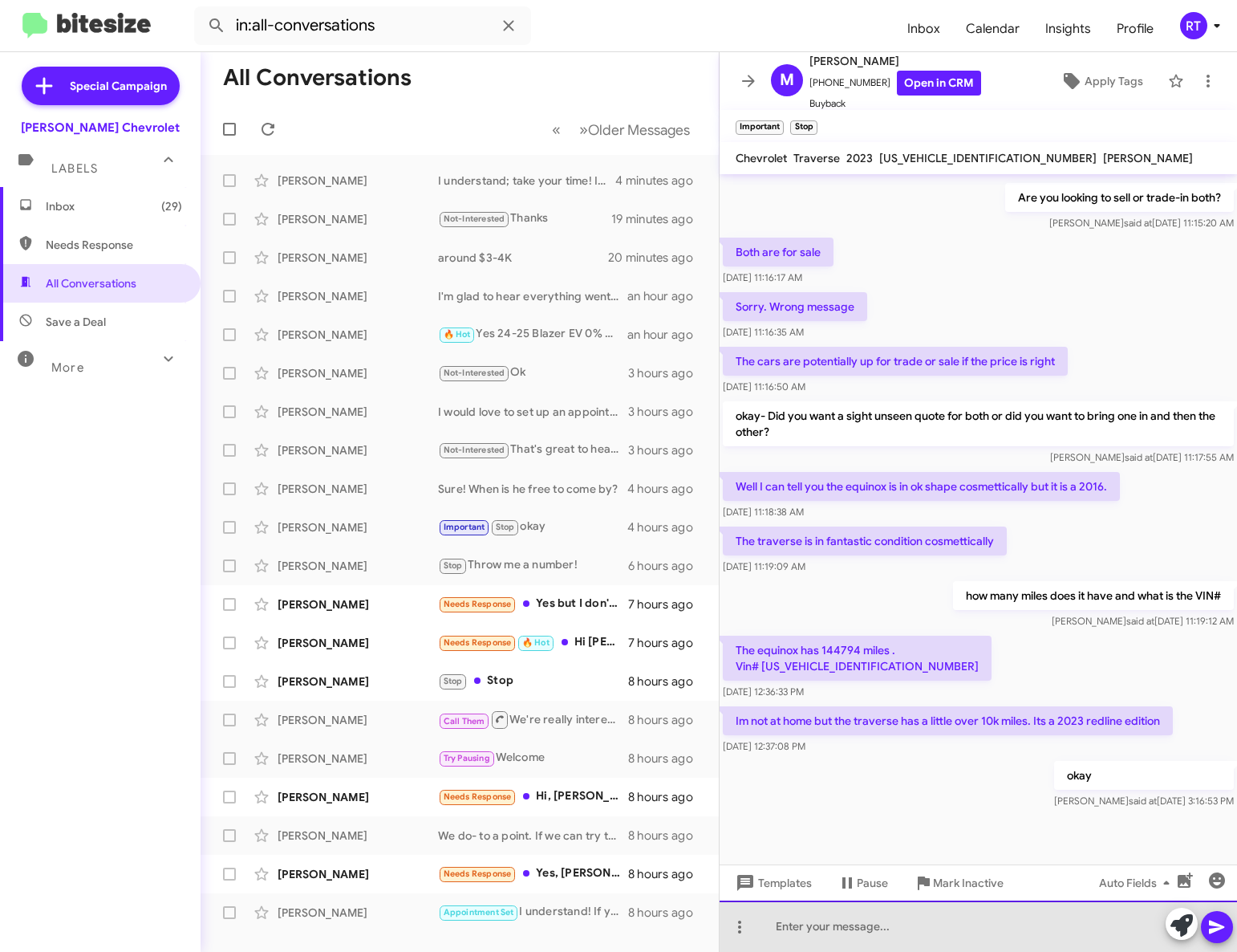
click at [794, 929] on div at bounding box center [978, 926] width 518 height 52
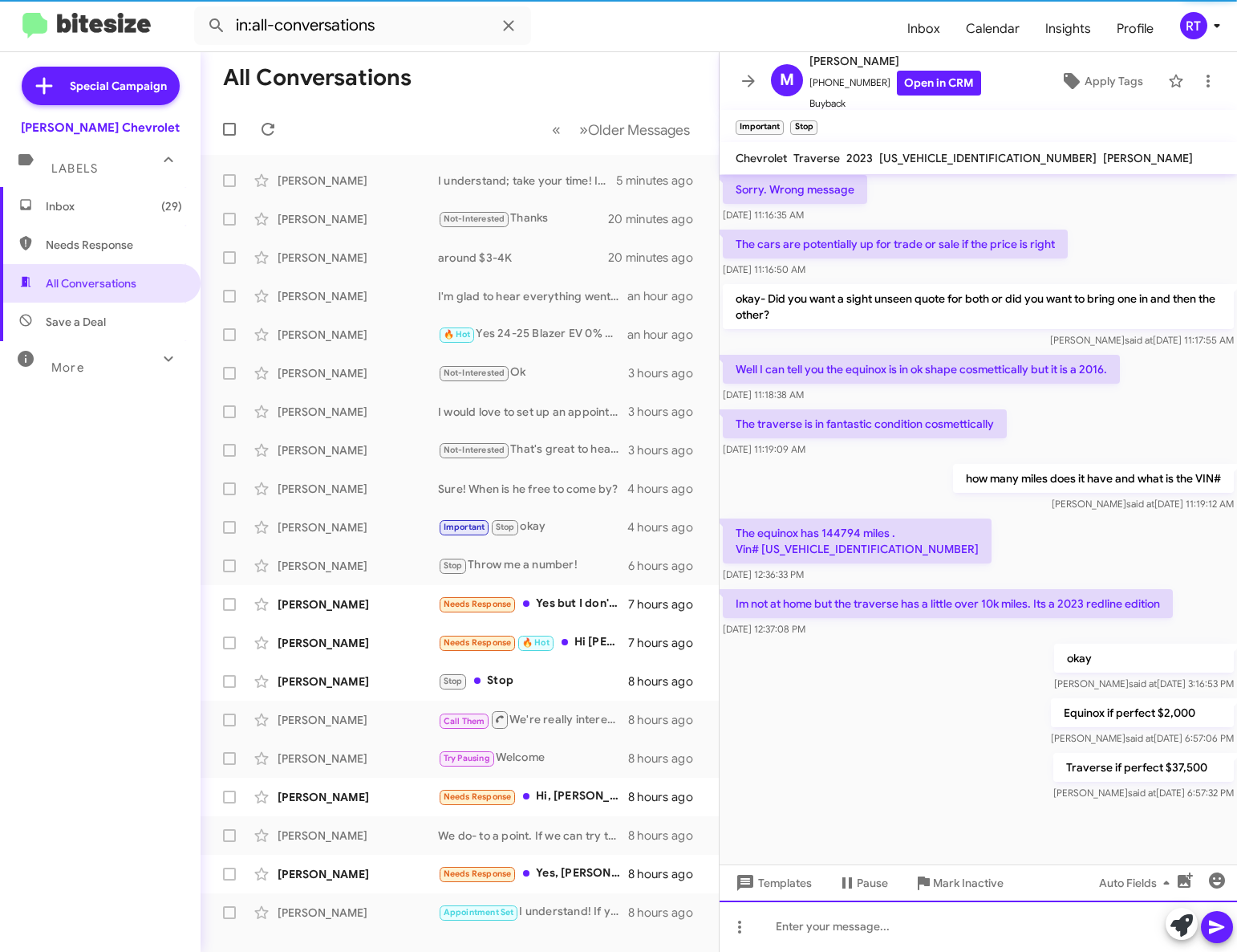
scroll to position [337, 0]
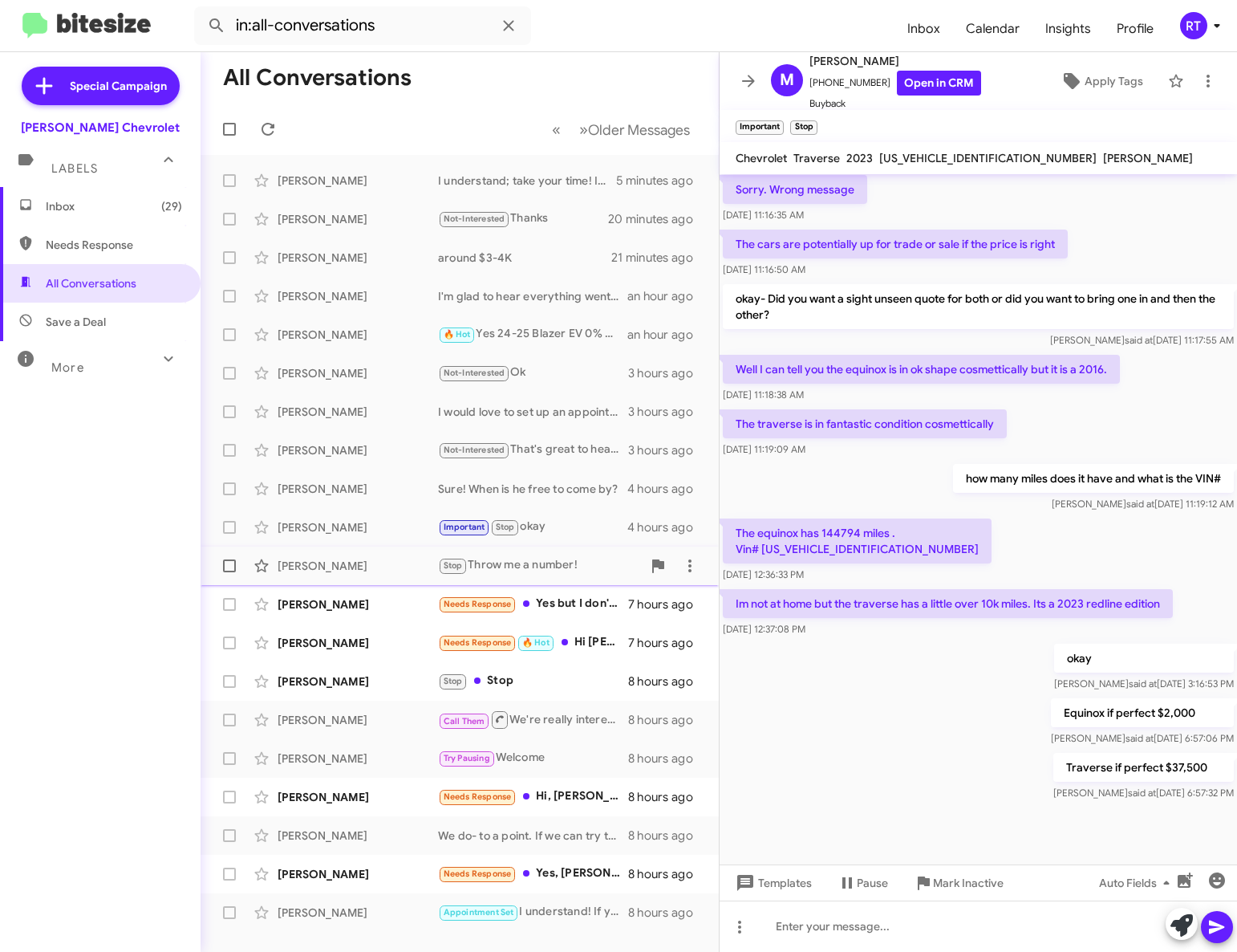
click at [322, 562] on div "Christian Hackenberg" at bounding box center [358, 566] width 161 height 16
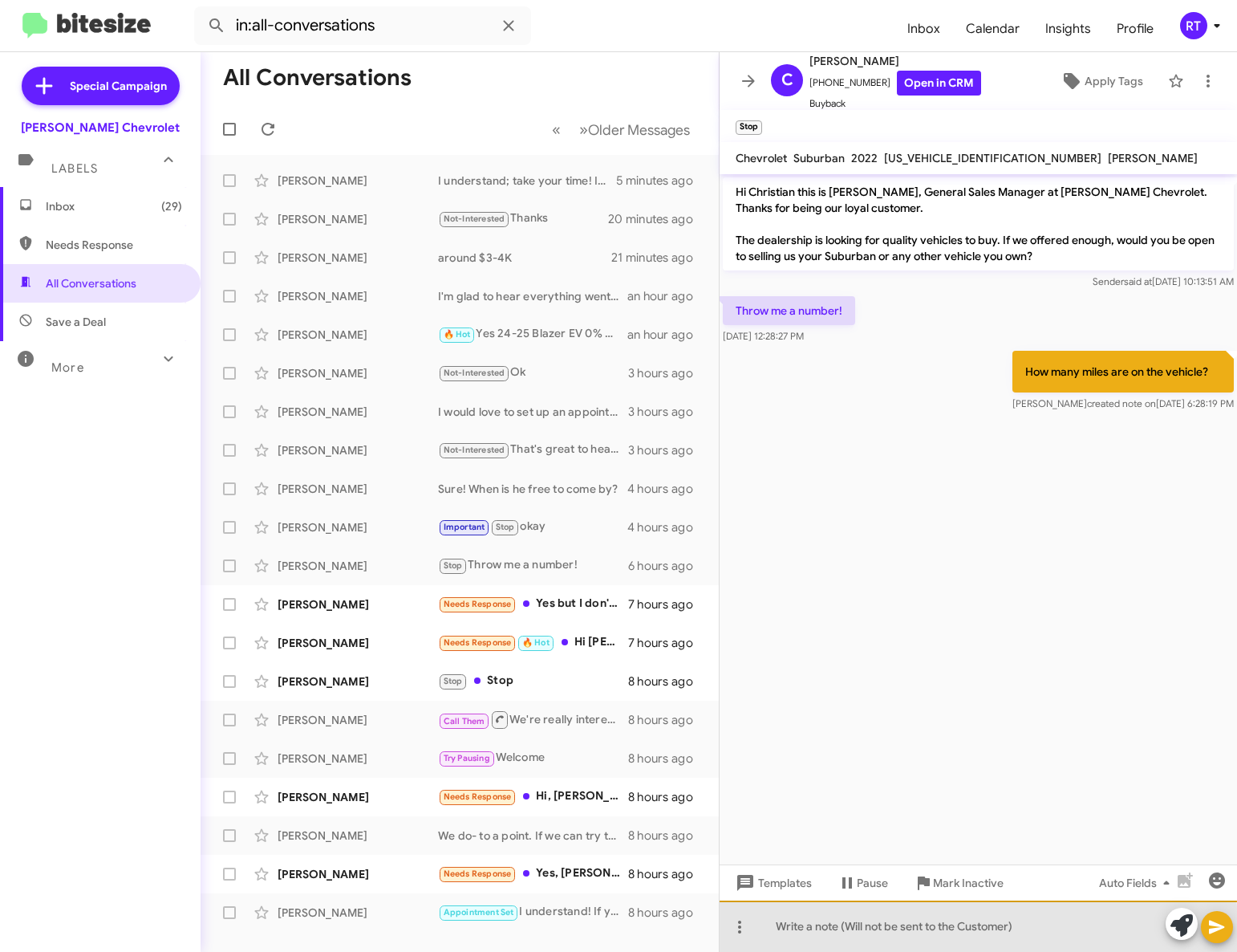
click at [842, 930] on div at bounding box center [978, 926] width 518 height 52
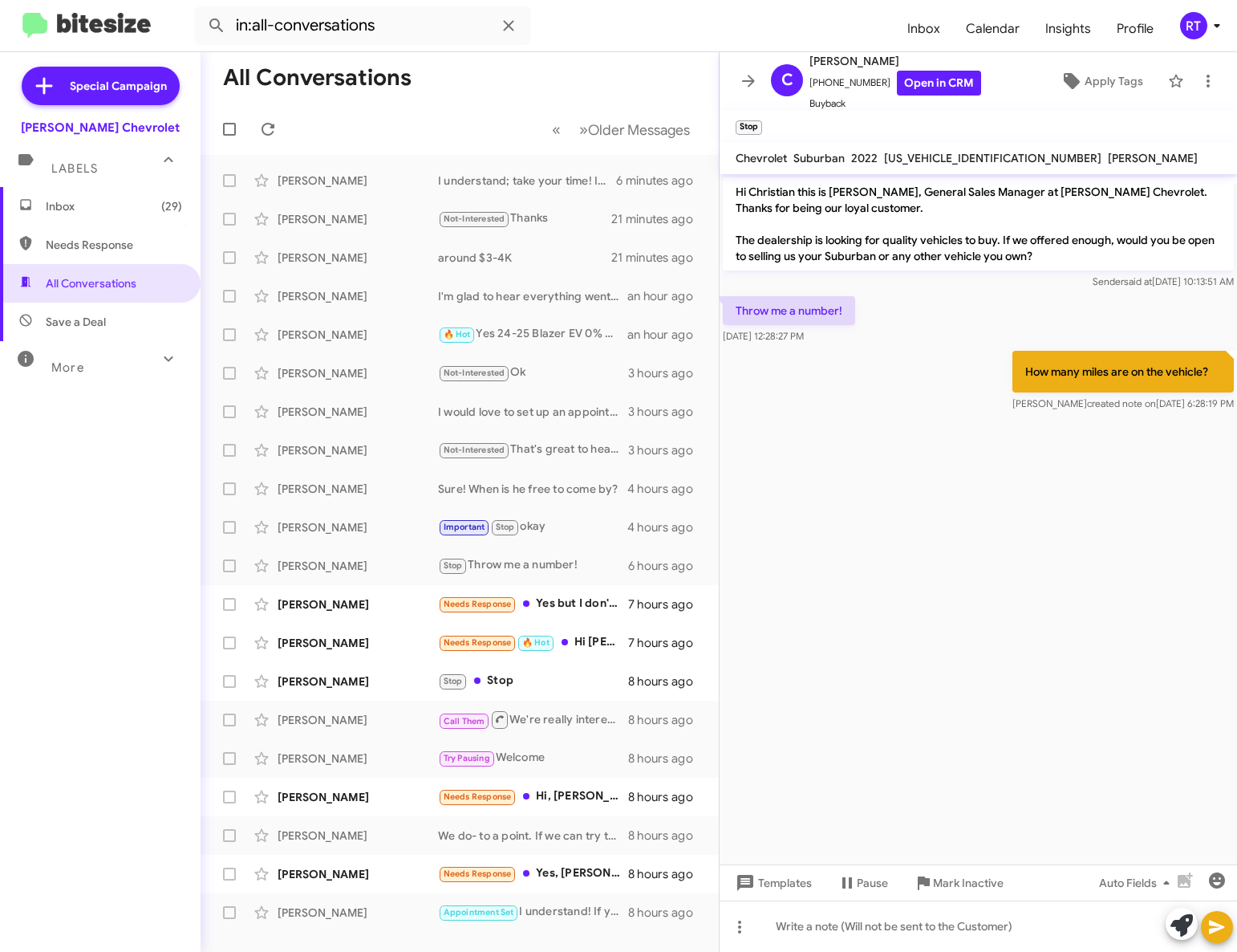
click at [66, 203] on span "Inbox (29)" at bounding box center [114, 206] width 137 height 16
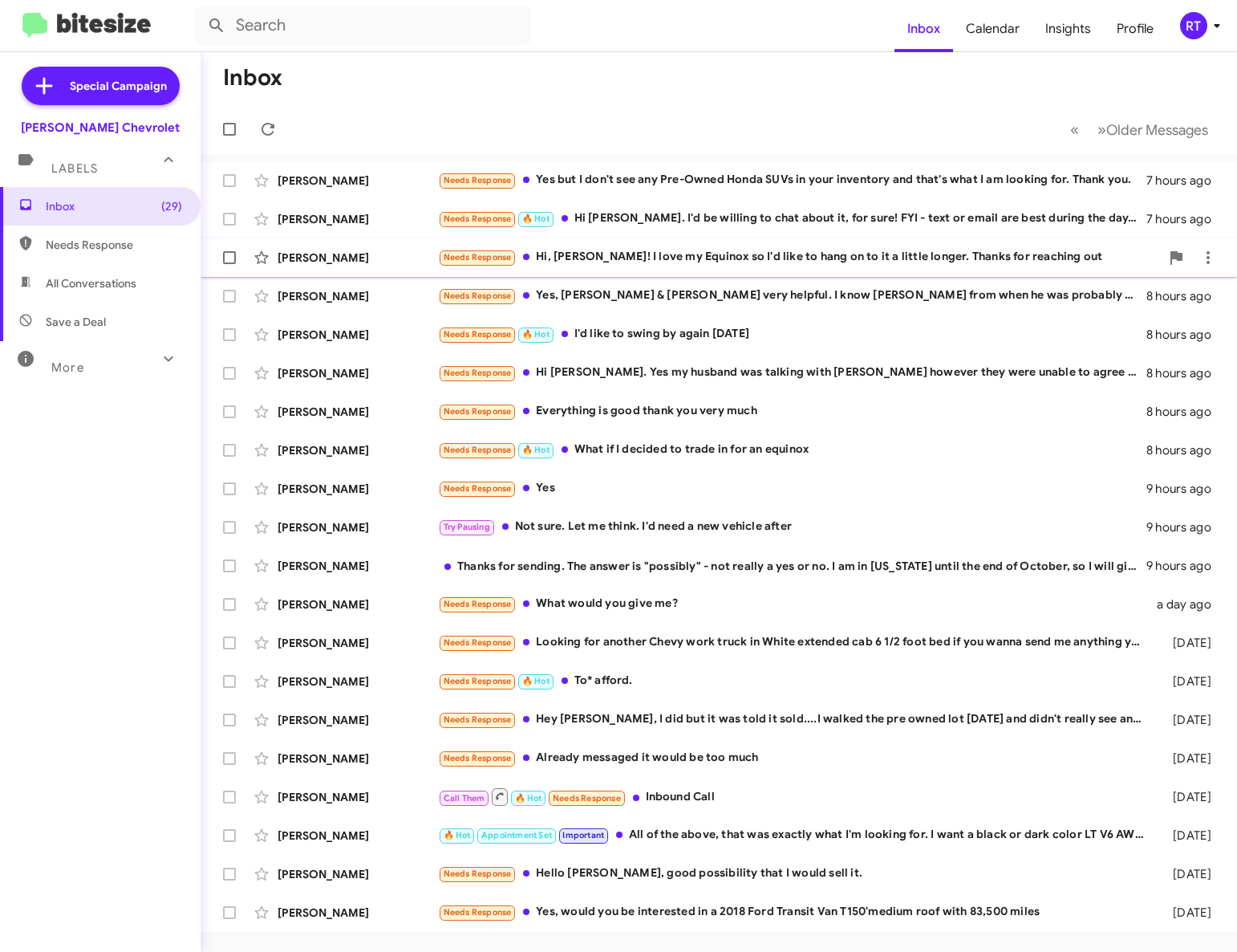
click at [704, 256] on div "Needs Response Hi, Adam! I love my Equinox so I'd like to hang on to it a littl…" at bounding box center [799, 257] width 722 height 19
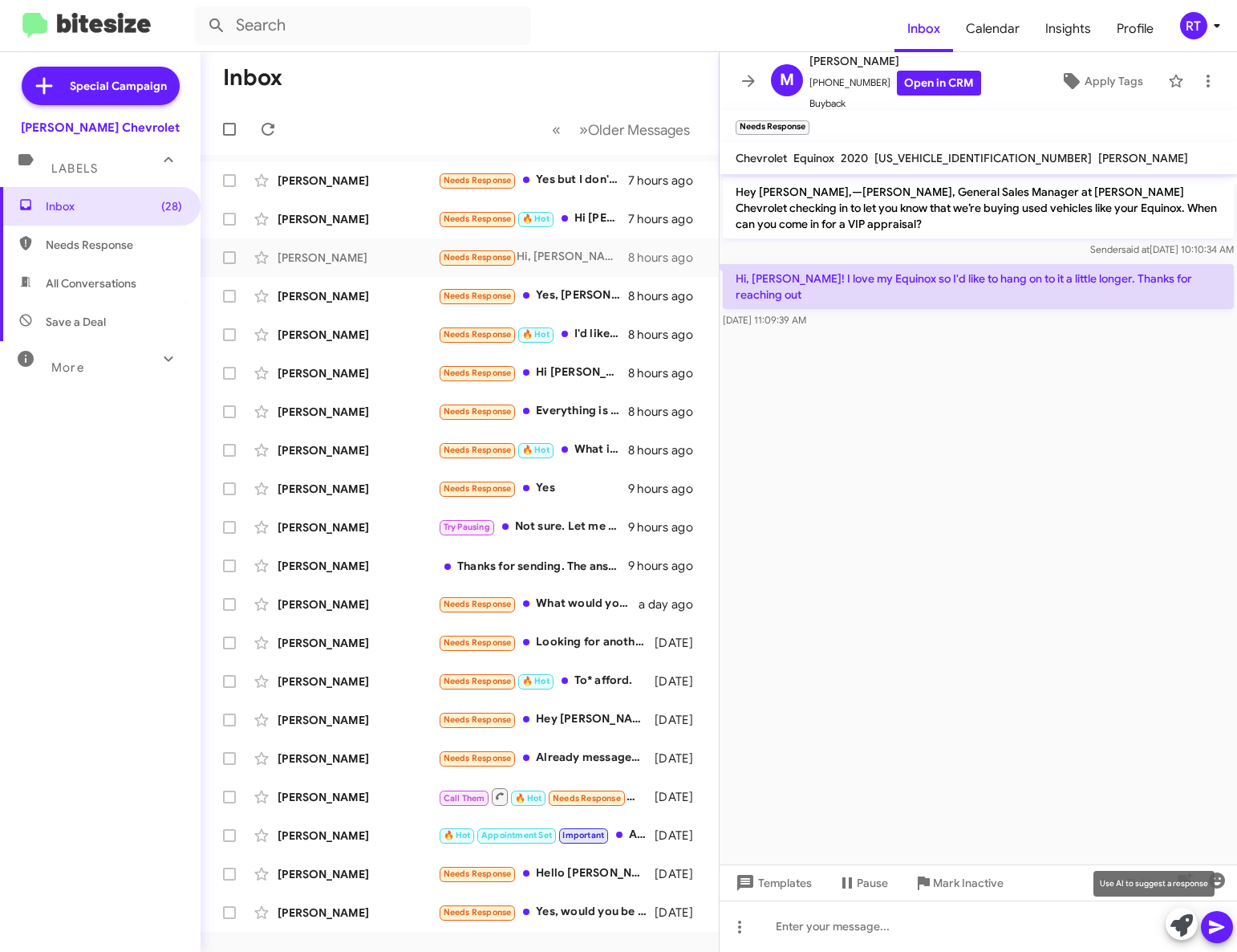
click at [1179, 928] on icon at bounding box center [1181, 925] width 22 height 22
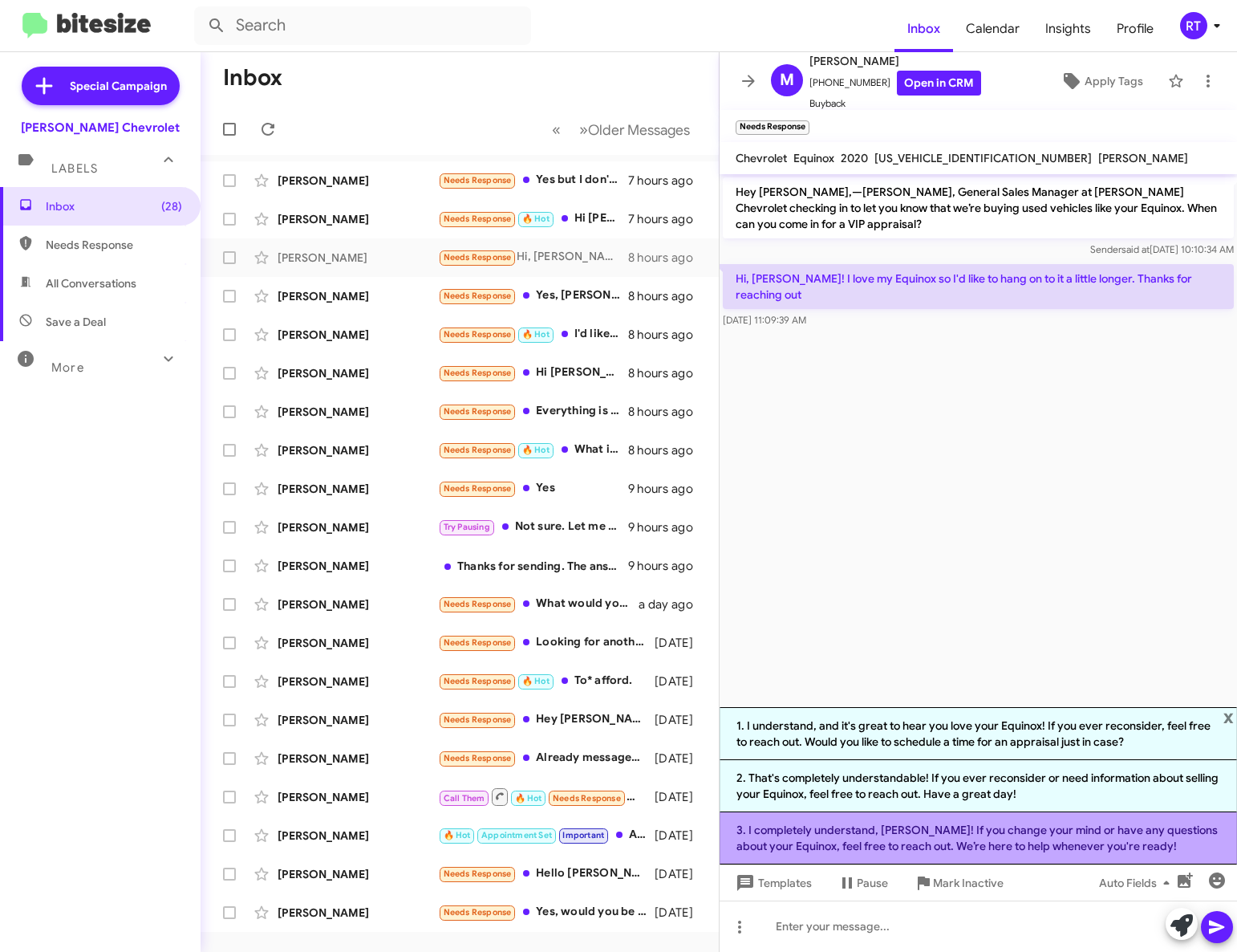
click at [1001, 834] on li "3. I completely understand, Melissa! If you change your mind or have any questi…" at bounding box center [978, 837] width 518 height 52
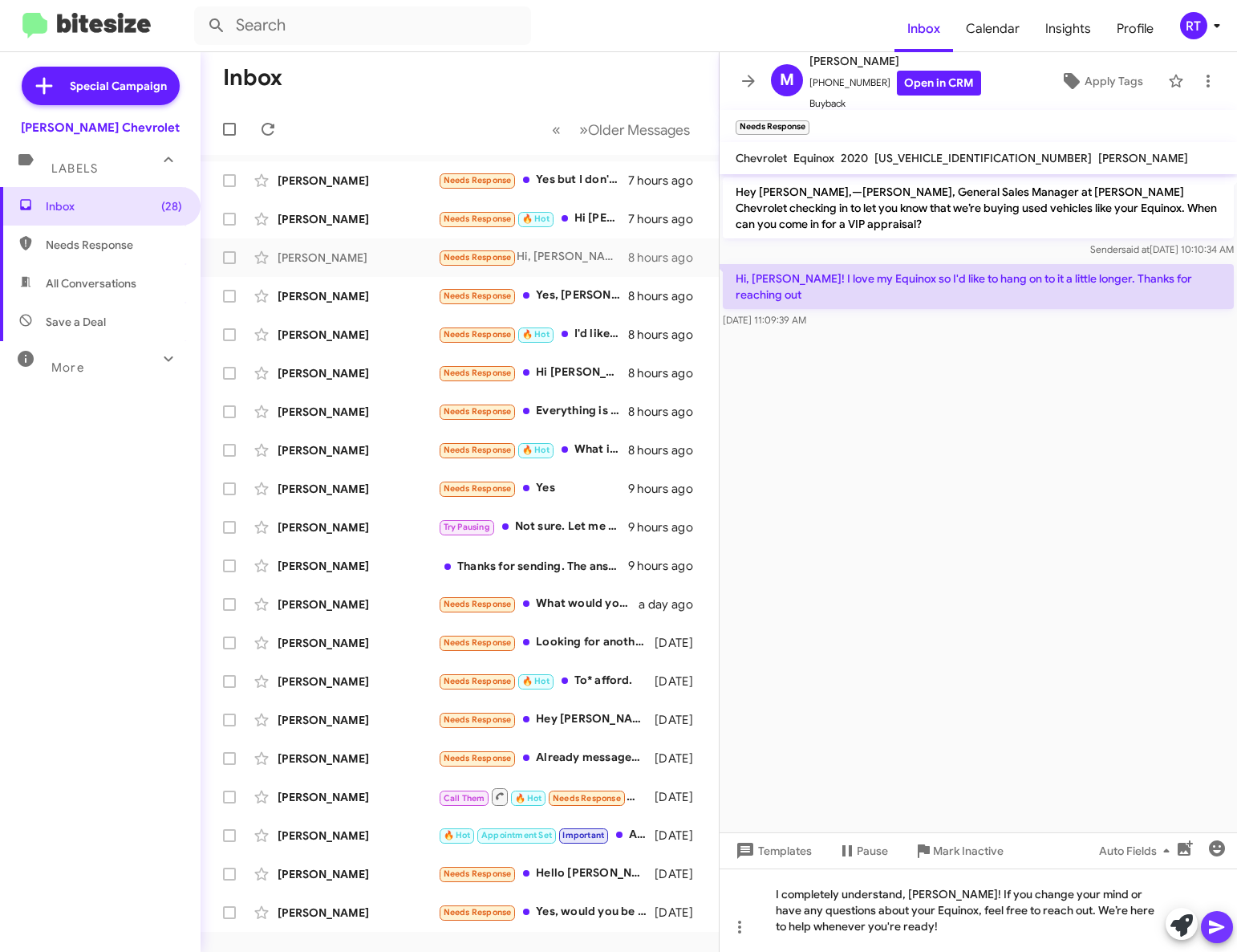
click at [1218, 931] on icon at bounding box center [1217, 927] width 20 height 20
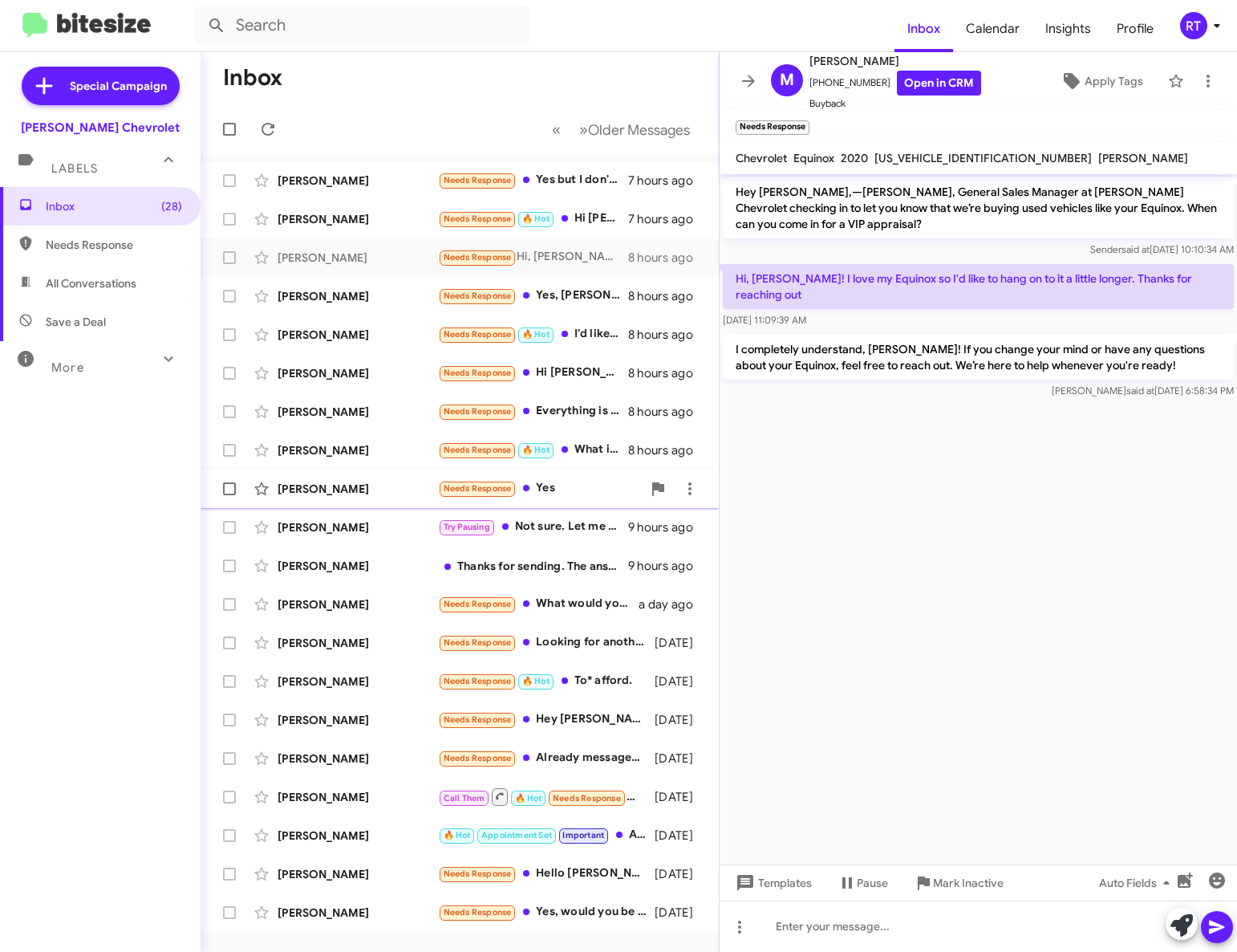
click at [344, 496] on div "Denise Force" at bounding box center [358, 489] width 161 height 16
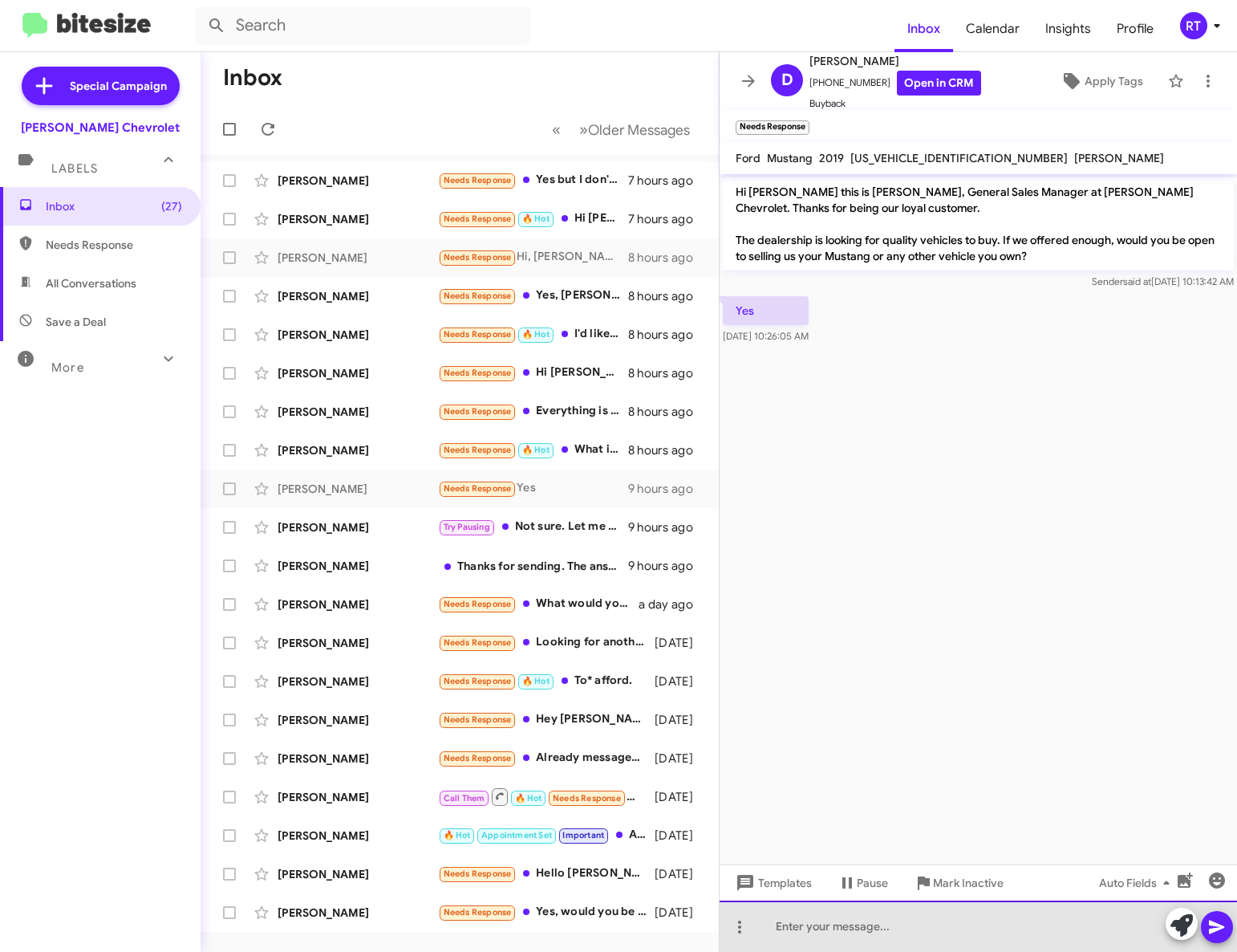
click at [830, 930] on div at bounding box center [978, 926] width 518 height 52
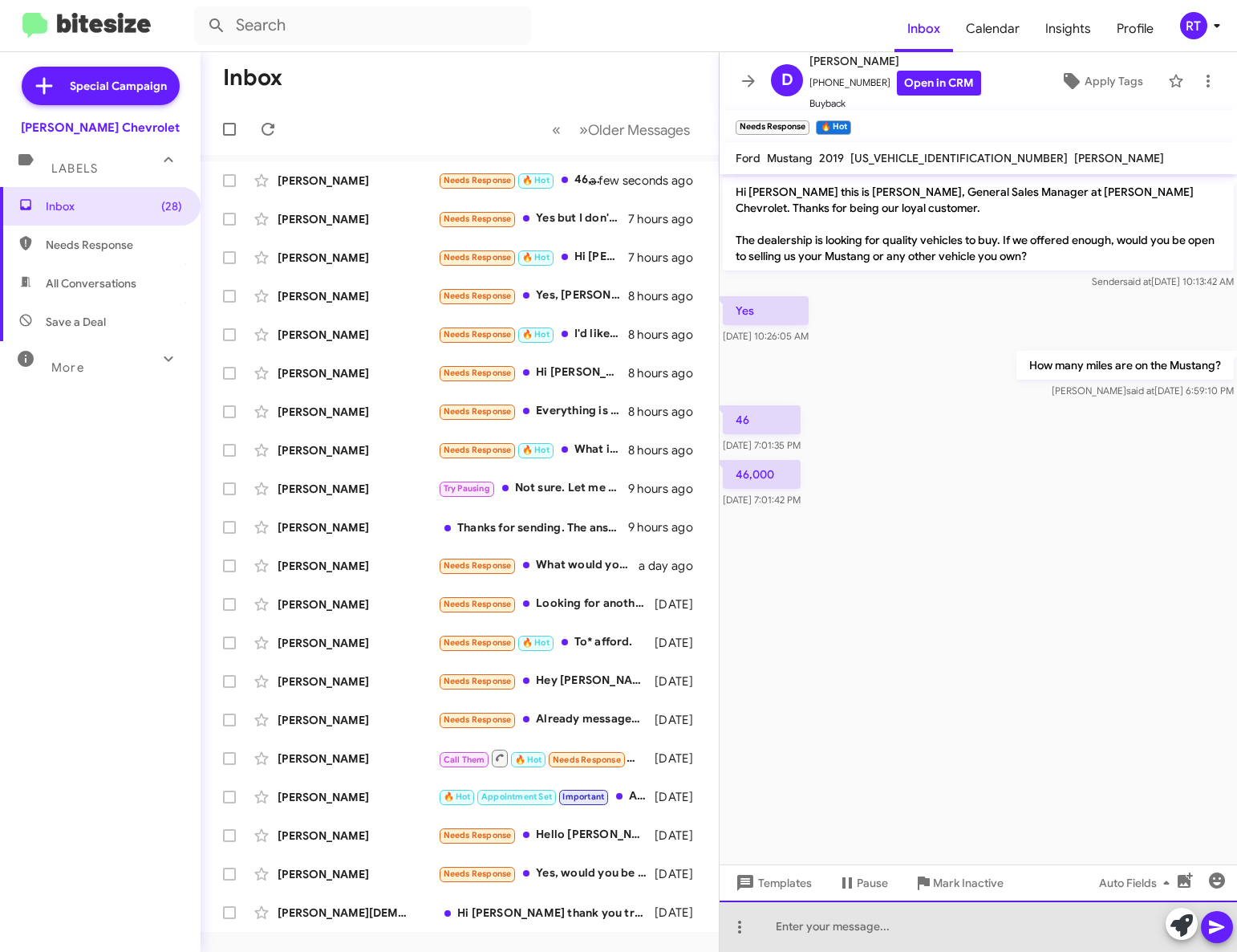
click at [794, 930] on div at bounding box center [978, 926] width 518 height 52
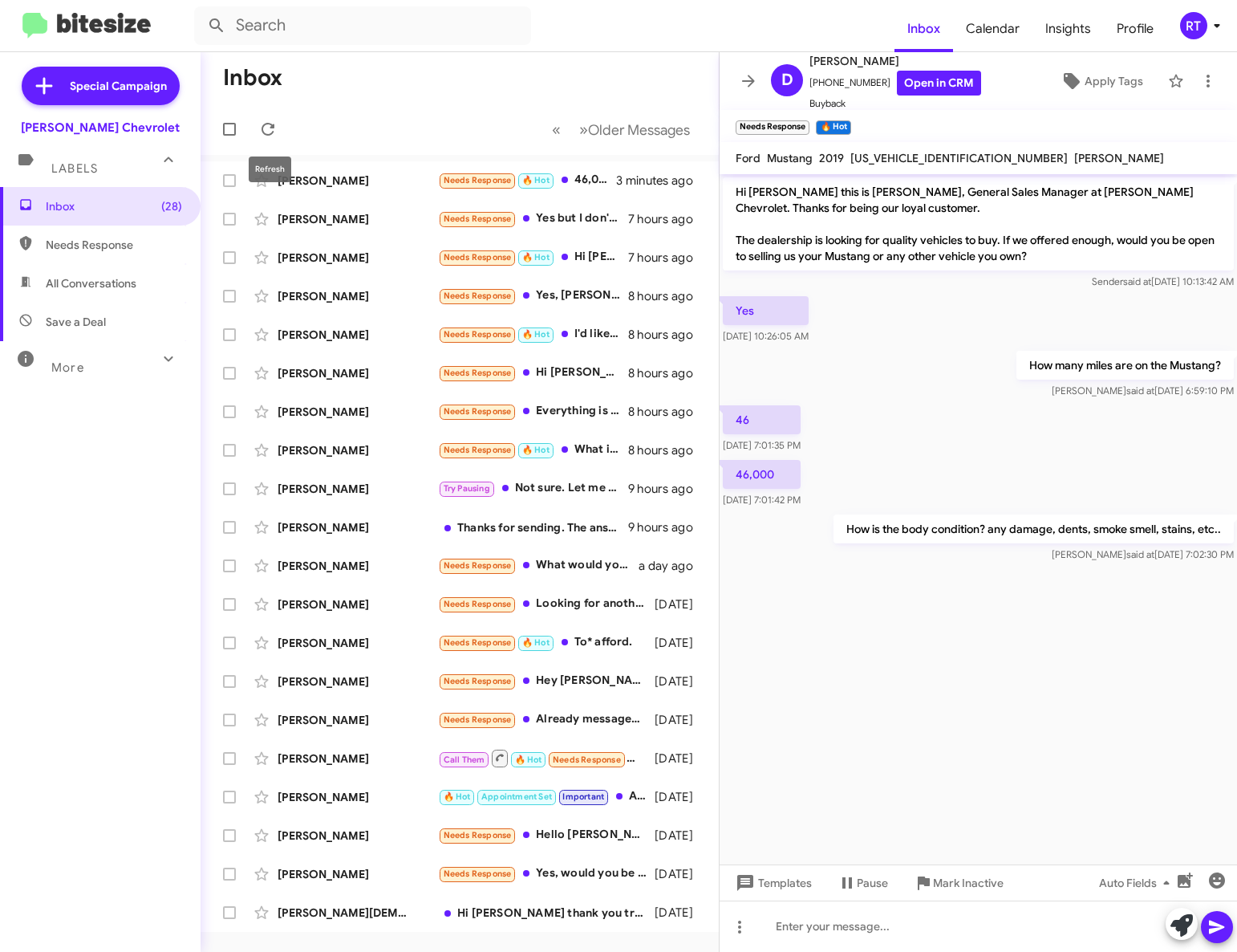
click at [297, 183] on mat-tooltip-component "Refresh" at bounding box center [269, 169] width 65 height 48
click at [68, 292] on span "All Conversations" at bounding box center [100, 283] width 201 height 38
type input "in:all-conversations"
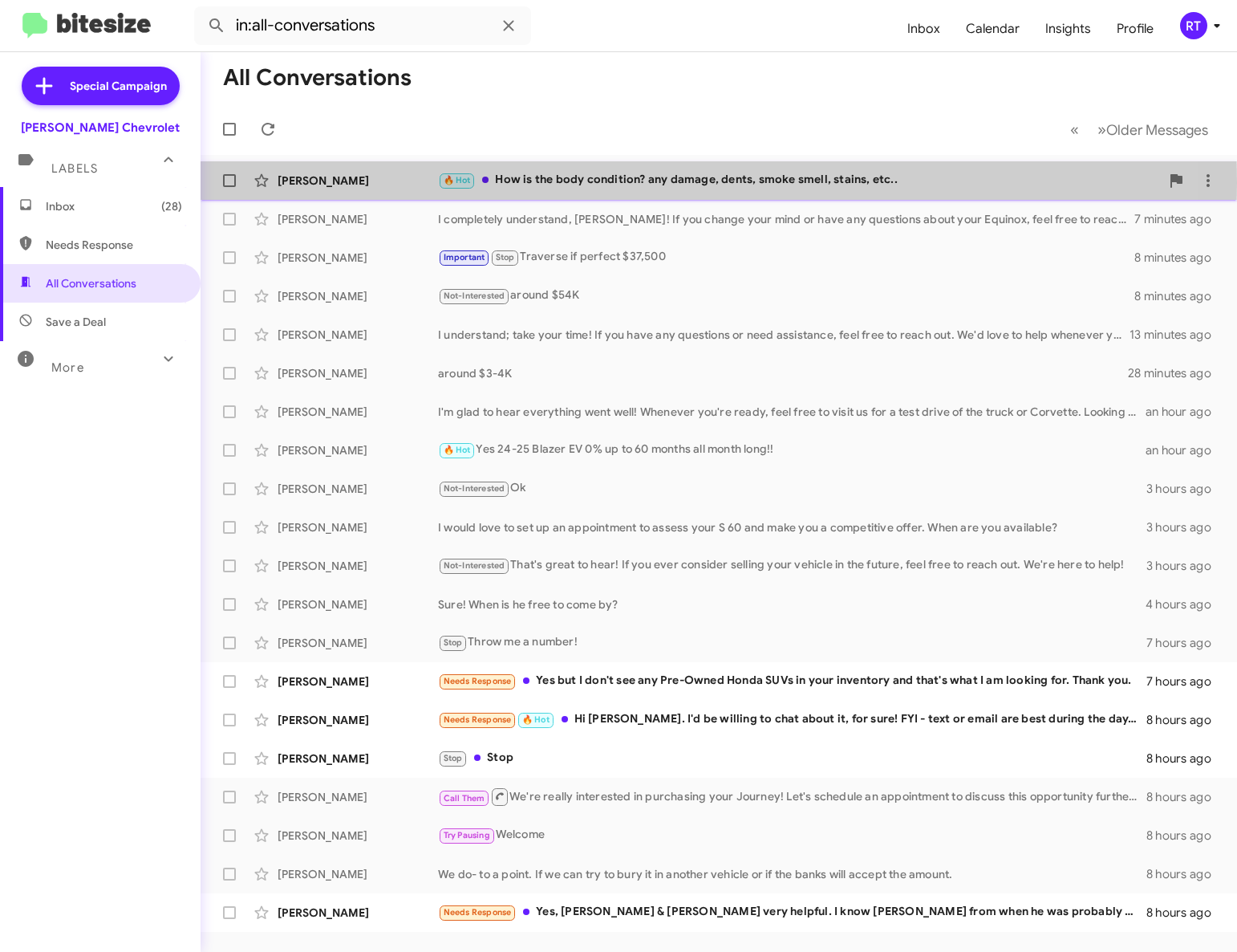
click at [300, 182] on div "Denise Force" at bounding box center [358, 180] width 161 height 16
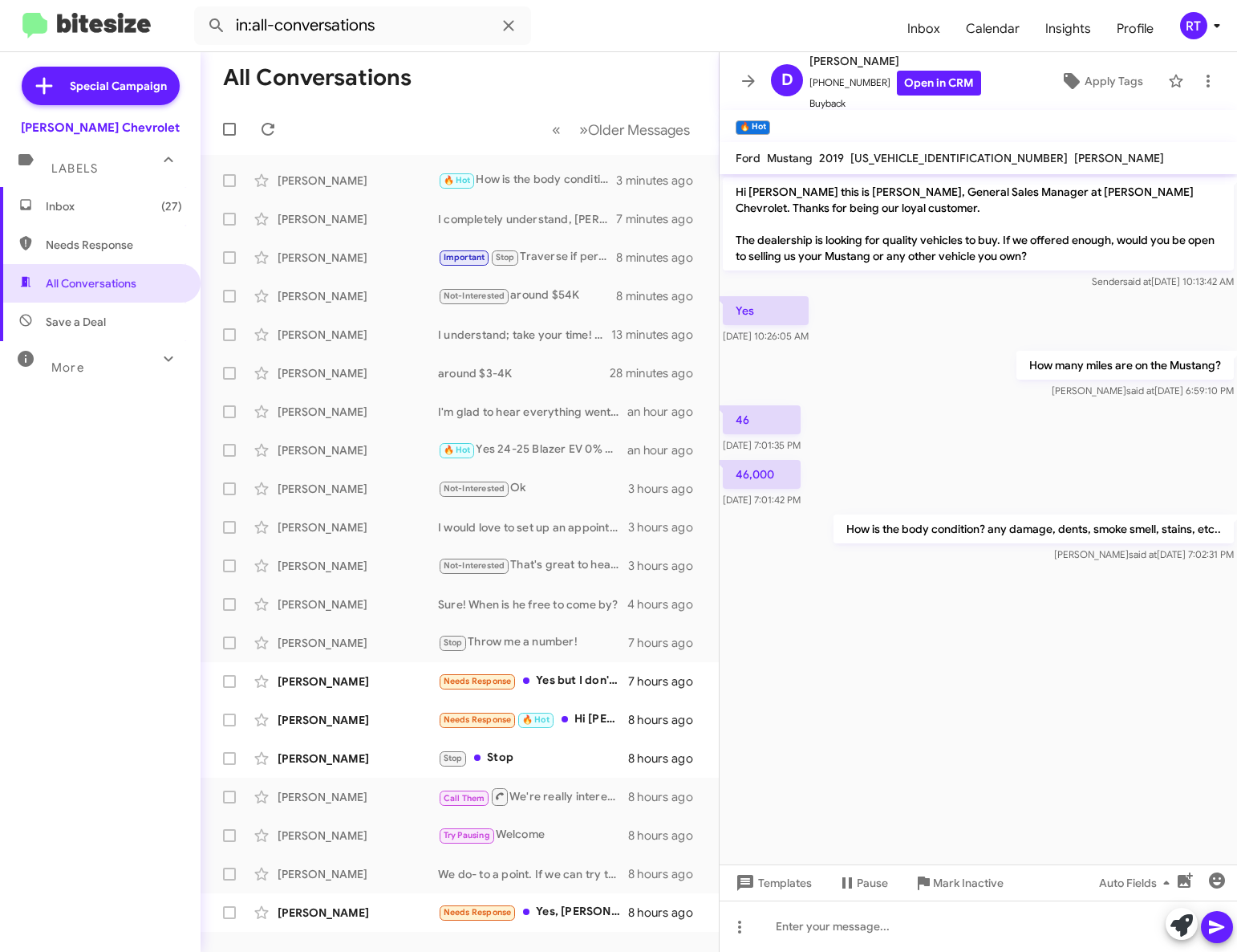
click at [72, 214] on span "Inbox (27)" at bounding box center [114, 206] width 137 height 16
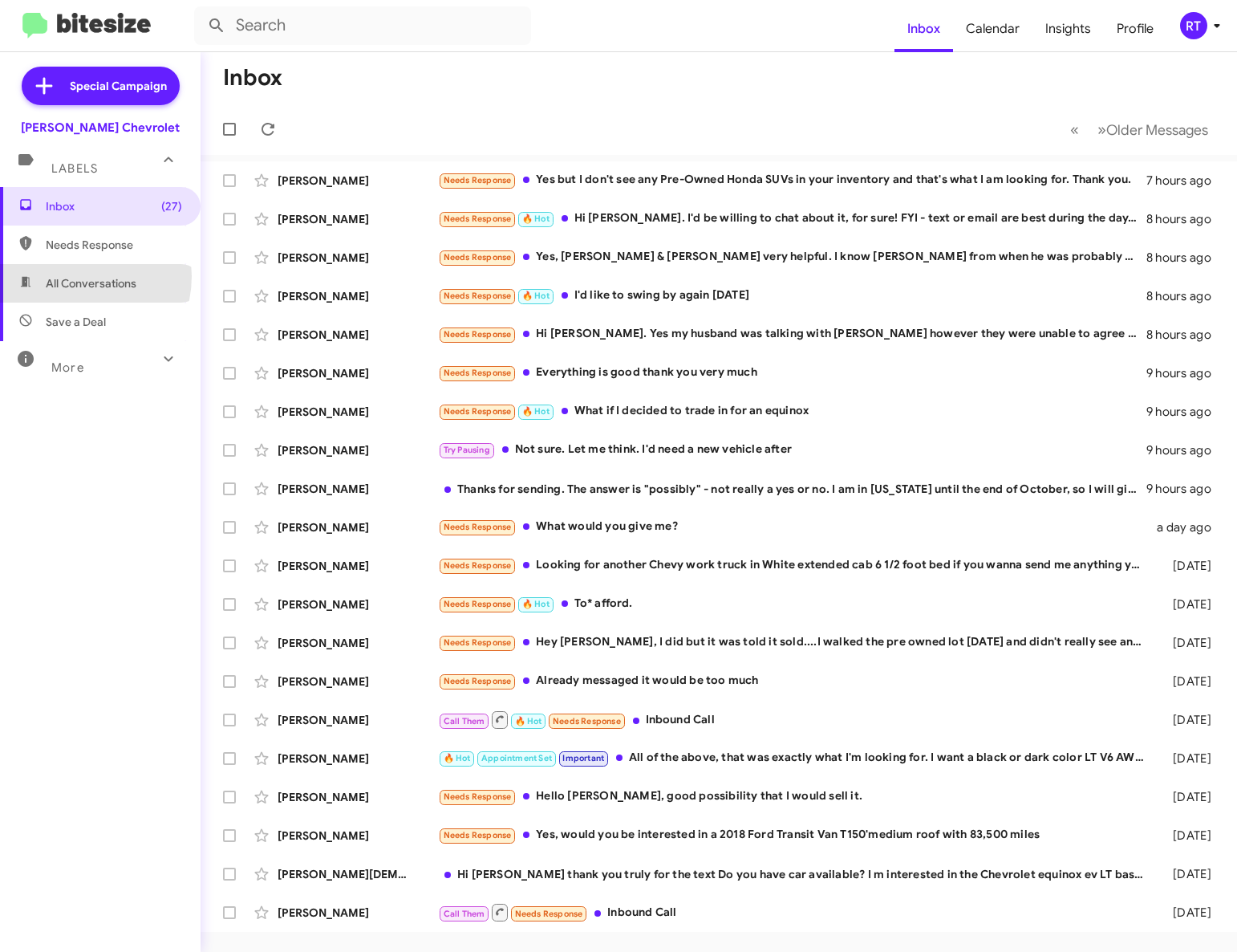
click at [73, 276] on span "All Conversations" at bounding box center [91, 283] width 91 height 16
type input "in:all-conversations"
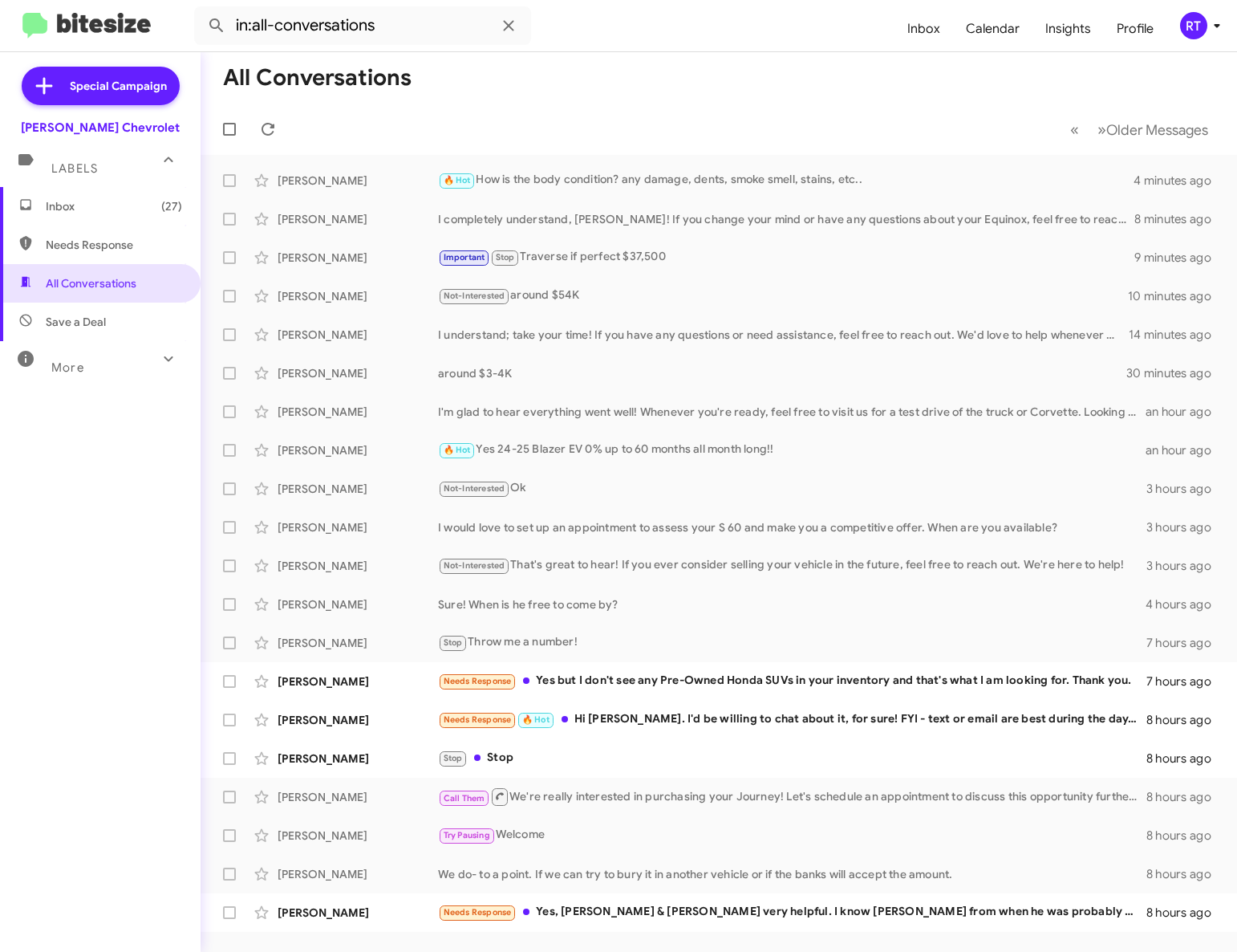
click at [65, 205] on span "Inbox (27)" at bounding box center [114, 206] width 137 height 16
